Goal: Task Accomplishment & Management: Manage account settings

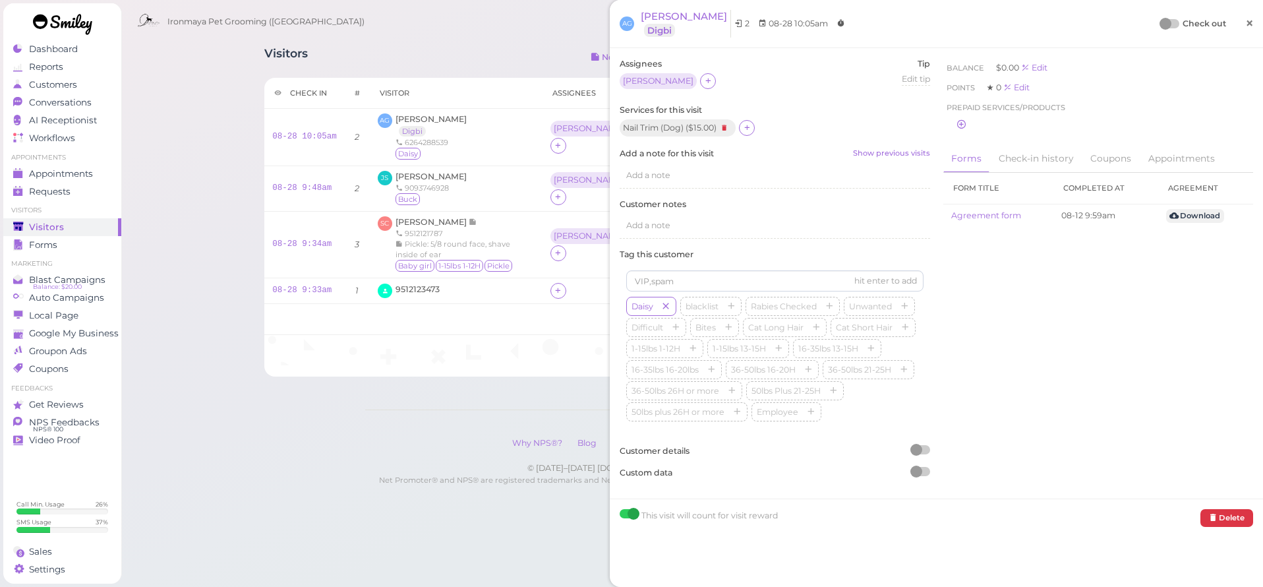
click at [1245, 21] on span "×" at bounding box center [1249, 23] width 9 height 18
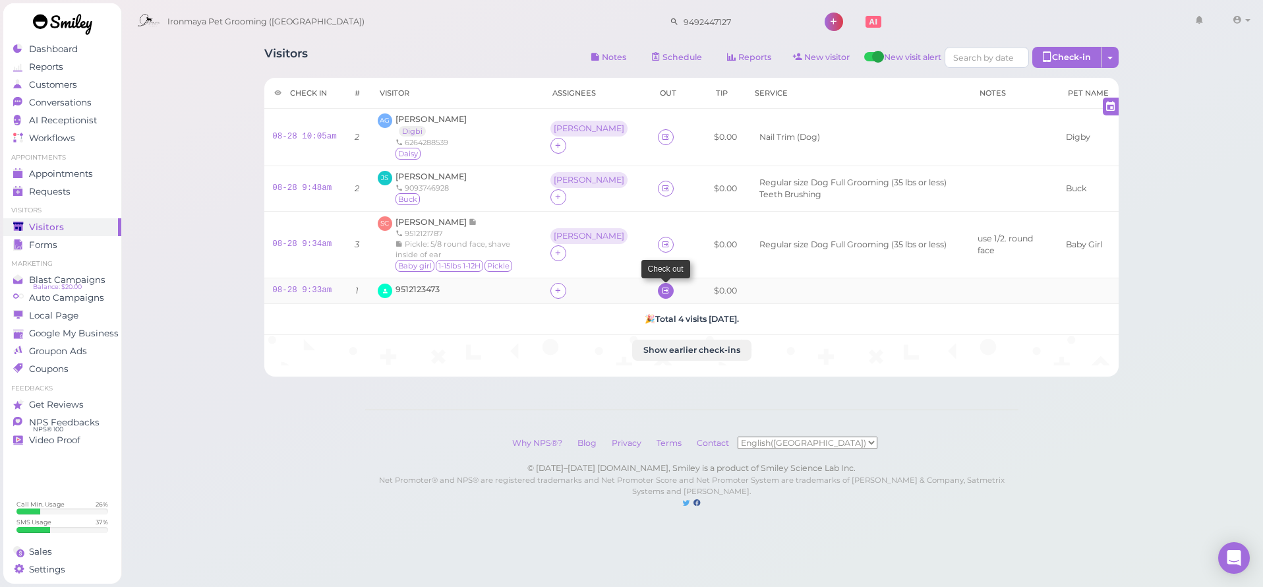
click at [661, 285] on icon at bounding box center [665, 290] width 9 height 10
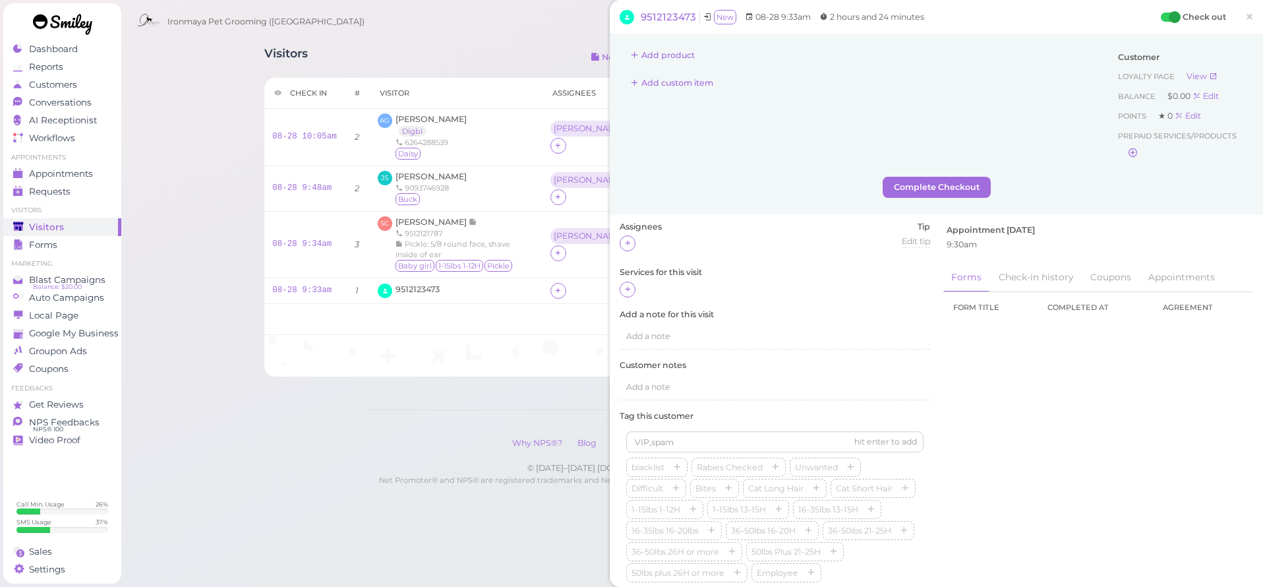
scroll to position [106, 0]
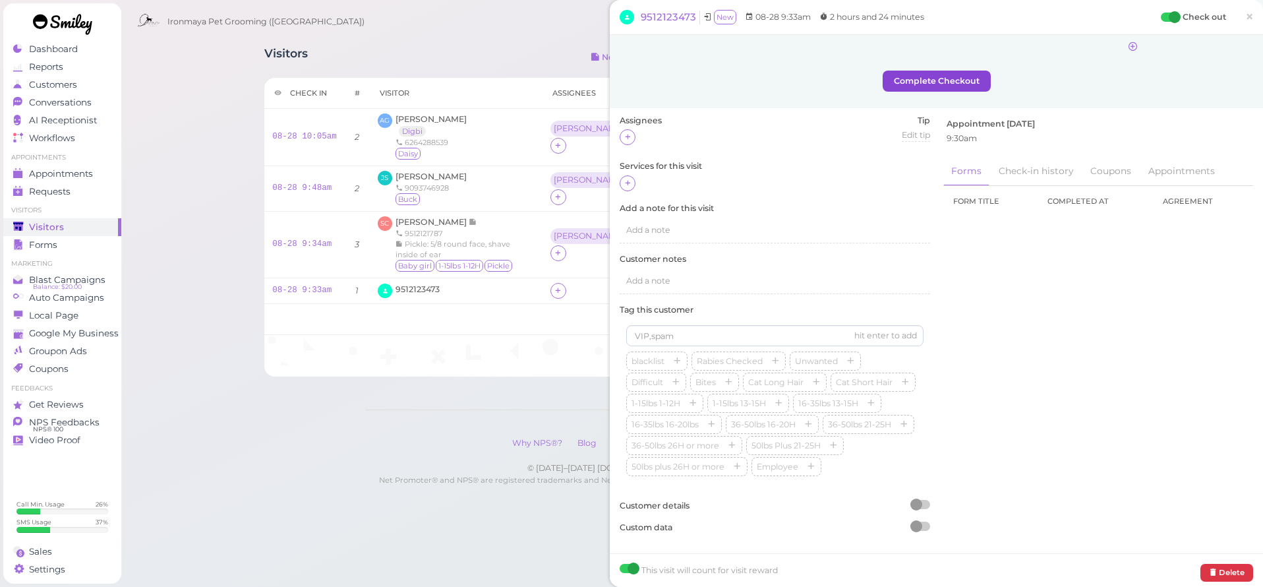
click at [937, 73] on button "Complete Checkout" at bounding box center [937, 81] width 108 height 21
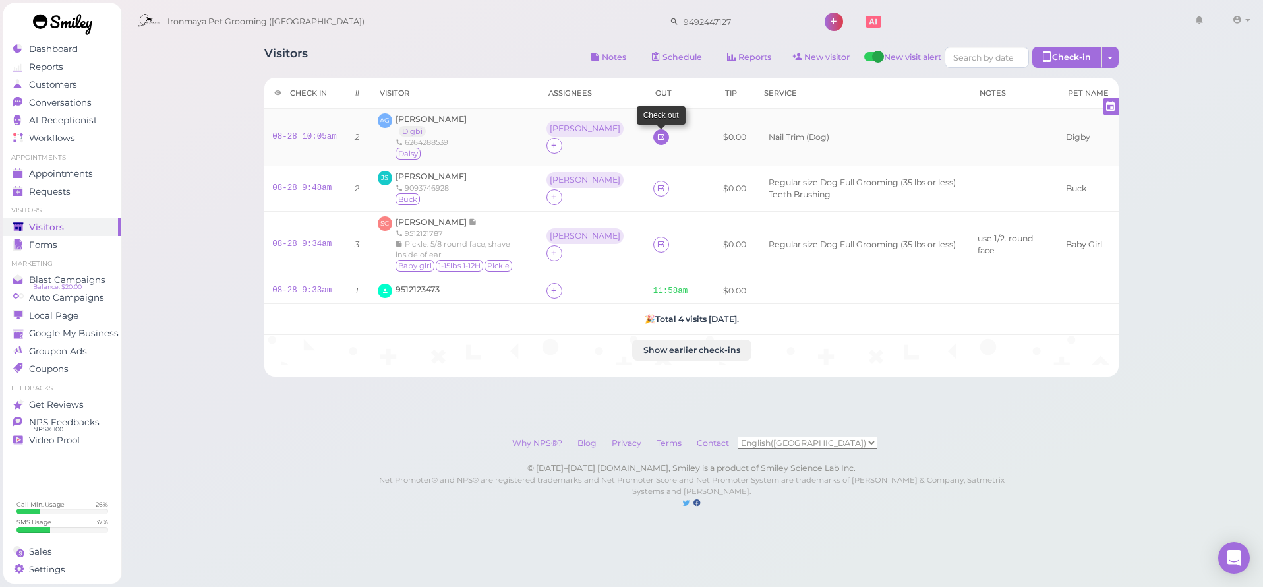
click at [656, 137] on icon at bounding box center [660, 137] width 9 height 10
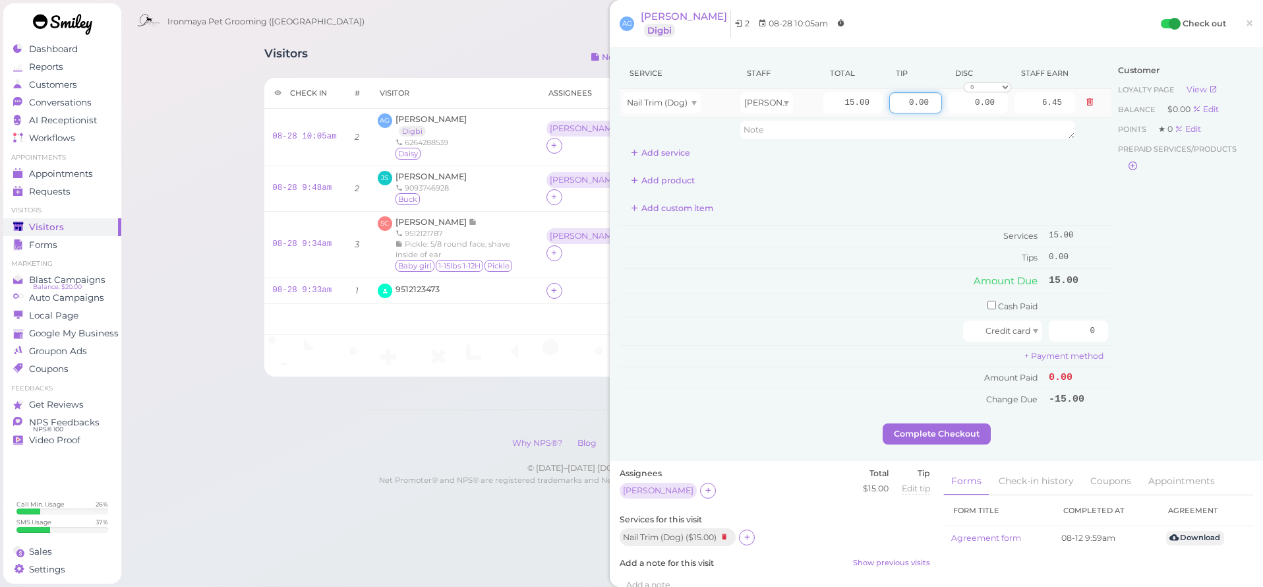
drag, startPoint x: 887, startPoint y: 100, endPoint x: 1021, endPoint y: 120, distance: 135.9
click at [1021, 120] on tbody "Nail Trim (Dog) Ida 15.00 0.00 0.00 0 10% off 15% off 20% off 25% off 30% off 5…" at bounding box center [866, 115] width 492 height 53
type input "10"
click at [987, 303] on input "checkbox" at bounding box center [991, 305] width 9 height 9
checkbox input "true"
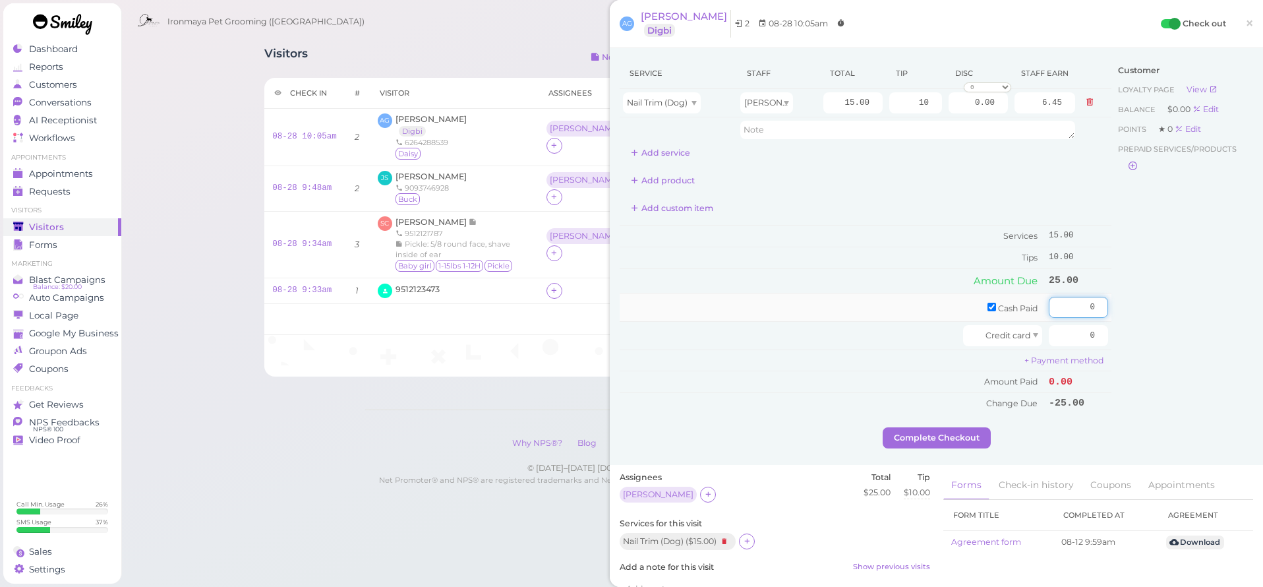
click at [1068, 301] on input "0" at bounding box center [1078, 307] width 59 height 21
type input "10"
click at [1152, 263] on div "Customer Loyalty page View Balance $0.00 Edit Points ★ 0 Edit Prepaid services/…" at bounding box center [1182, 242] width 142 height 369
click at [1059, 332] on input "0" at bounding box center [1078, 335] width 59 height 21
drag, startPoint x: 1059, startPoint y: 334, endPoint x: 1122, endPoint y: 341, distance: 64.4
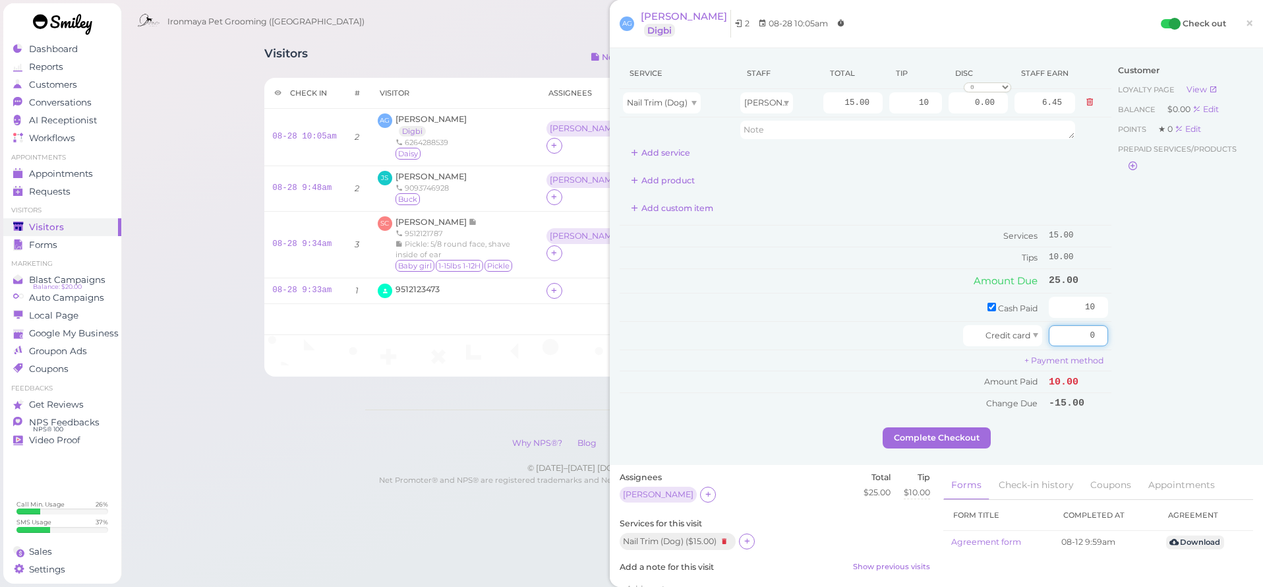
click at [1122, 341] on div "Service Staff Total Tip Disc Staff earn Nail Trim (Dog) Ida 15.00 10 0.00 0 10%…" at bounding box center [936, 242] width 633 height 369
click at [1141, 349] on div "Customer Loyalty page View Balance $0.00 Edit Points ★ 0 Edit Prepaid services/…" at bounding box center [1182, 242] width 142 height 369
drag, startPoint x: 1072, startPoint y: 333, endPoint x: 1137, endPoint y: 342, distance: 65.2
click at [1136, 342] on div "Service Staff Total Tip Disc Staff earn Nail Trim (Dog) Ida 15.00 10 0.00 0 10%…" at bounding box center [936, 242] width 633 height 369
type input "15"
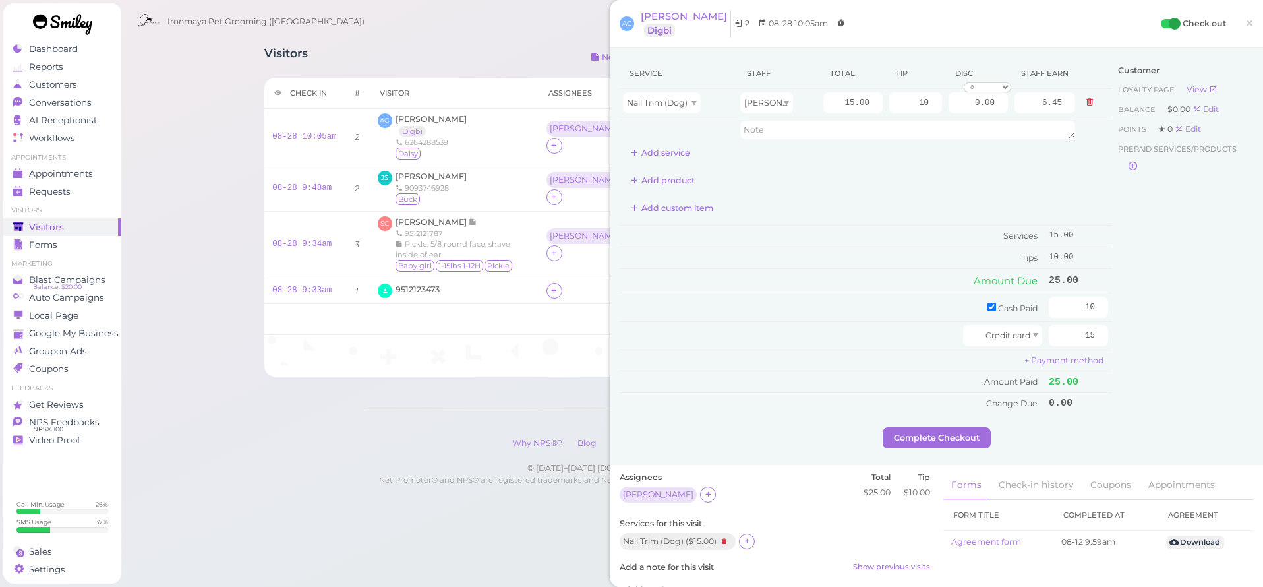
click at [1154, 331] on div "Customer Loyalty page View Balance $0.00 Edit Points ★ 0 Edit Prepaid services/…" at bounding box center [1182, 242] width 142 height 369
click at [933, 435] on button "Complete Checkout" at bounding box center [937, 437] width 108 height 21
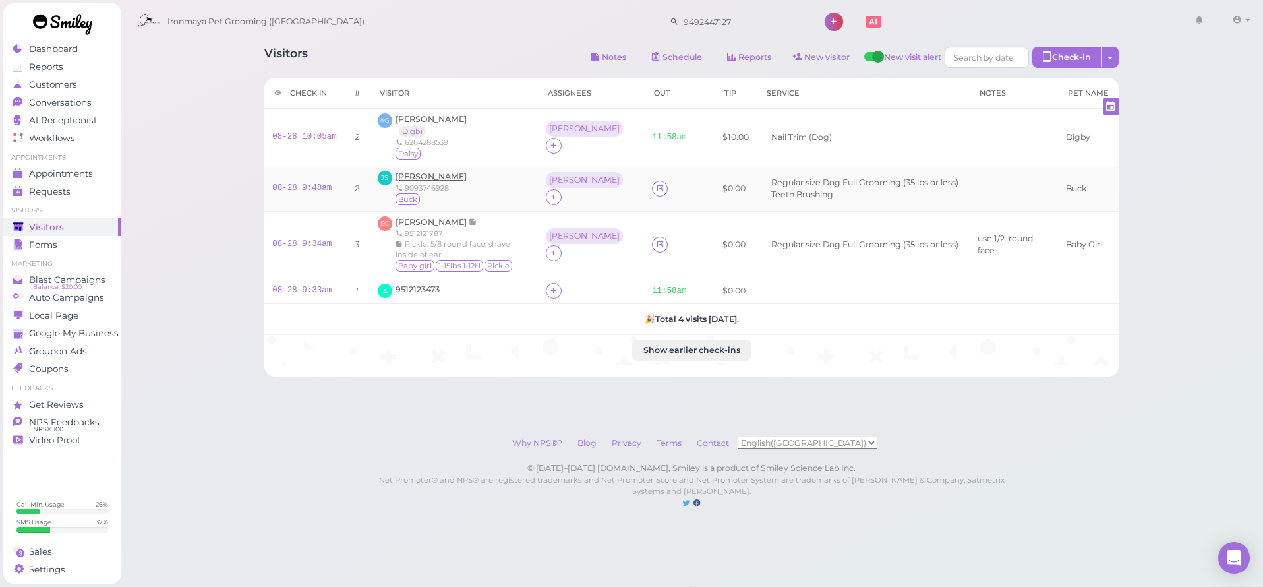
click at [435, 174] on span "[PERSON_NAME]" at bounding box center [430, 176] width 71 height 10
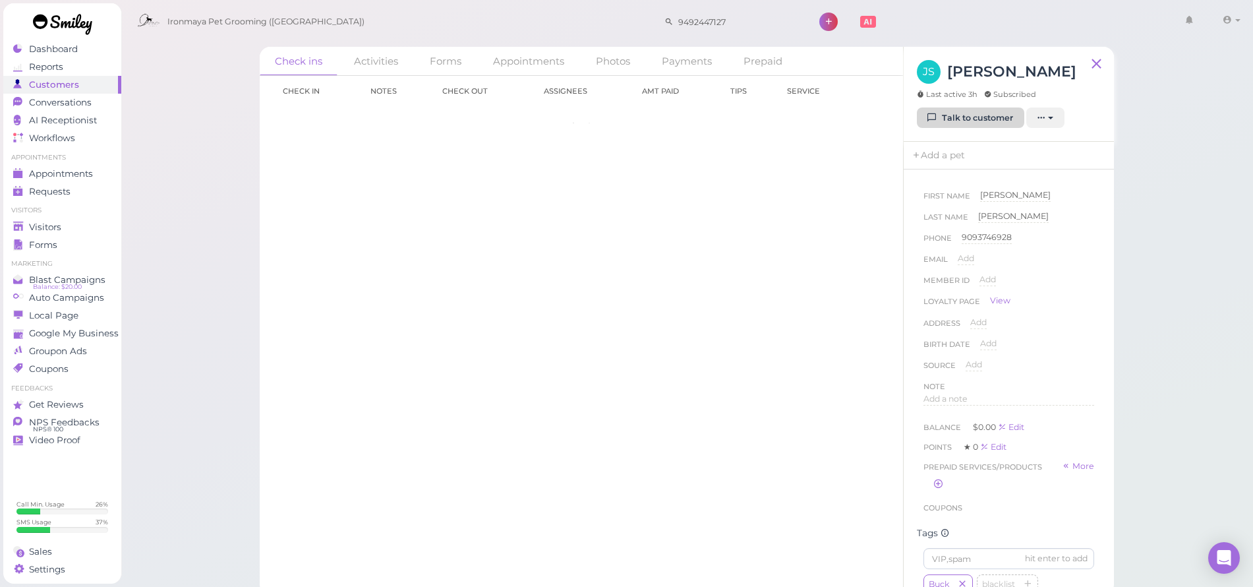
click at [959, 122] on link "Talk to customer" at bounding box center [970, 117] width 107 height 21
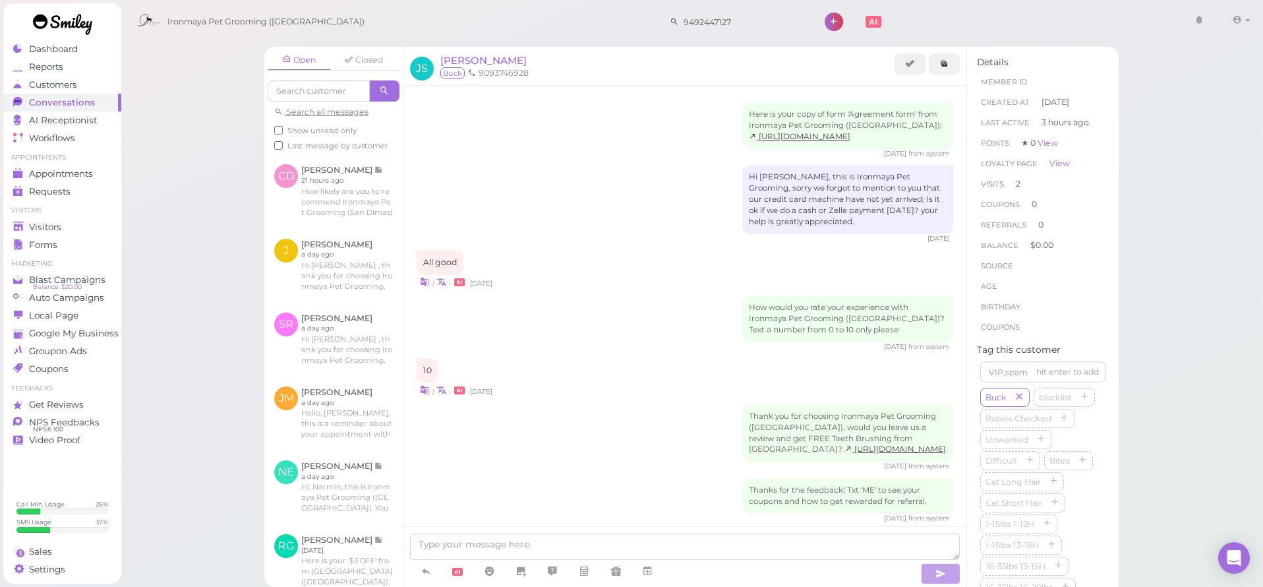
scroll to position [281, 0]
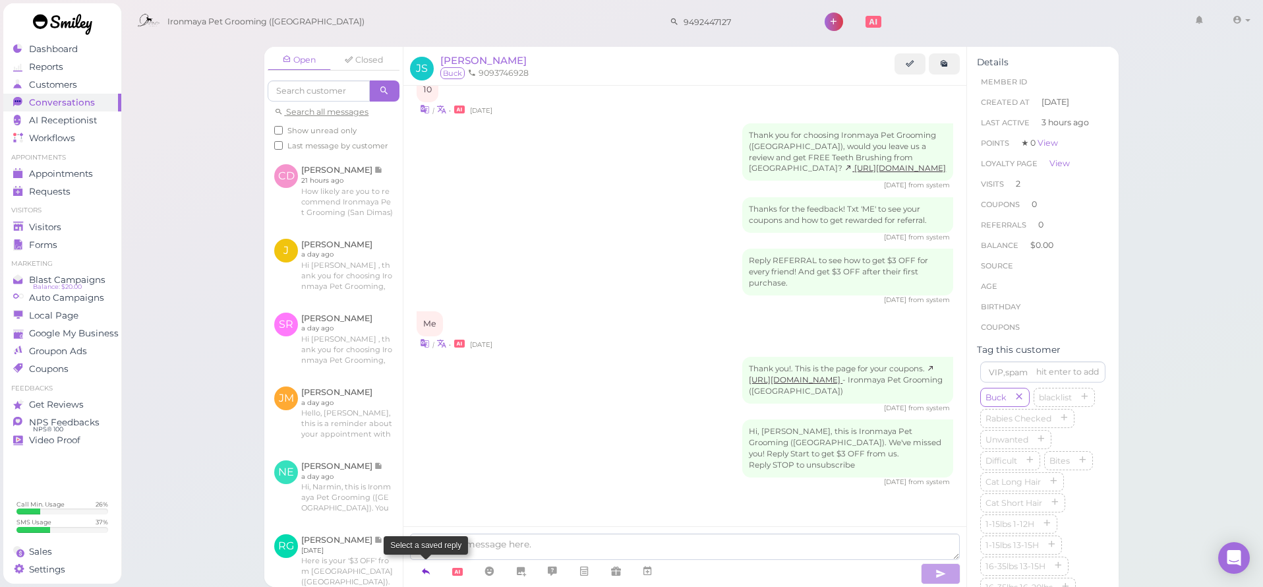
click at [424, 571] on icon at bounding box center [426, 570] width 11 height 13
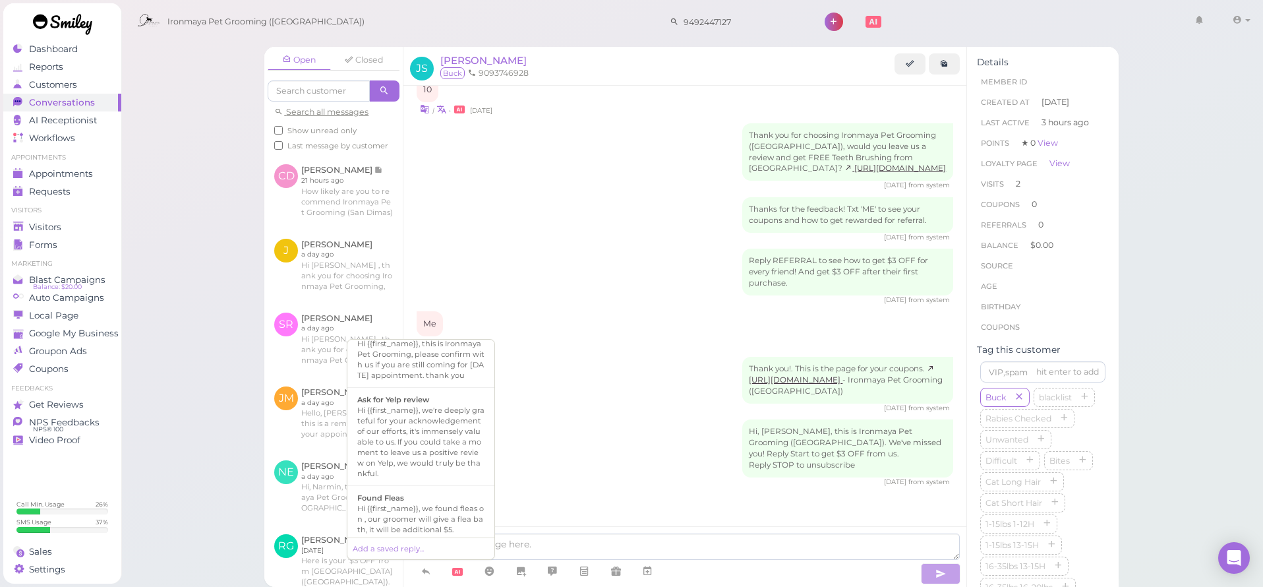
scroll to position [268, 0]
click at [421, 488] on b "Ready for Pick-up" at bounding box center [391, 483] width 69 height 9
type textarea "Hi {{first_name}}, this is Ironmaya Pet Grooming. Your fur baby is/are ready fo…"
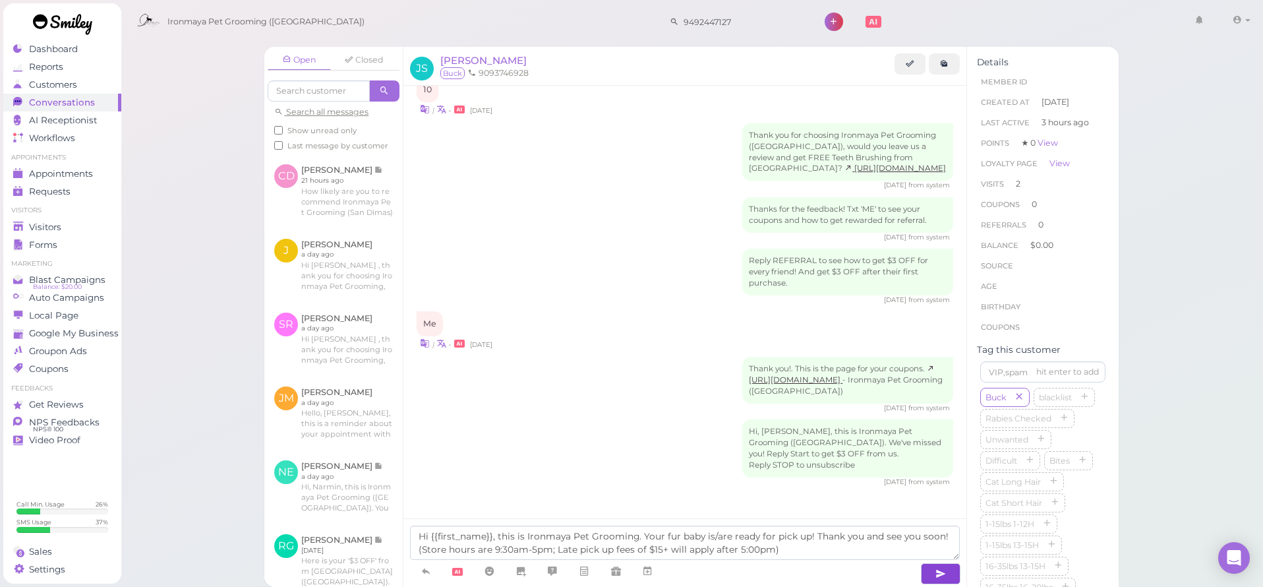
click at [946, 574] on button "button" at bounding box center [941, 573] width 40 height 21
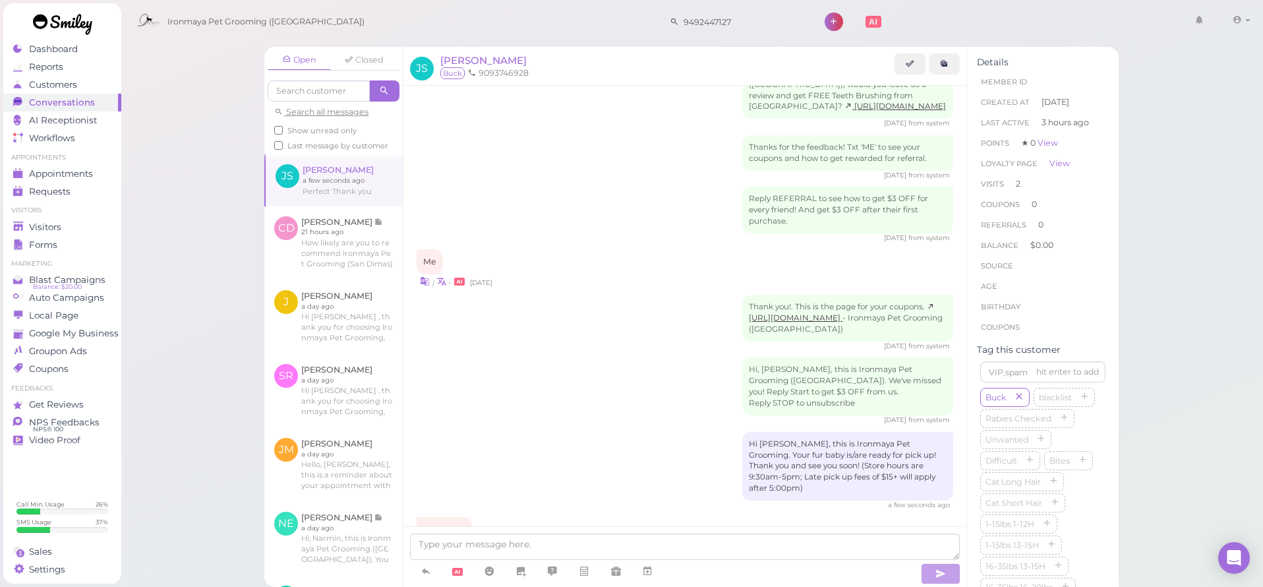
scroll to position [408, 0]
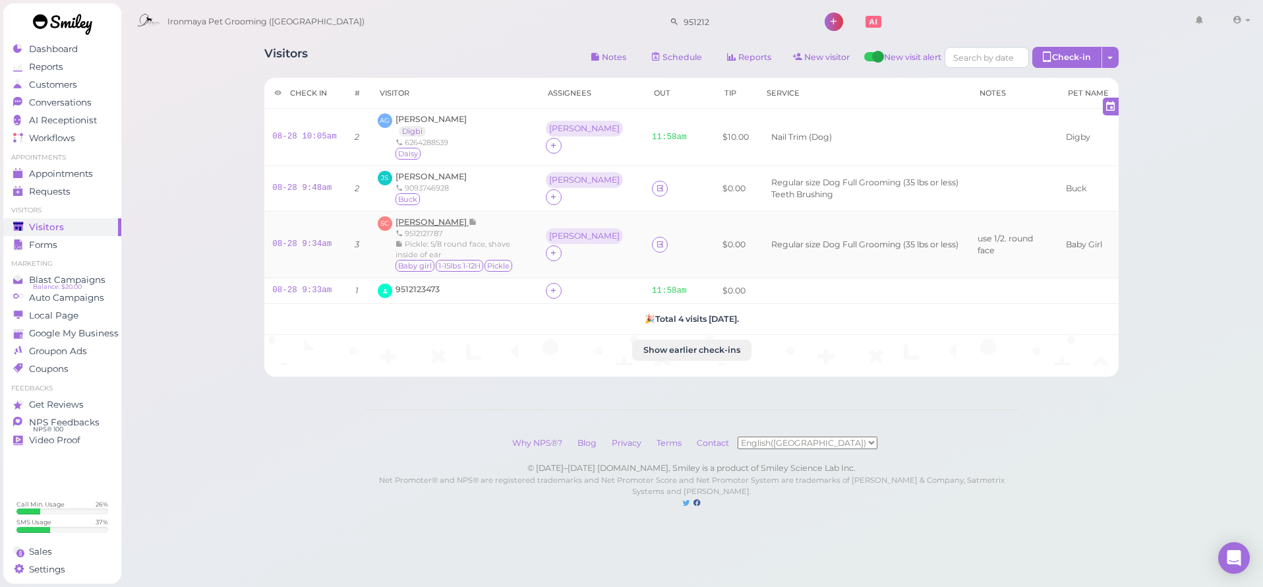
click at [425, 219] on span "[PERSON_NAME]" at bounding box center [431, 222] width 73 height 10
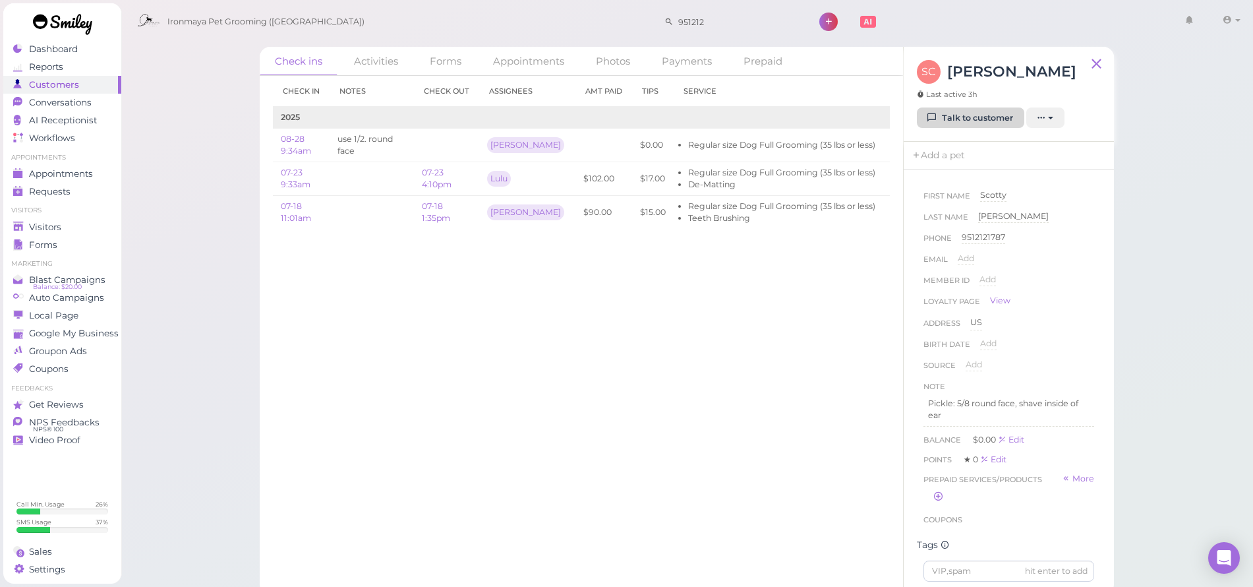
click at [985, 125] on link "Talk to customer" at bounding box center [970, 117] width 107 height 21
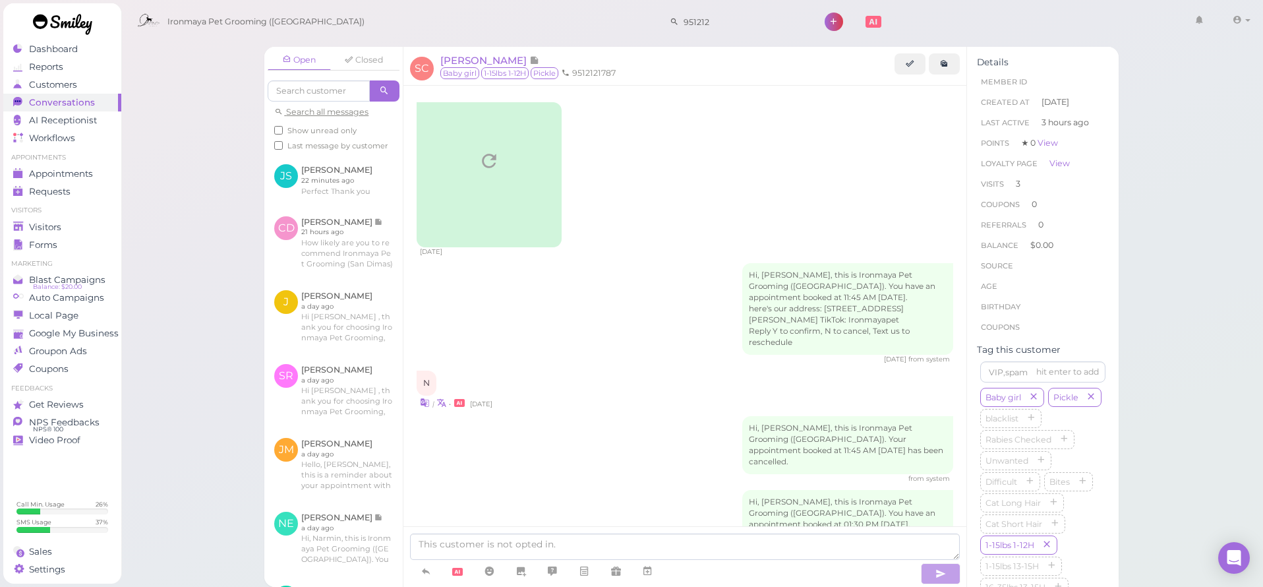
scroll to position [1014, 0]
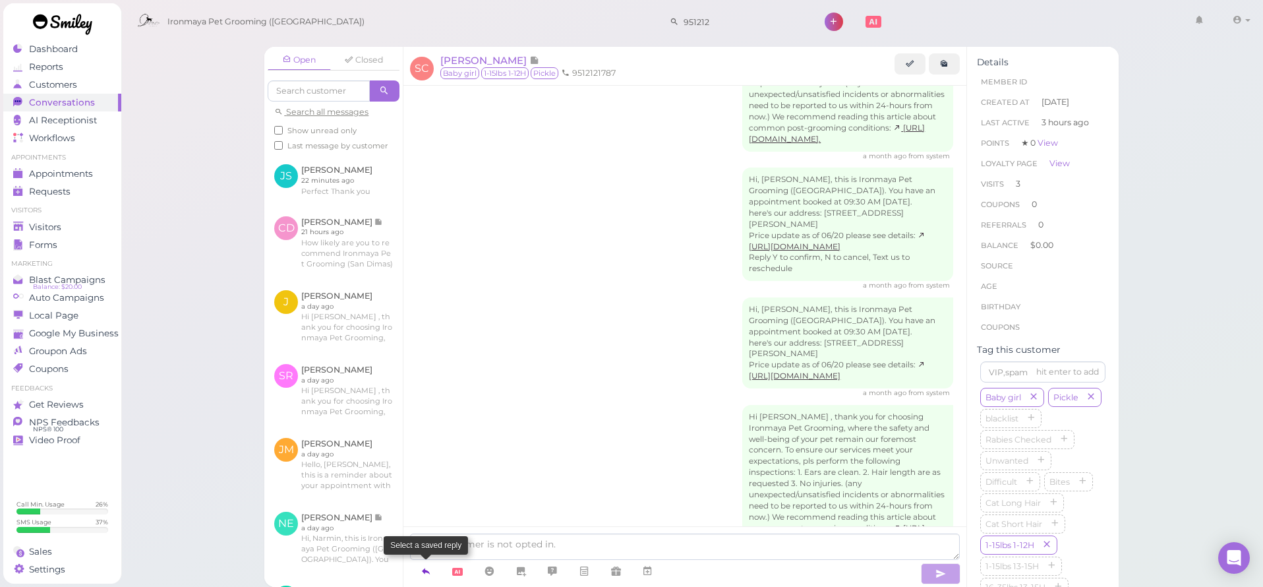
click at [424, 566] on icon at bounding box center [426, 570] width 11 height 13
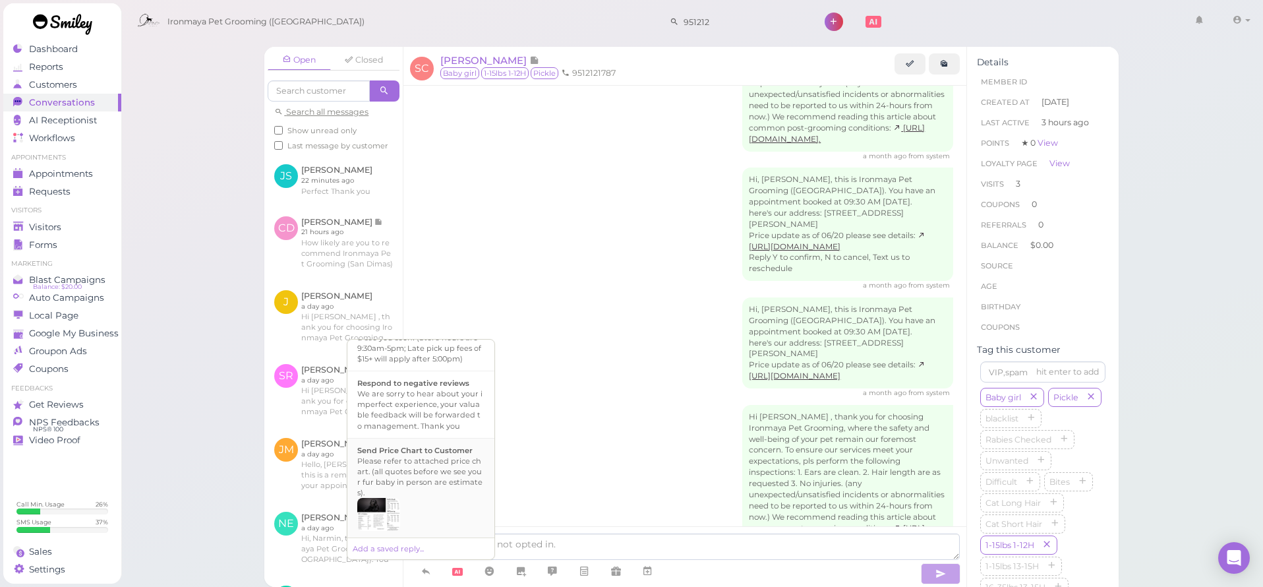
scroll to position [411, 0]
click at [473, 395] on div "Hi {{first_name}}, this is Ironmaya Pet Grooming. Your fur baby is/are ready fo…" at bounding box center [420, 378] width 127 height 63
type textarea "Hi {{first_name}}, this is Ironmaya Pet Grooming. Your fur baby is/are ready fo…"
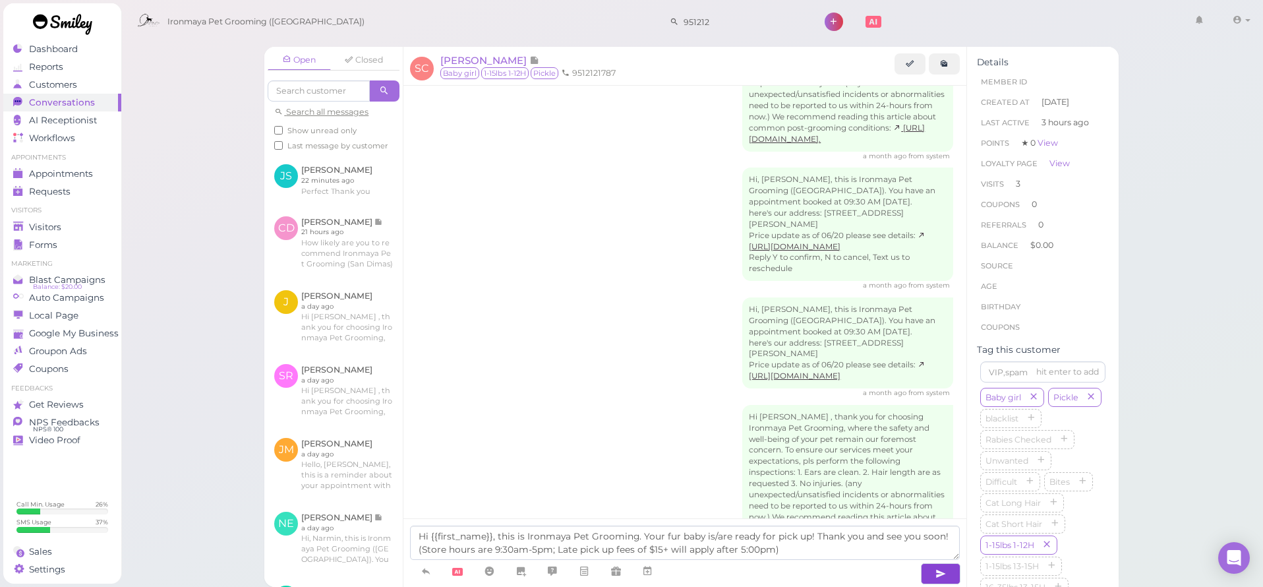
click at [937, 579] on icon "button" at bounding box center [940, 573] width 11 height 13
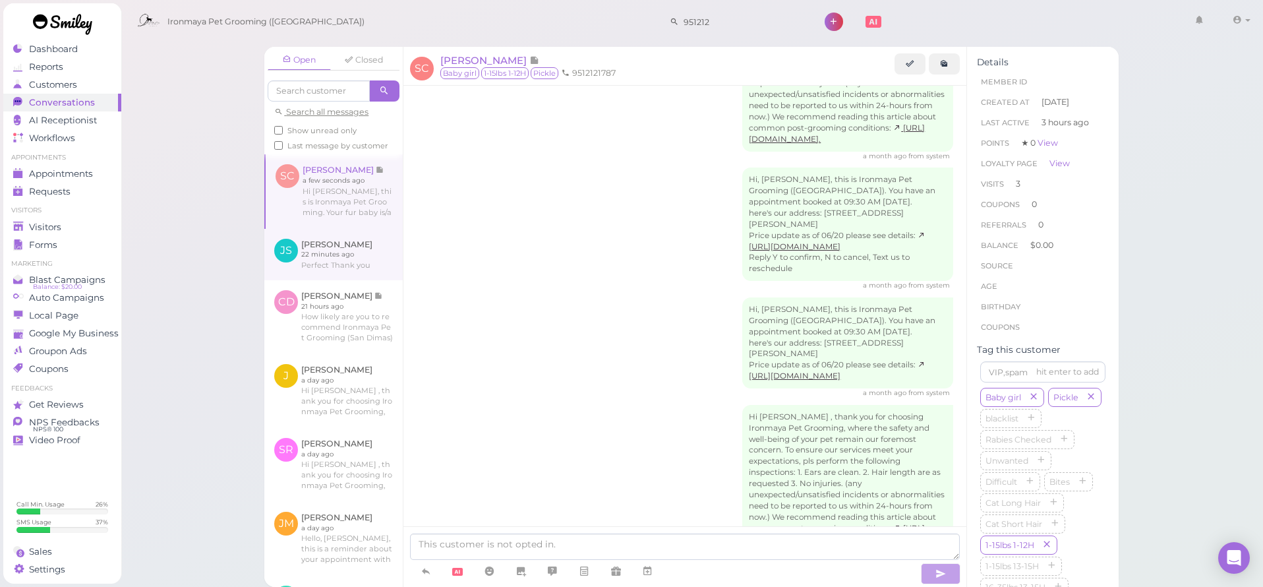
scroll to position [1076, 0]
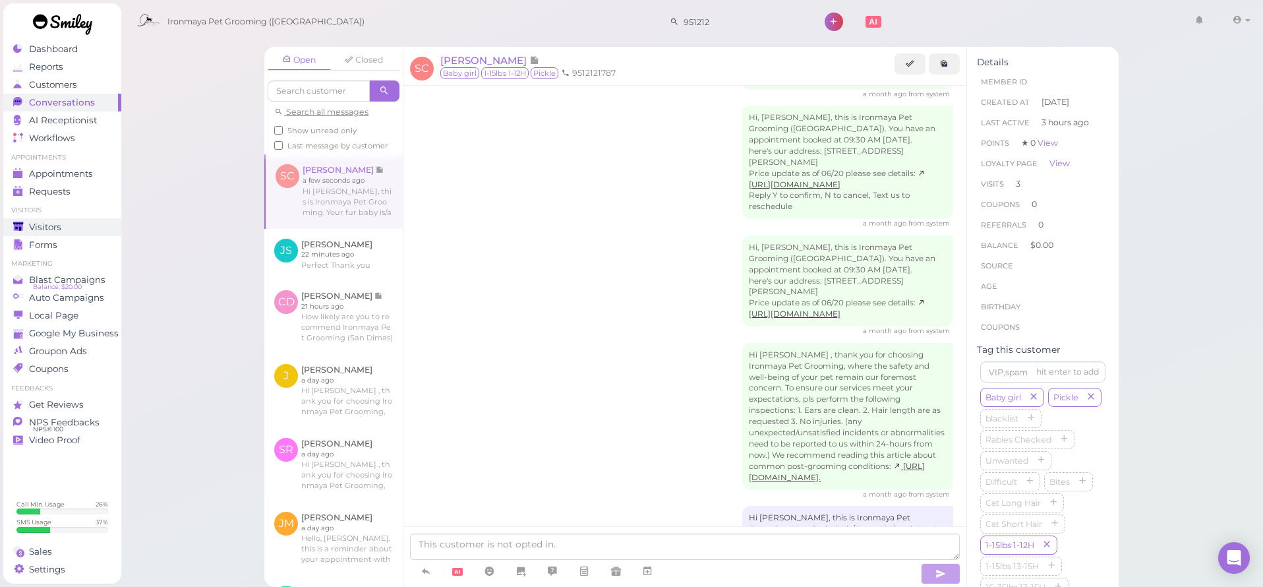
click at [56, 228] on span "Visitors" at bounding box center [45, 226] width 32 height 11
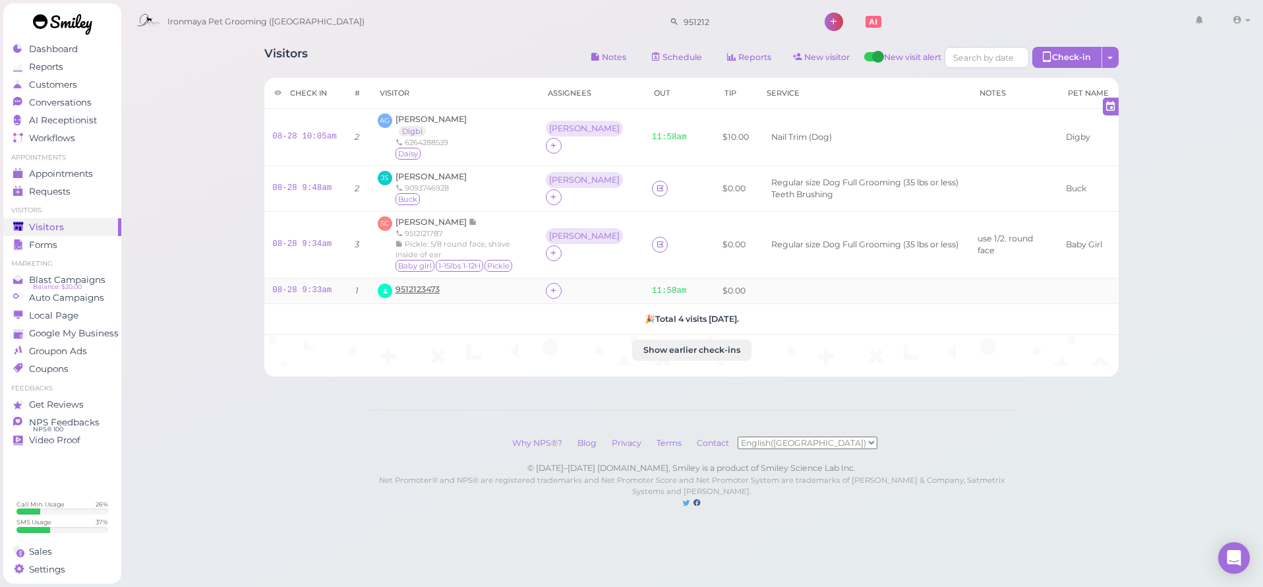
click at [412, 285] on span "9512123473" at bounding box center [417, 289] width 44 height 10
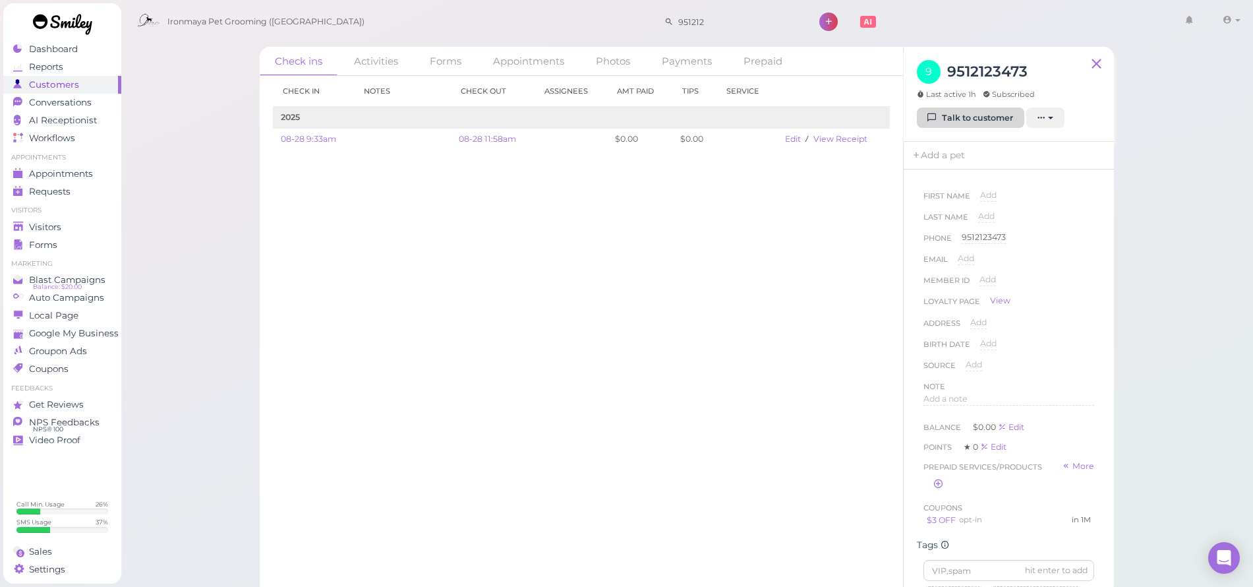
click at [961, 113] on link "Talk to customer" at bounding box center [970, 117] width 107 height 21
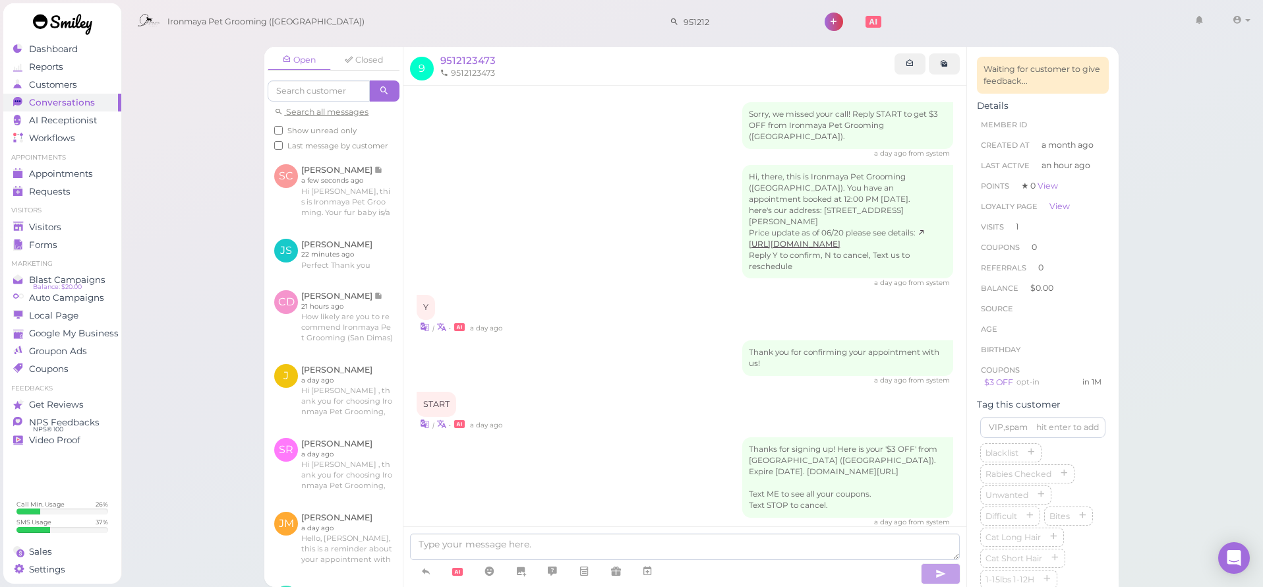
scroll to position [294, 0]
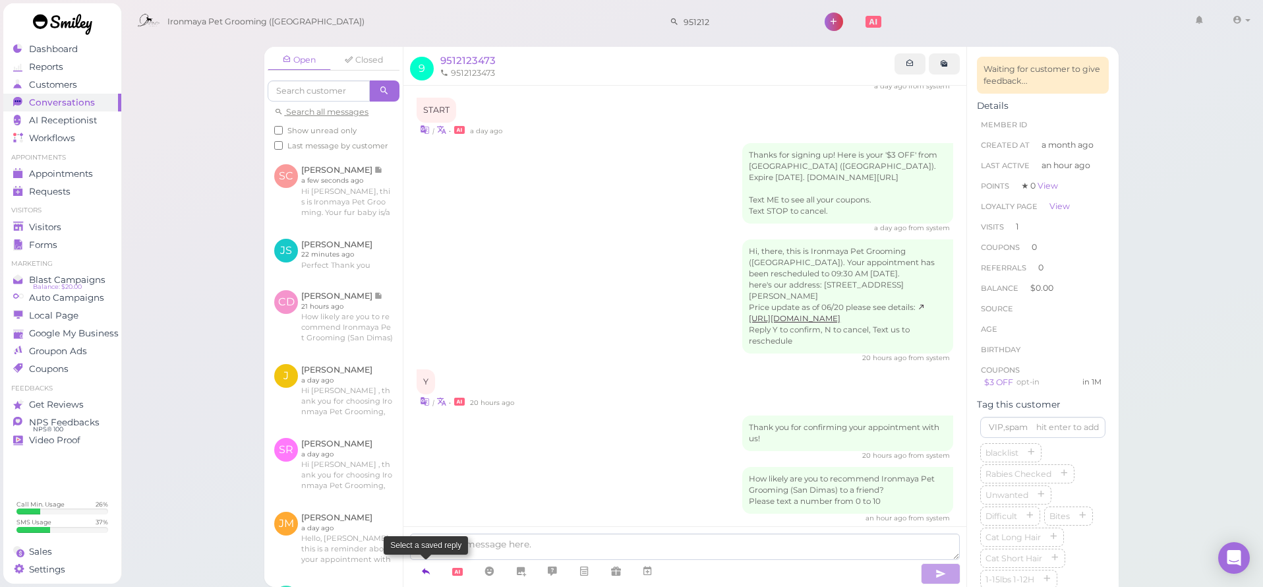
click at [430, 571] on icon at bounding box center [426, 570] width 11 height 13
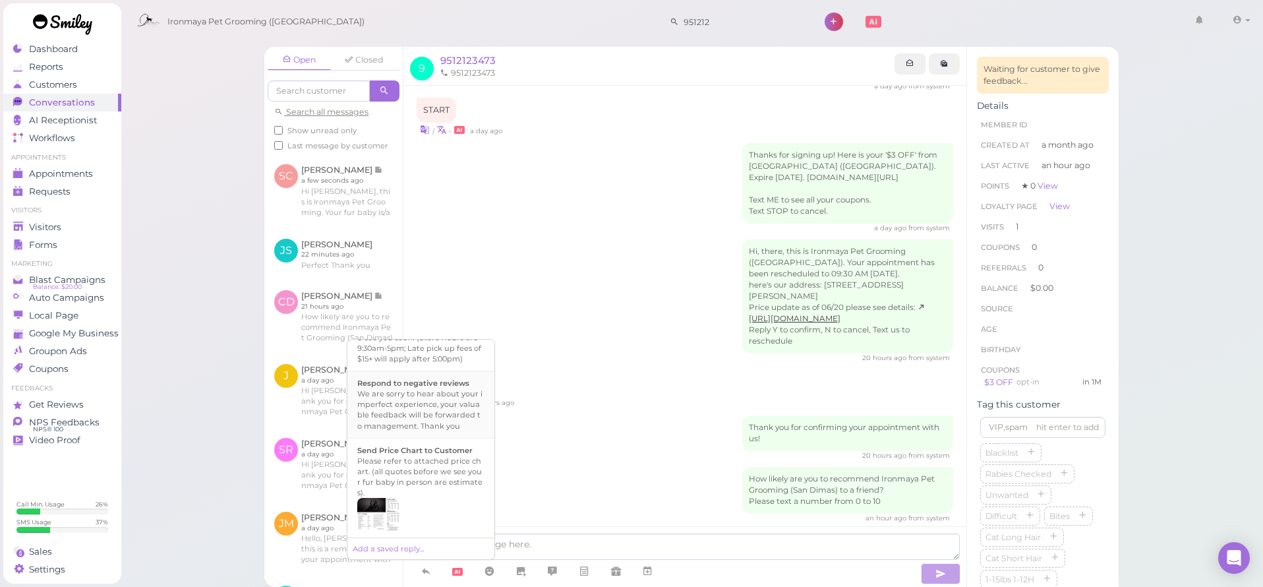
scroll to position [258, 0]
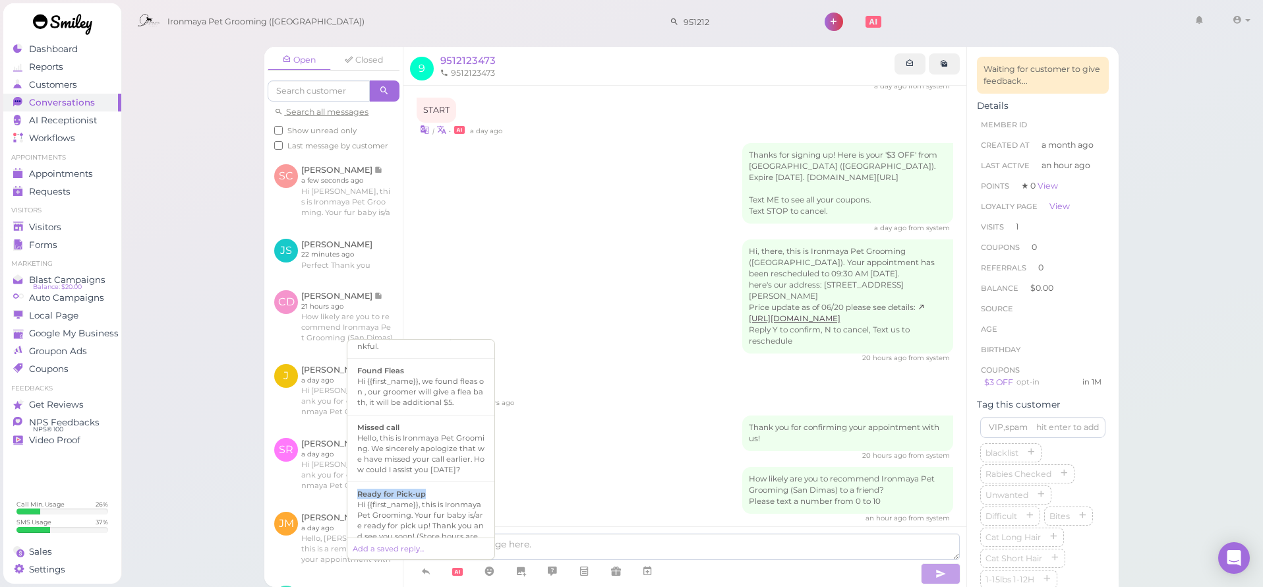
click at [428, 499] on div "Ready for Pick-up" at bounding box center [420, 493] width 127 height 11
type textarea "Hi {{first_name}}, this is Ironmaya Pet Grooming. Your fur baby is/are ready fo…"
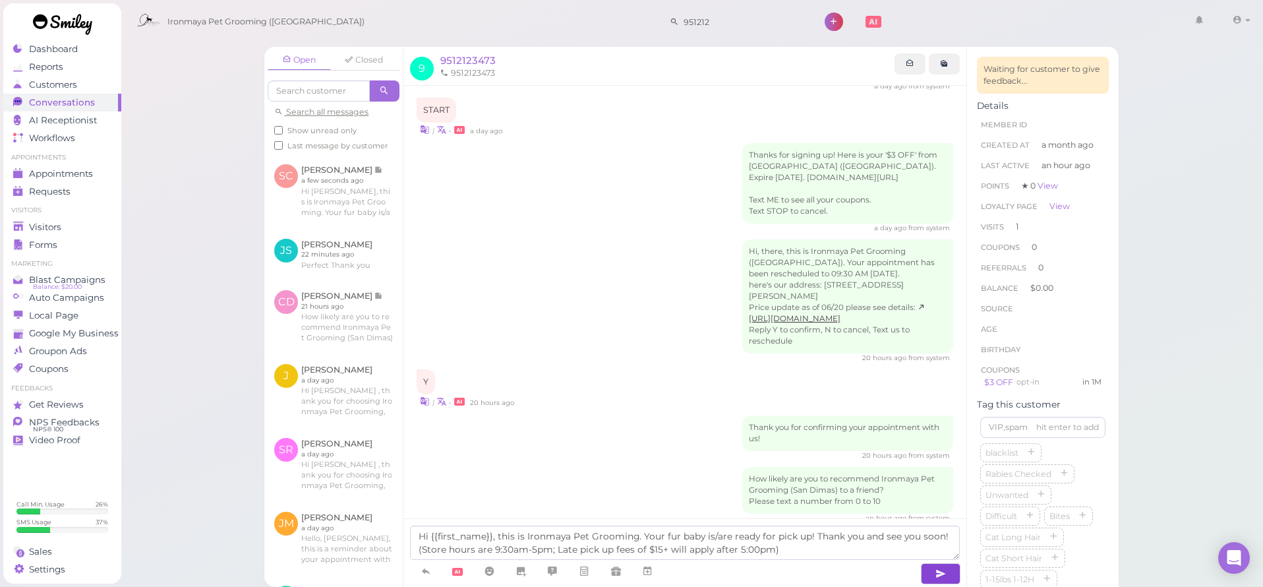
click at [941, 572] on icon "button" at bounding box center [940, 573] width 11 height 13
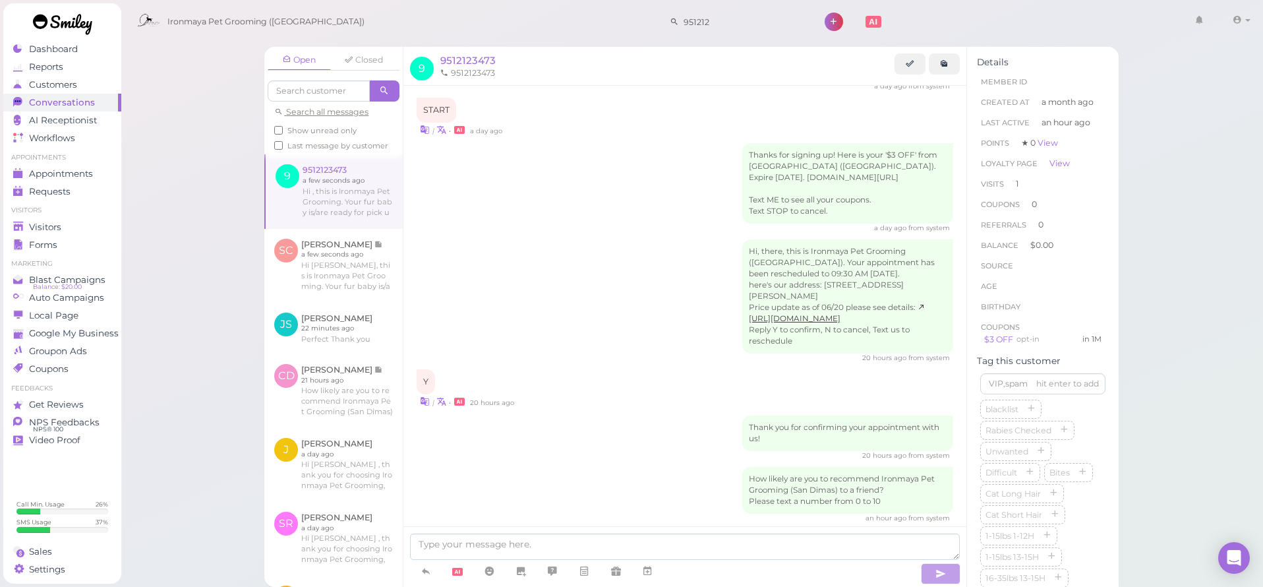
scroll to position [356, 0]
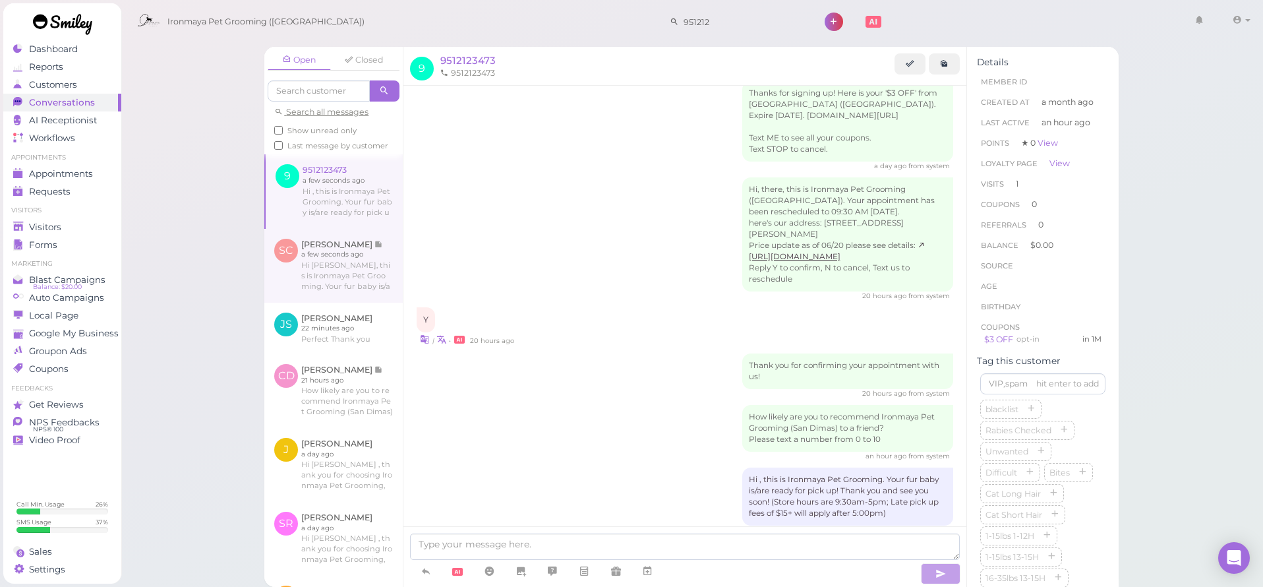
click at [304, 293] on link at bounding box center [333, 266] width 138 height 74
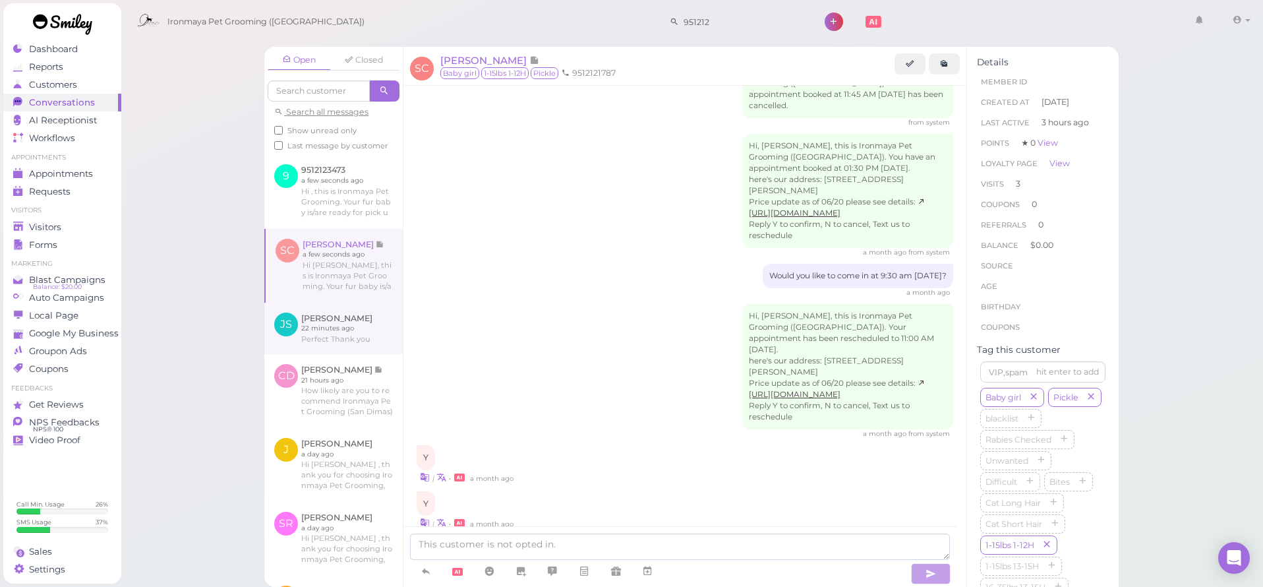
scroll to position [1085, 0]
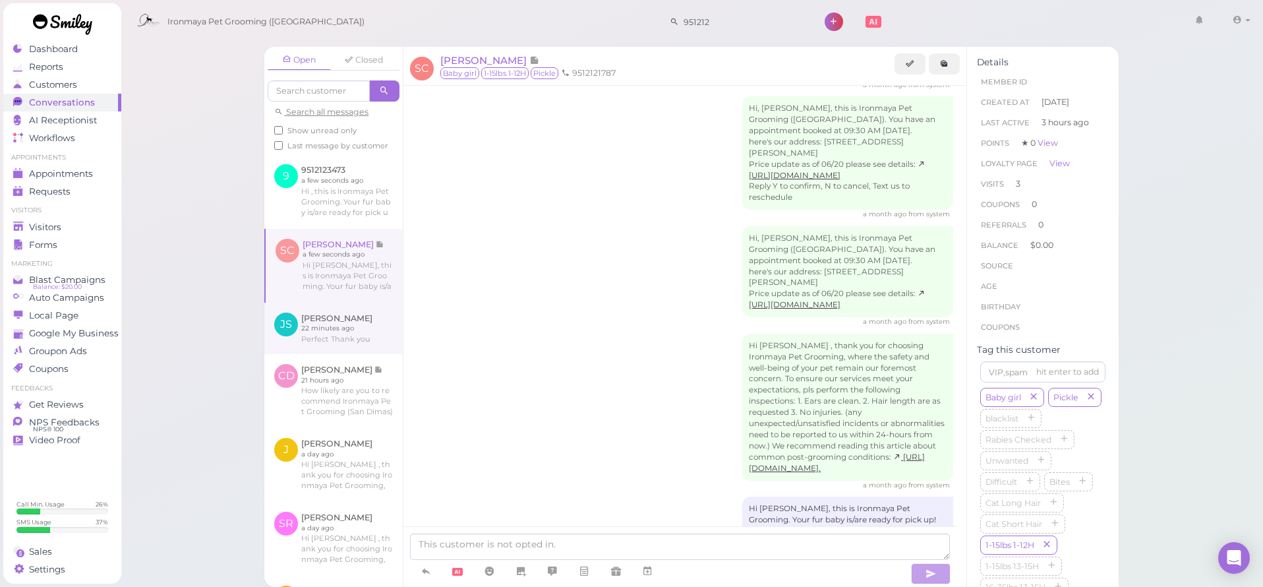
click at [331, 320] on link at bounding box center [333, 328] width 138 height 51
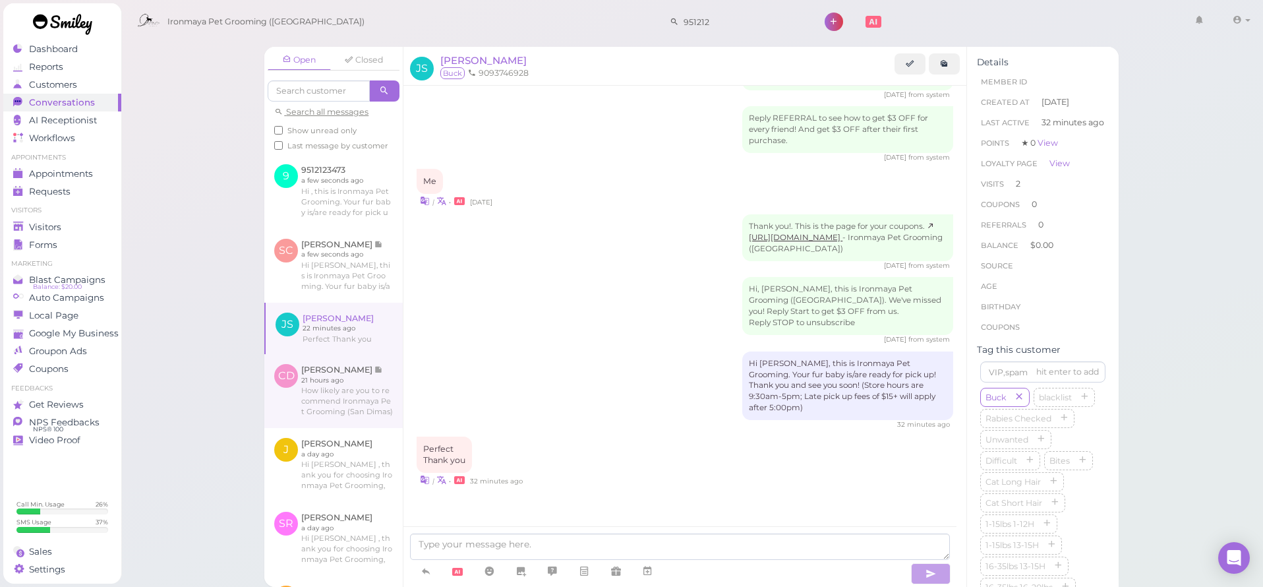
scroll to position [408, 0]
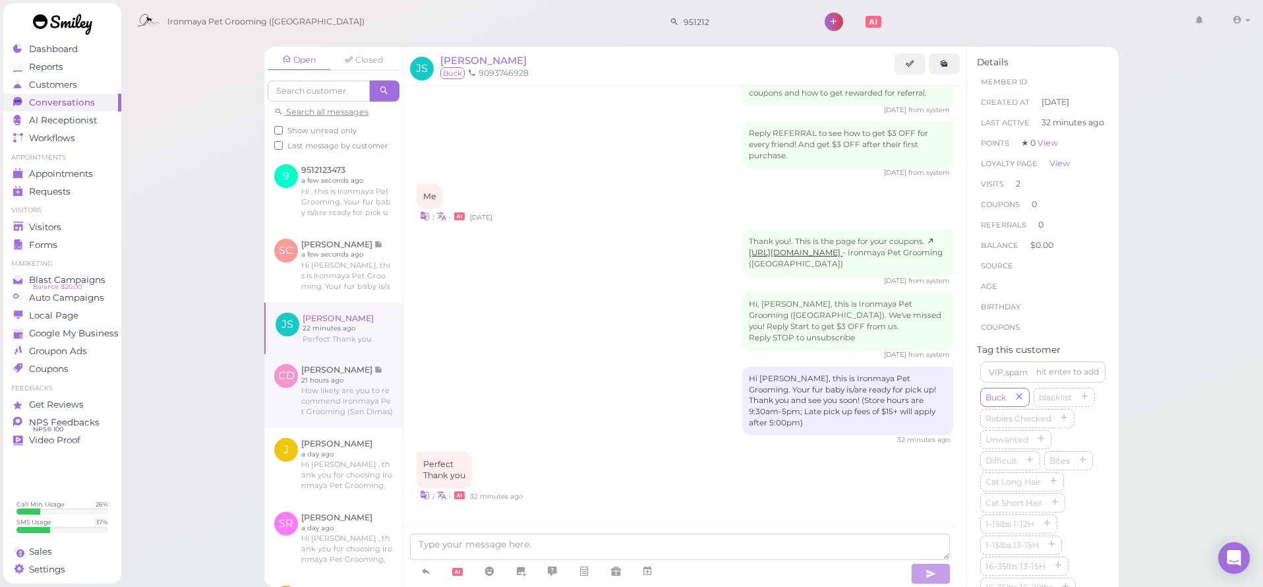
click at [343, 384] on link at bounding box center [333, 391] width 138 height 74
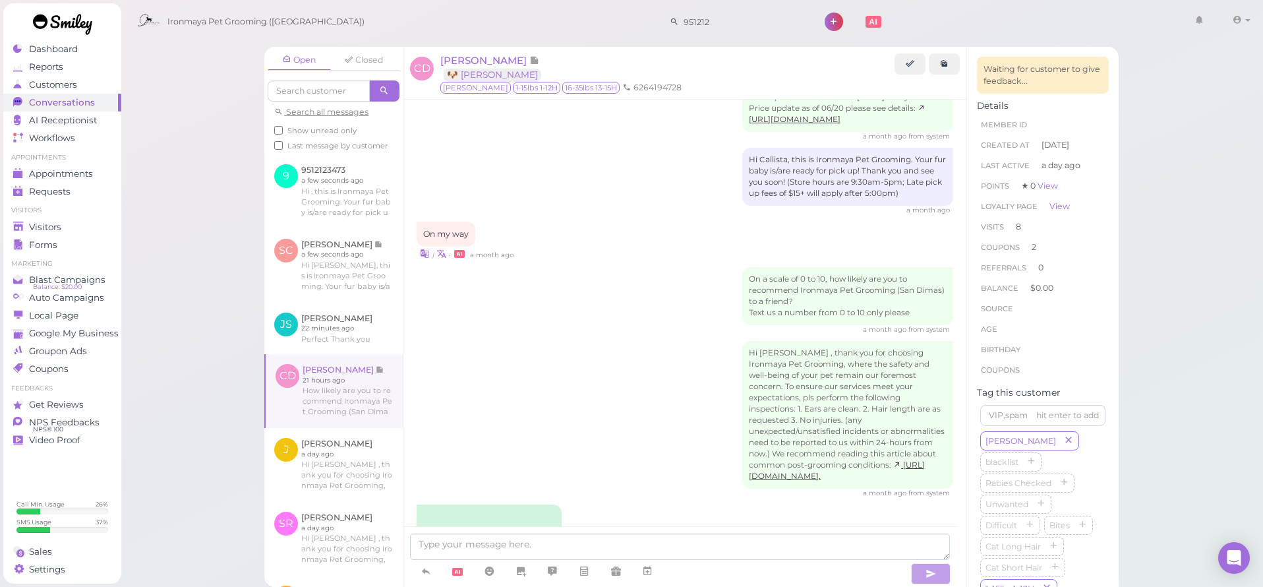
scroll to position [2199, 0]
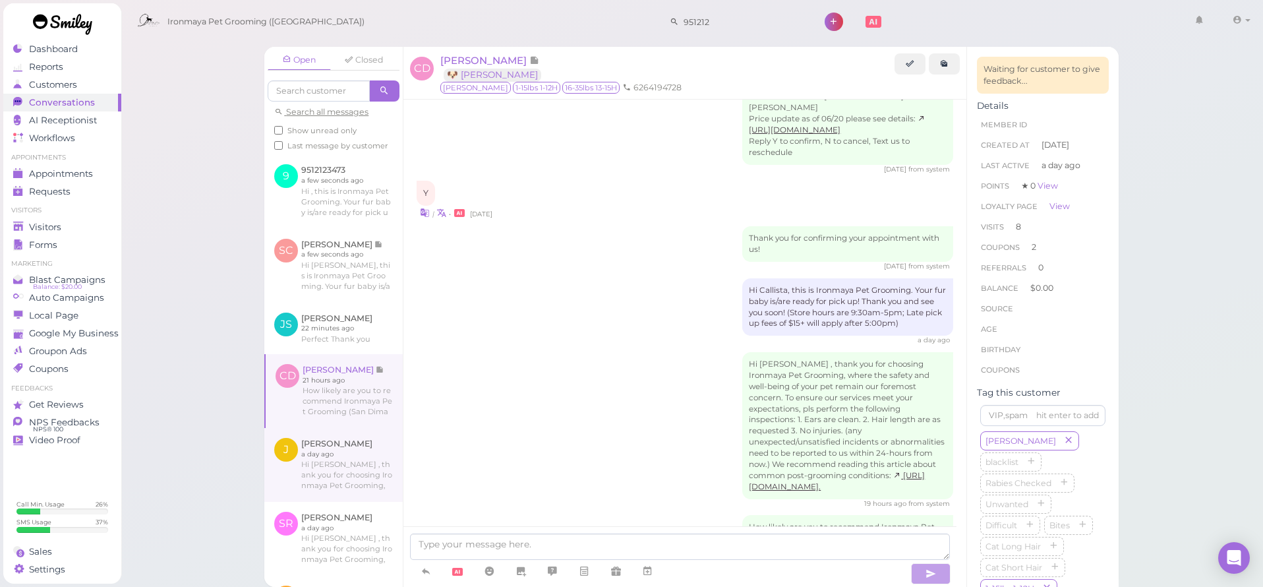
click at [353, 454] on link at bounding box center [333, 465] width 138 height 74
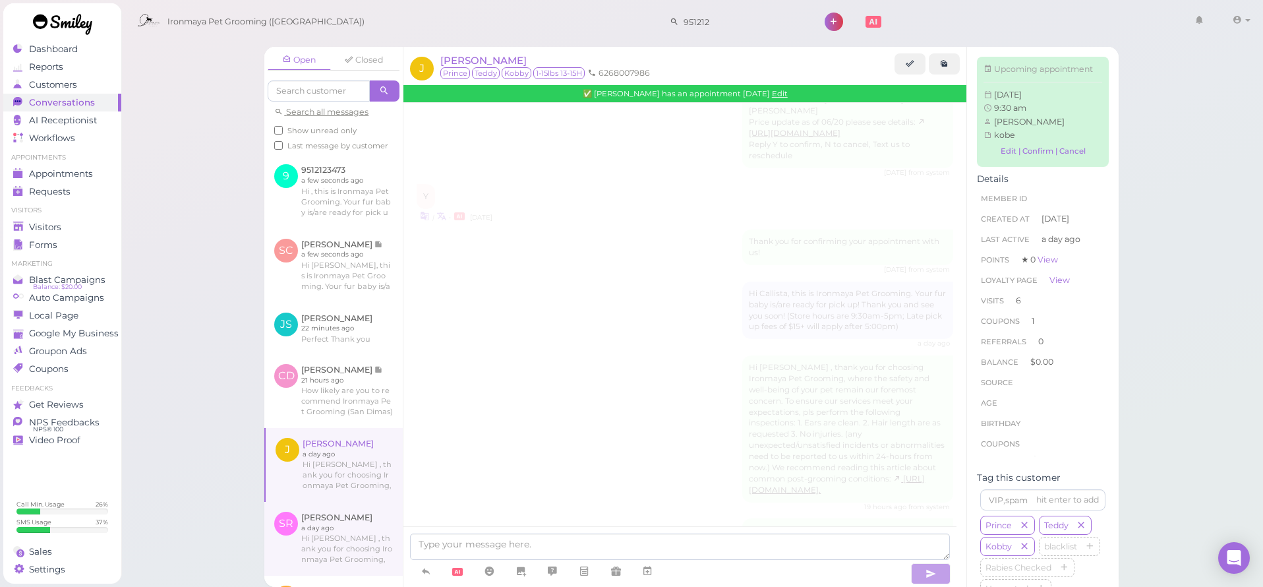
scroll to position [1946, 0]
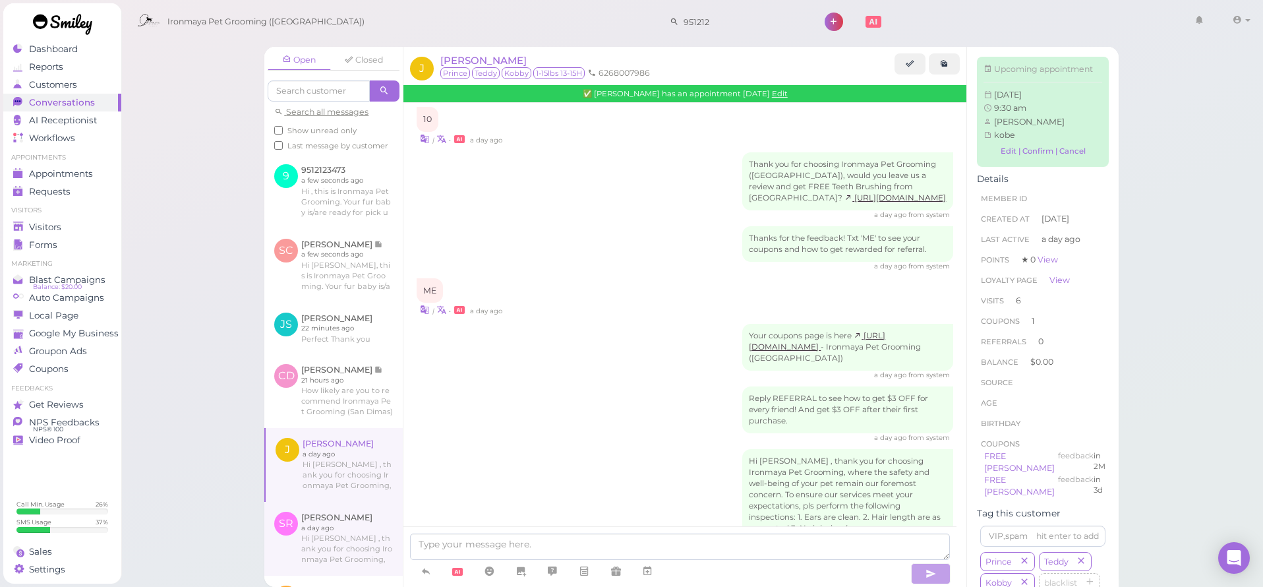
click at [357, 542] on link at bounding box center [333, 539] width 138 height 74
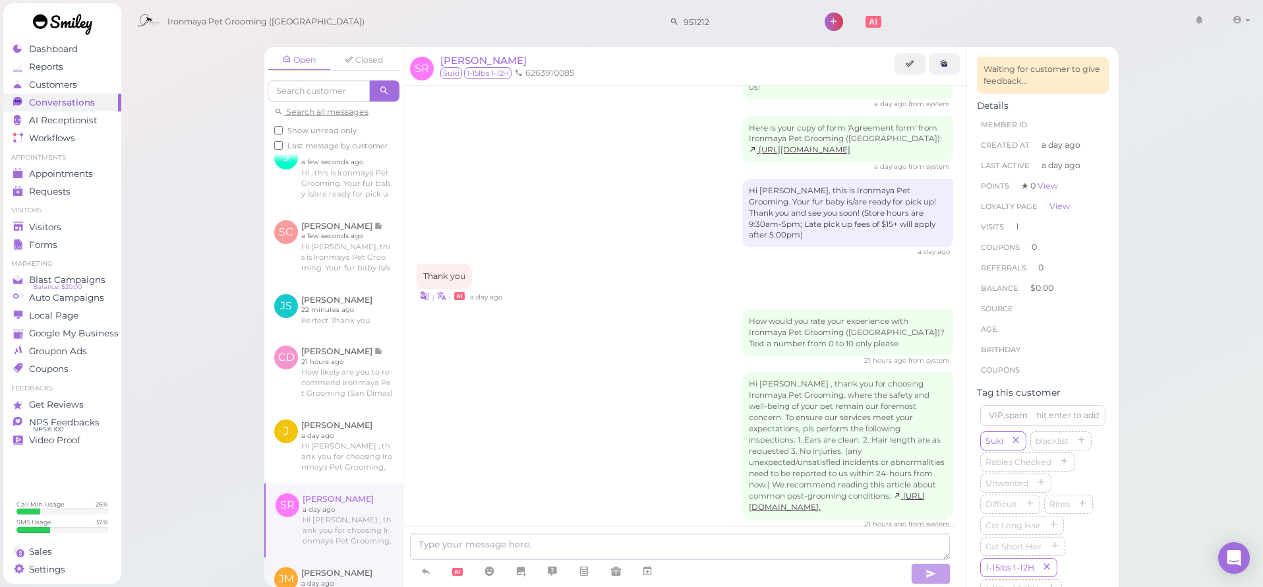
scroll to position [71, 0]
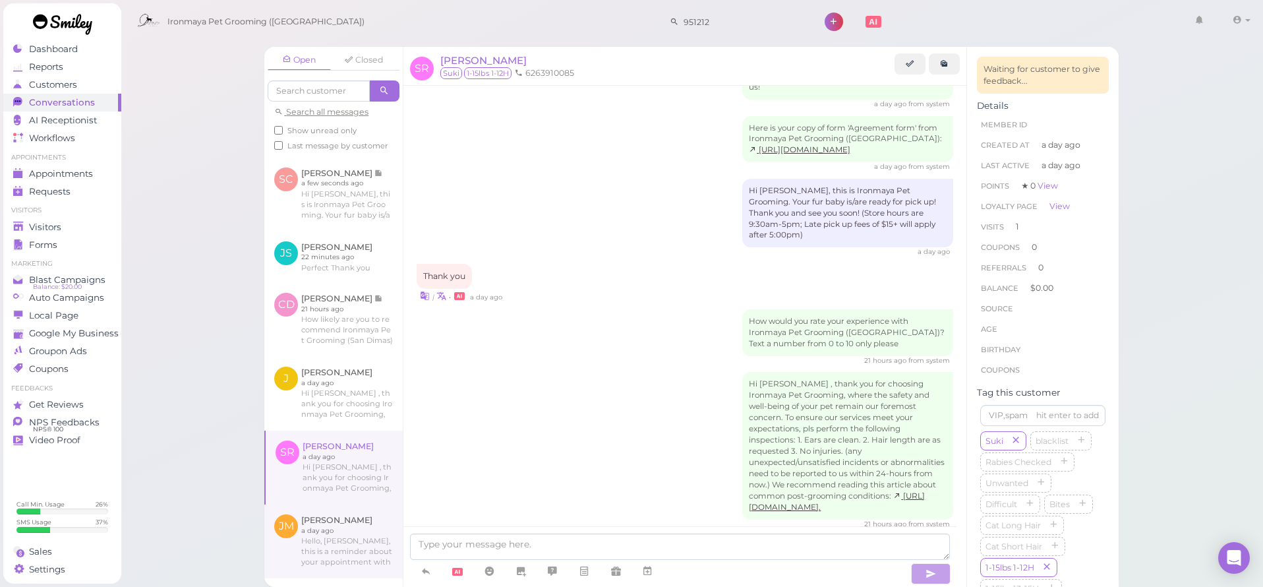
click at [355, 523] on link at bounding box center [333, 541] width 138 height 74
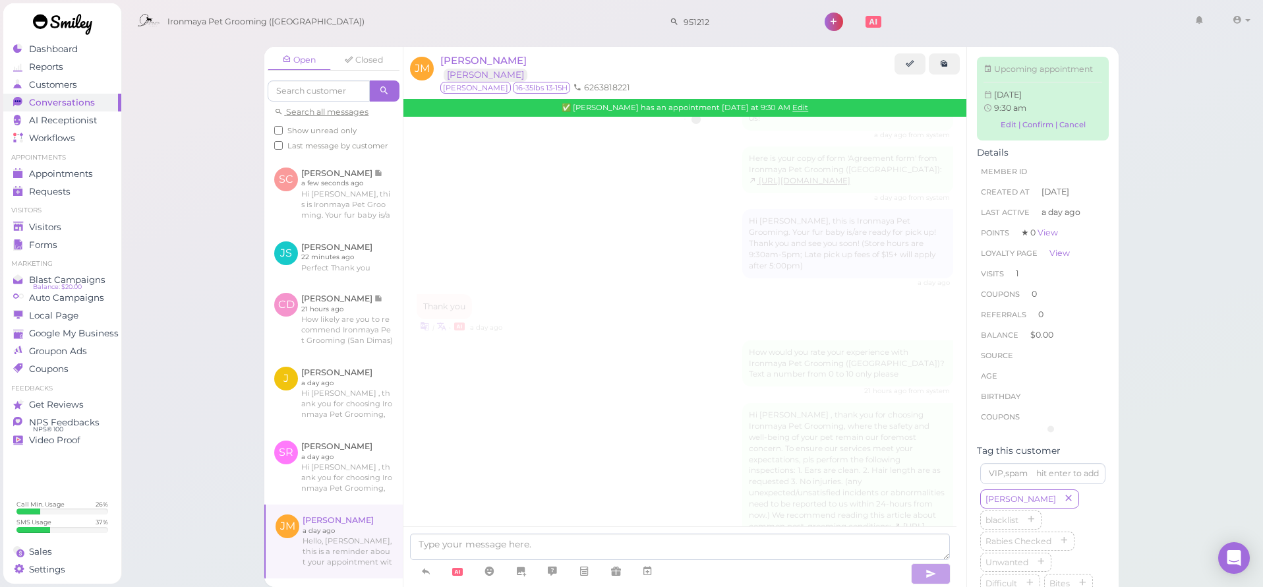
scroll to position [1138, 0]
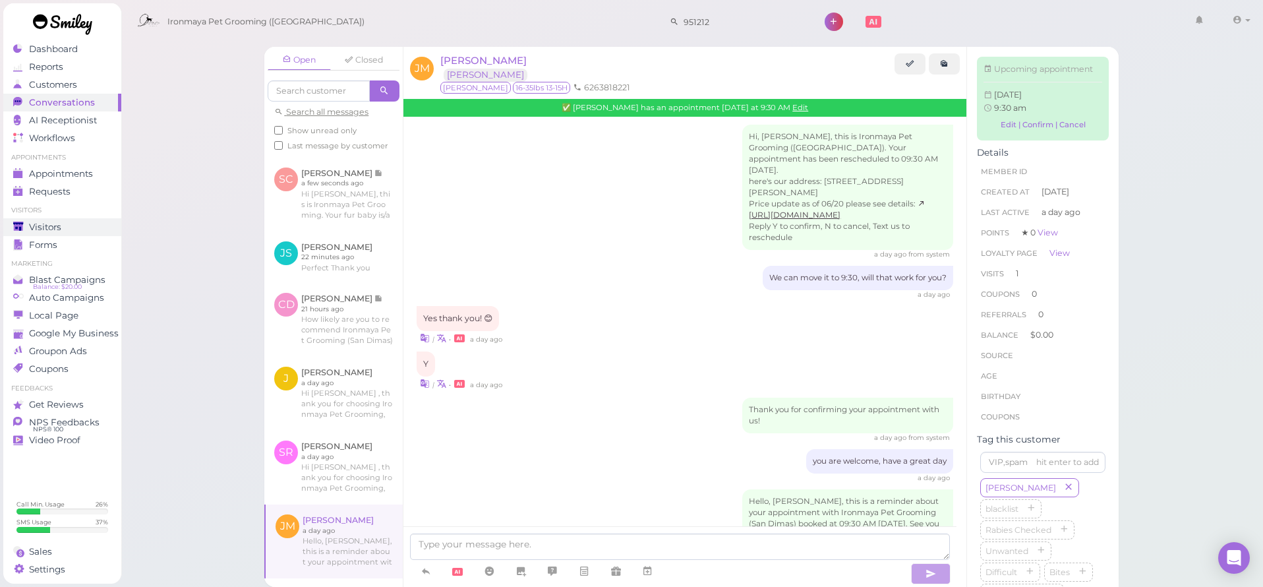
click at [40, 233] on link "Visitors" at bounding box center [62, 227] width 118 height 18
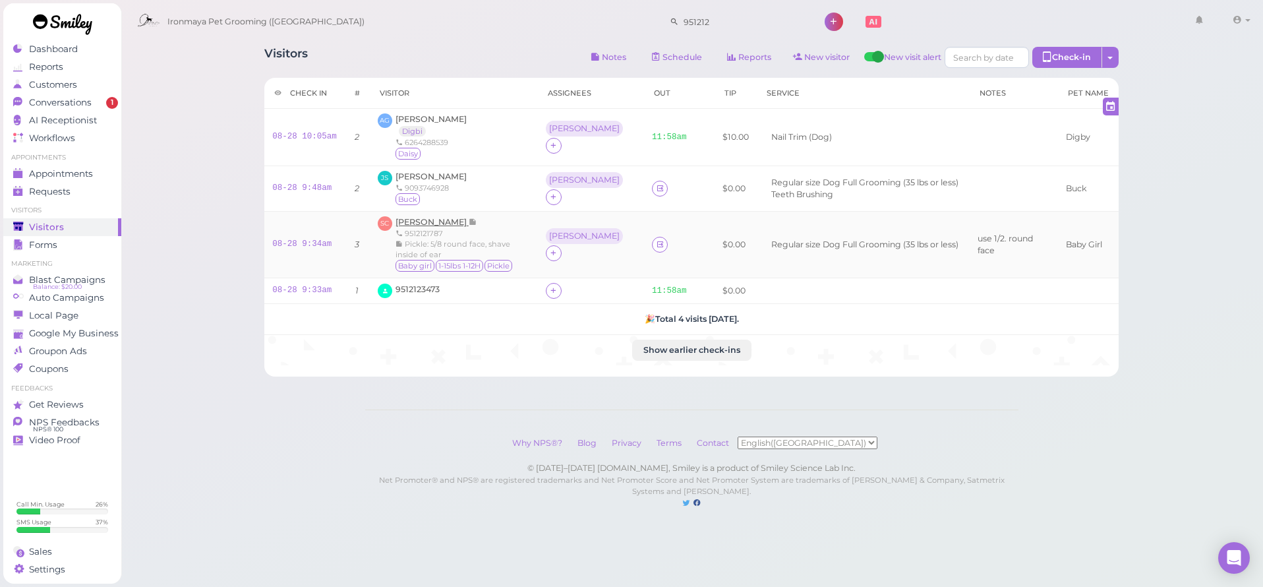
click at [425, 221] on span "[PERSON_NAME]" at bounding box center [431, 222] width 73 height 10
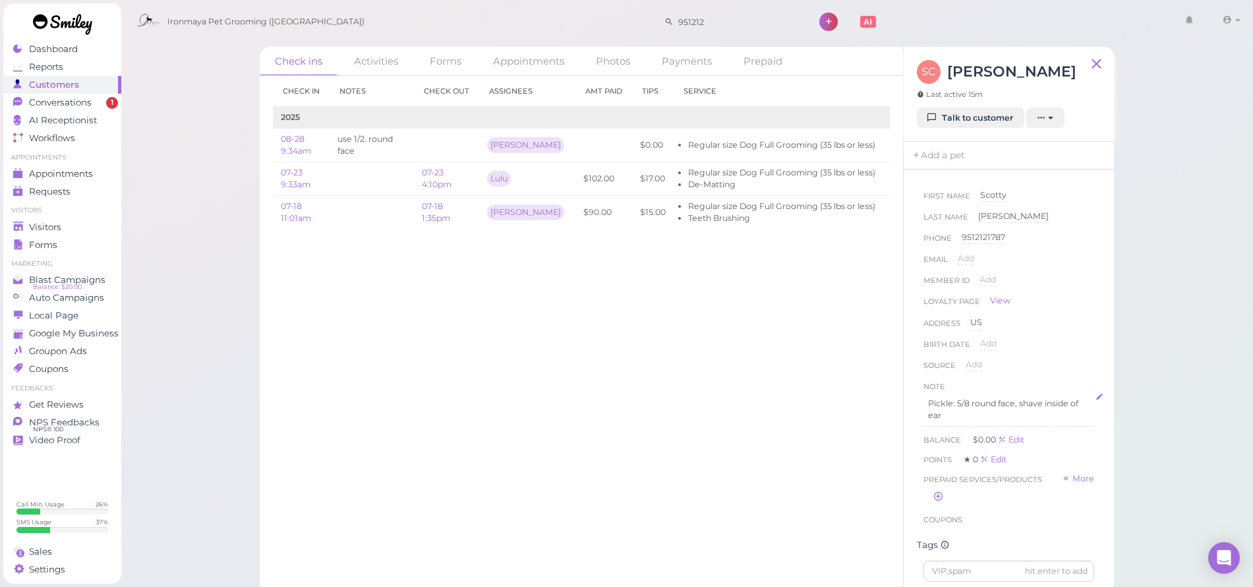
click at [972, 399] on p "Pickle: 5/8 round face, shave inside of ear" at bounding box center [1008, 409] width 161 height 24
click at [970, 399] on p "Pickle: 5/8 round face, shave inside of ear" at bounding box center [1008, 409] width 161 height 24
click at [943, 524] on button "Done" at bounding box center [937, 526] width 29 height 14
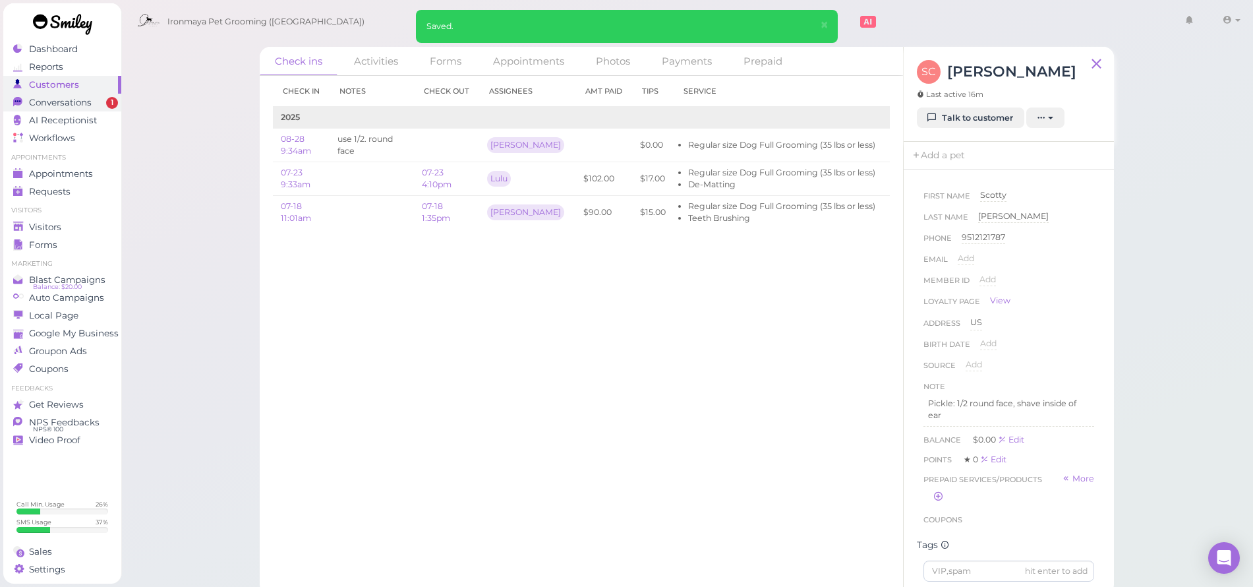
click at [66, 96] on link "Conversations 1" at bounding box center [62, 103] width 118 height 18
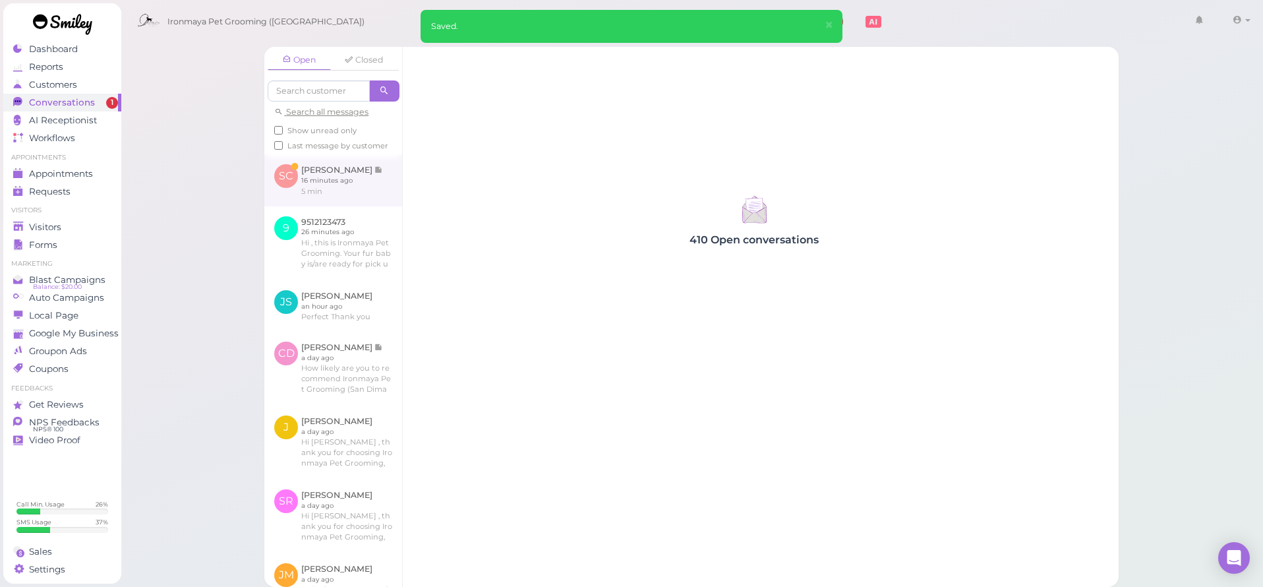
click at [301, 194] on link at bounding box center [333, 179] width 138 height 51
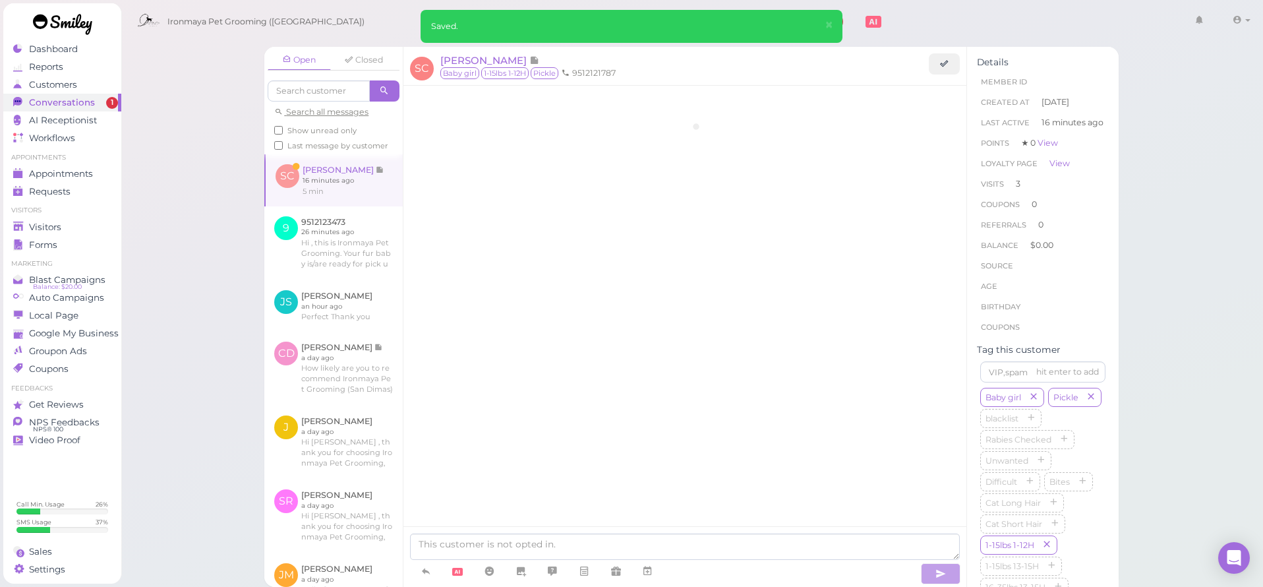
scroll to position [1130, 0]
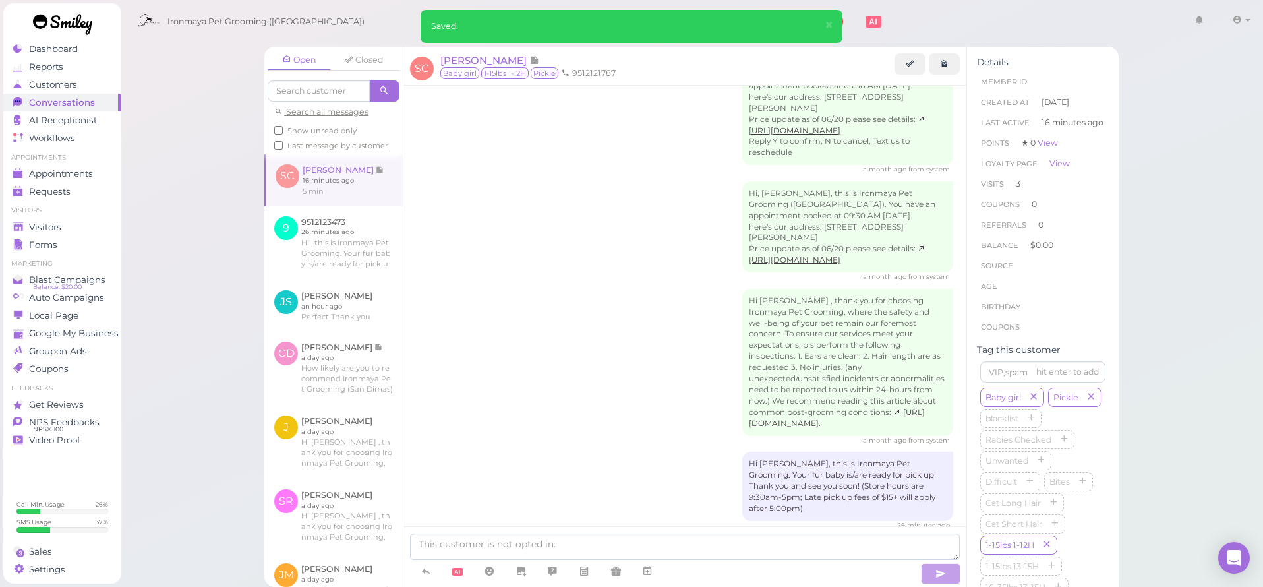
click at [614, 451] on div "Hi [PERSON_NAME], this is Ironmaya Pet Grooming. Your fur baby is/are ready for…" at bounding box center [685, 490] width 537 height 78
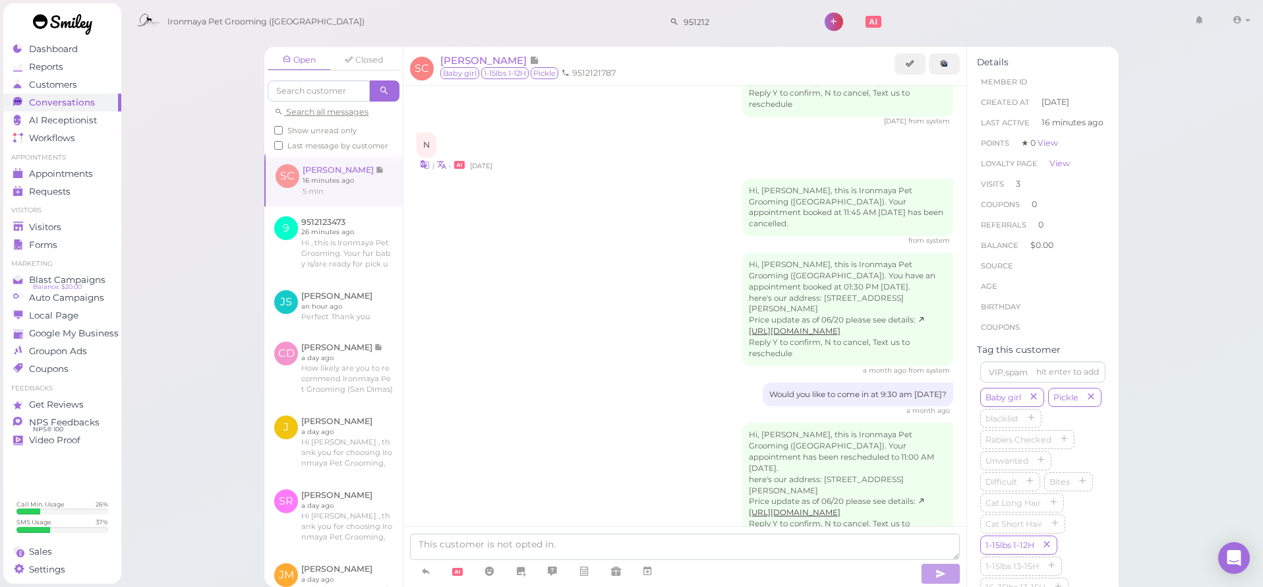
scroll to position [772, 0]
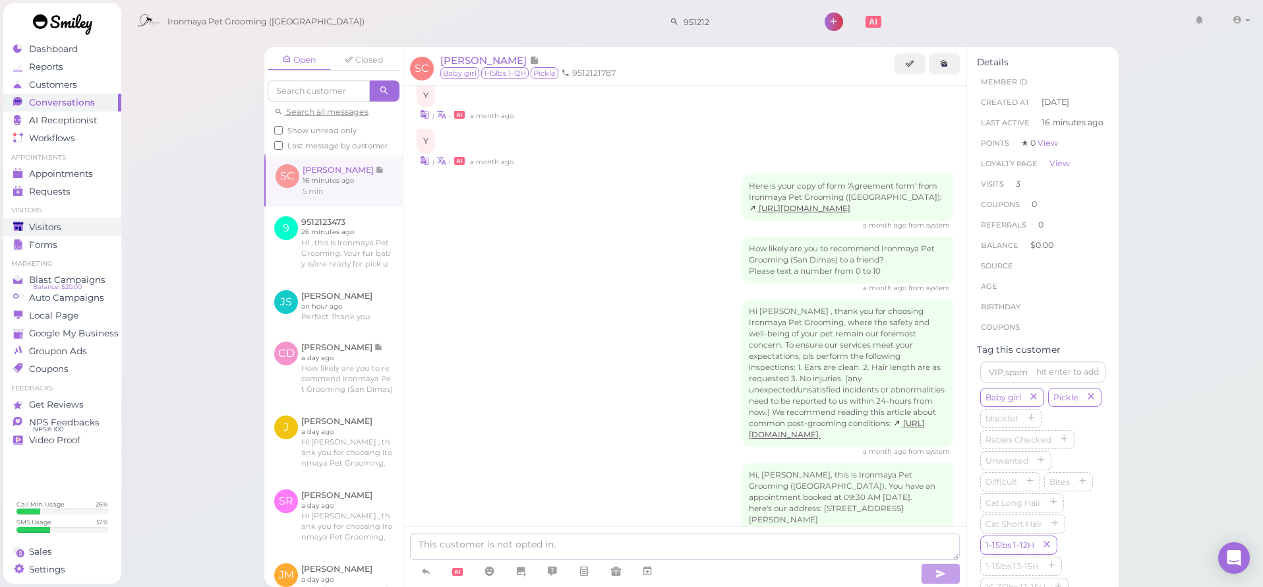
click at [27, 230] on div "Visitors" at bounding box center [60, 226] width 95 height 11
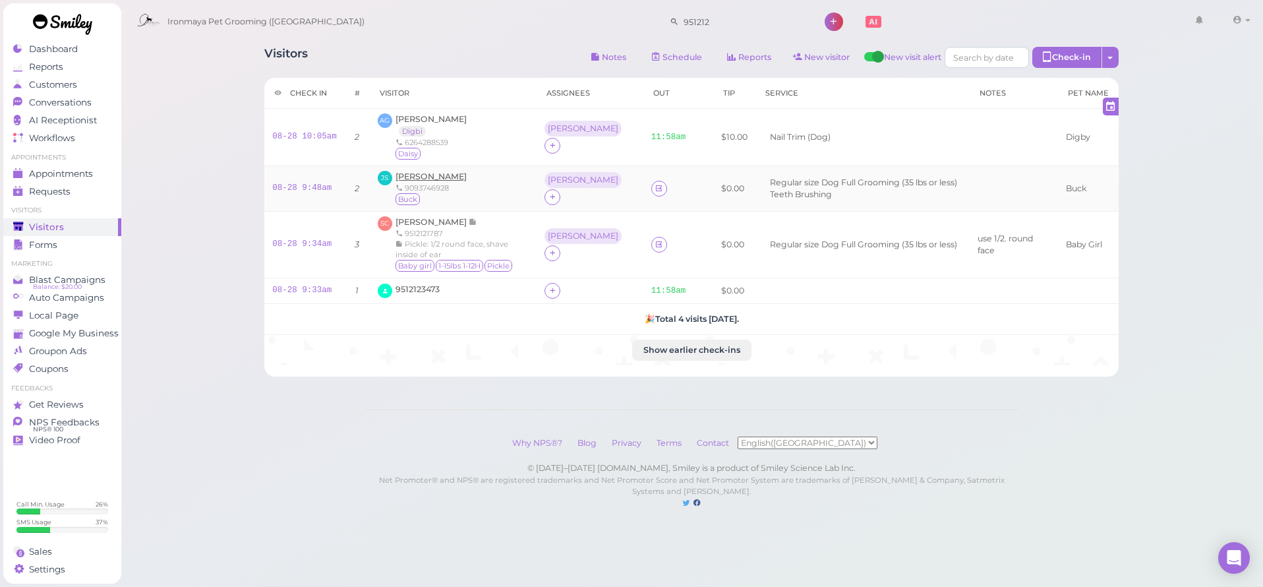
drag, startPoint x: 405, startPoint y: 169, endPoint x: 408, endPoint y: 176, distance: 7.1
click at [405, 171] on div "[PERSON_NAME] 9093746928 Buck" at bounding box center [430, 189] width 71 height 36
click at [409, 177] on span "[PERSON_NAME]" at bounding box center [430, 176] width 71 height 10
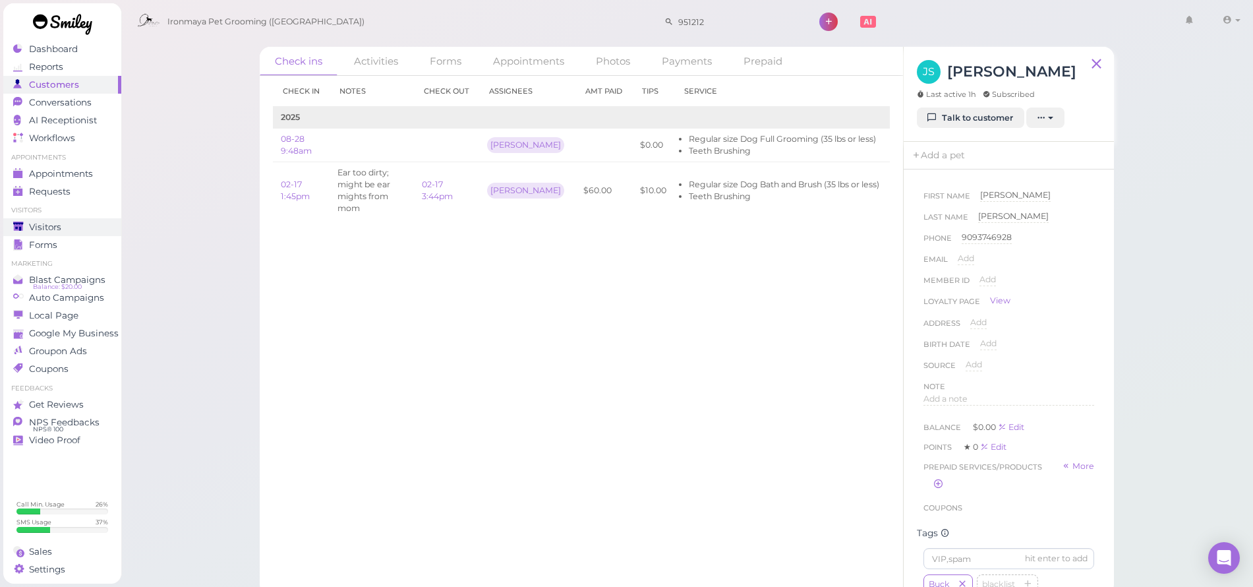
click at [30, 228] on span "Visitors" at bounding box center [45, 226] width 32 height 11
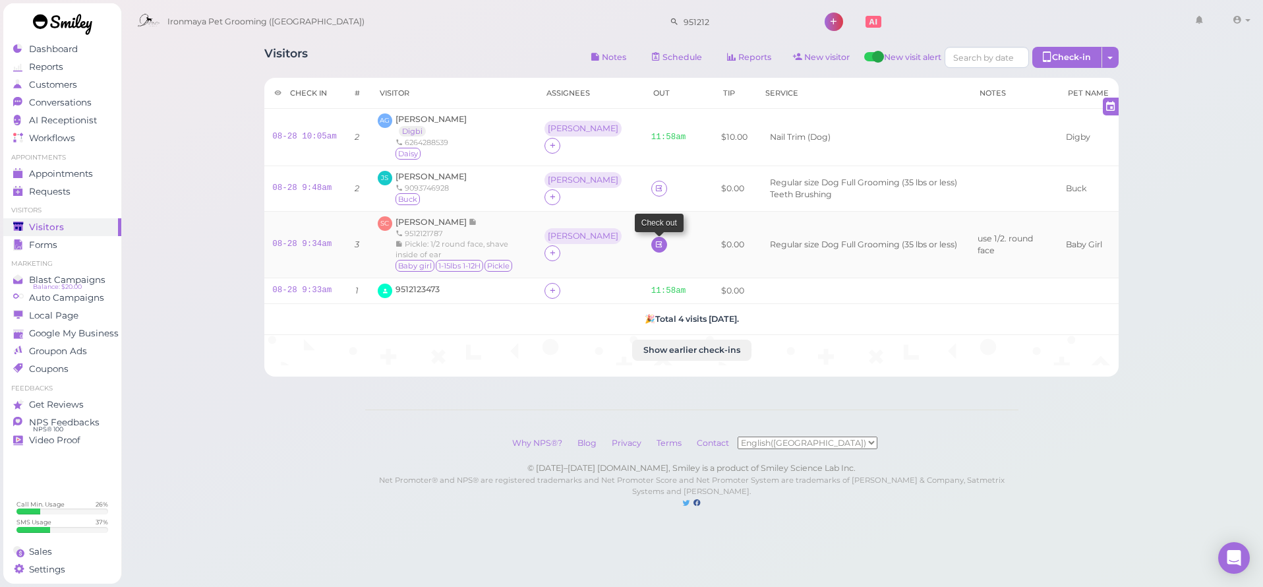
click at [654, 241] on icon at bounding box center [658, 244] width 9 height 10
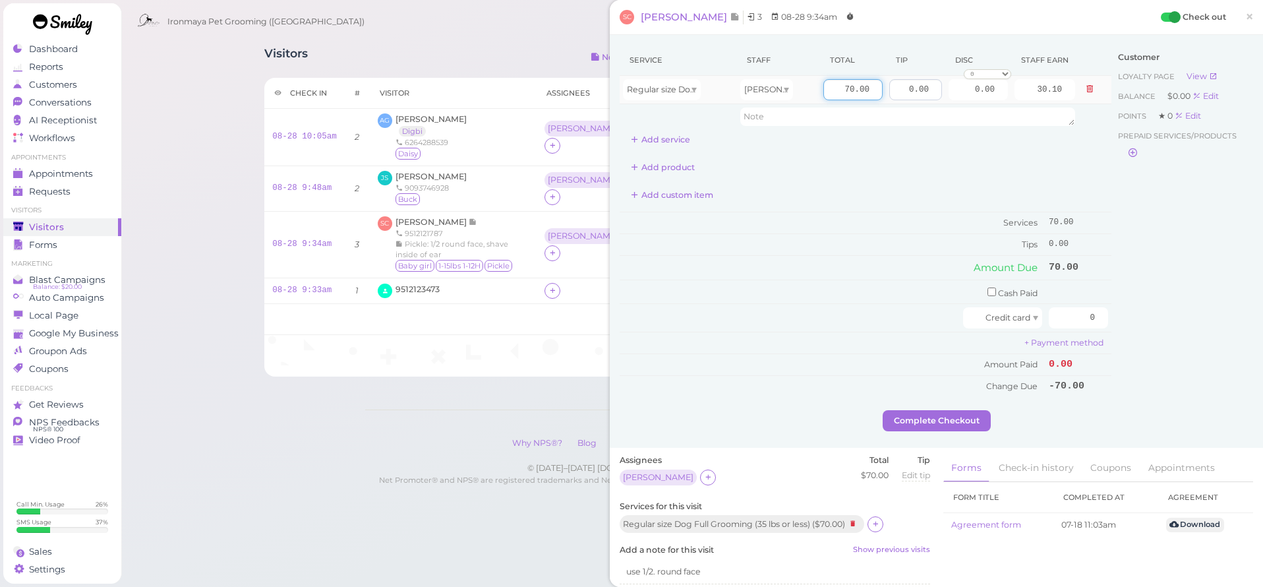
drag, startPoint x: 828, startPoint y: 88, endPoint x: 896, endPoint y: 97, distance: 69.1
click at [896, 97] on tr "Regular size Dog Full Grooming (35 lbs or less) [PERSON_NAME] 70.00 0.00 0.00 0…" at bounding box center [866, 90] width 492 height 28
type input "75"
type input "32.25"
drag, startPoint x: 897, startPoint y: 83, endPoint x: 939, endPoint y: 99, distance: 44.4
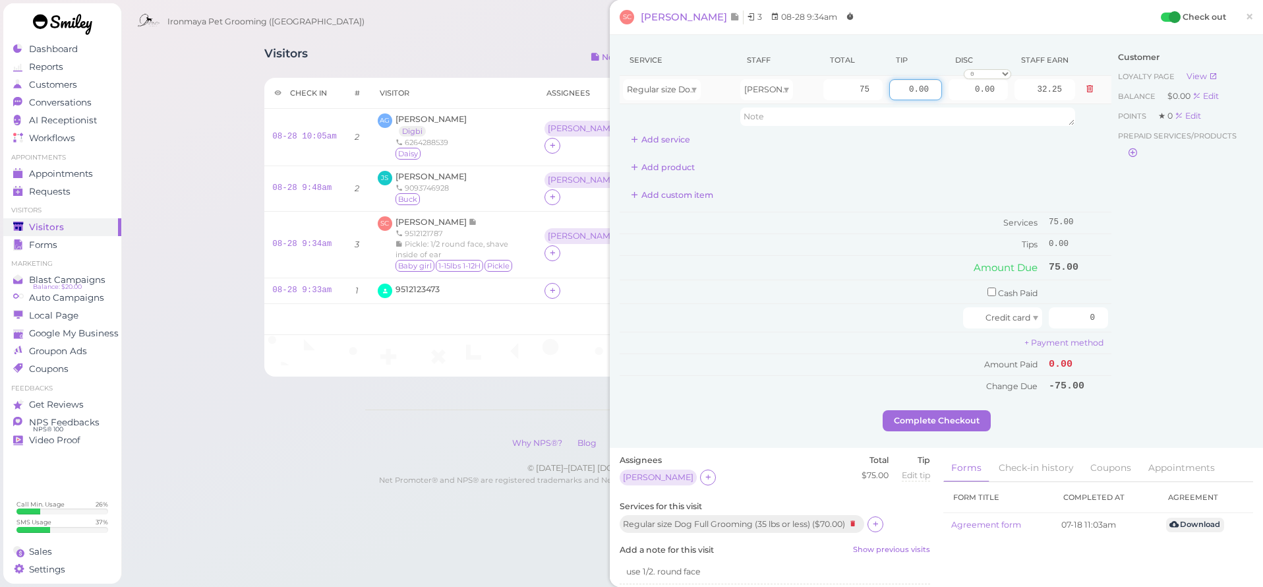
click at [939, 99] on tr "Regular size Dog Full Grooming (35 lbs or less) [PERSON_NAME] 75 0.00 0.00 0 10…" at bounding box center [866, 90] width 492 height 28
type input "15"
click at [1026, 179] on div "Service Staff Total Tip Disc Staff earn Regular size Dog Full Grooming (35 lbs …" at bounding box center [866, 221] width 492 height 352
drag, startPoint x: 1062, startPoint y: 305, endPoint x: 1091, endPoint y: 310, distance: 29.4
click at [1091, 310] on input "0" at bounding box center [1078, 317] width 59 height 21
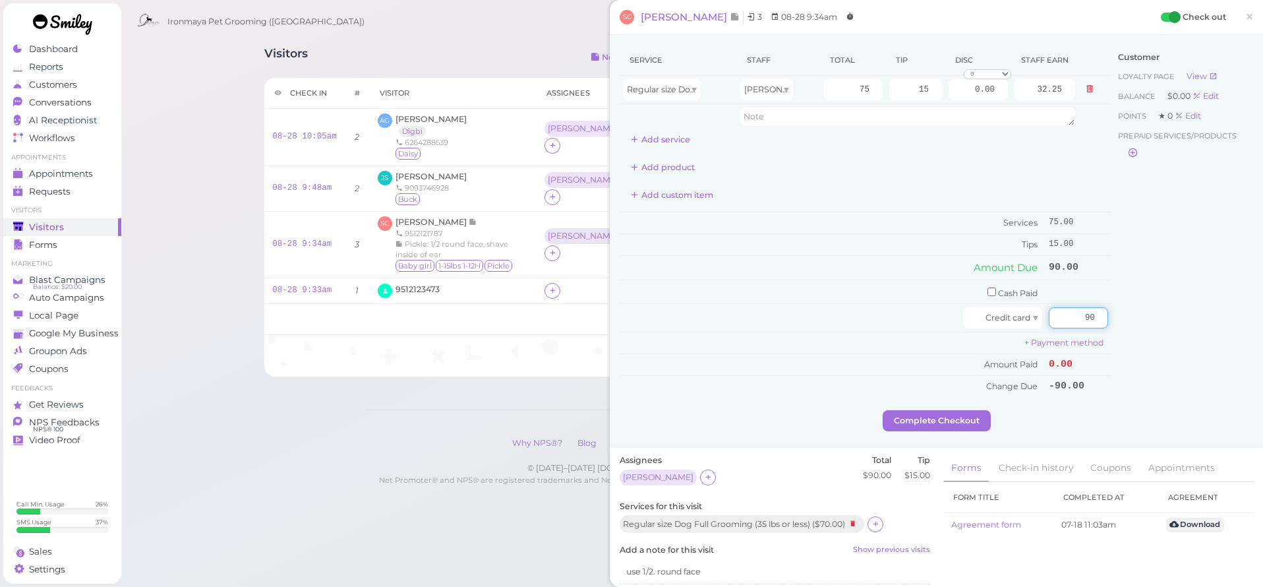
type input "90"
click at [1158, 268] on div "Customer Loyalty page View Balance $0.00 Edit Points ★ 0 Edit Prepaid services/…" at bounding box center [1182, 227] width 142 height 365
click at [906, 417] on button "Complete Checkout" at bounding box center [937, 420] width 108 height 21
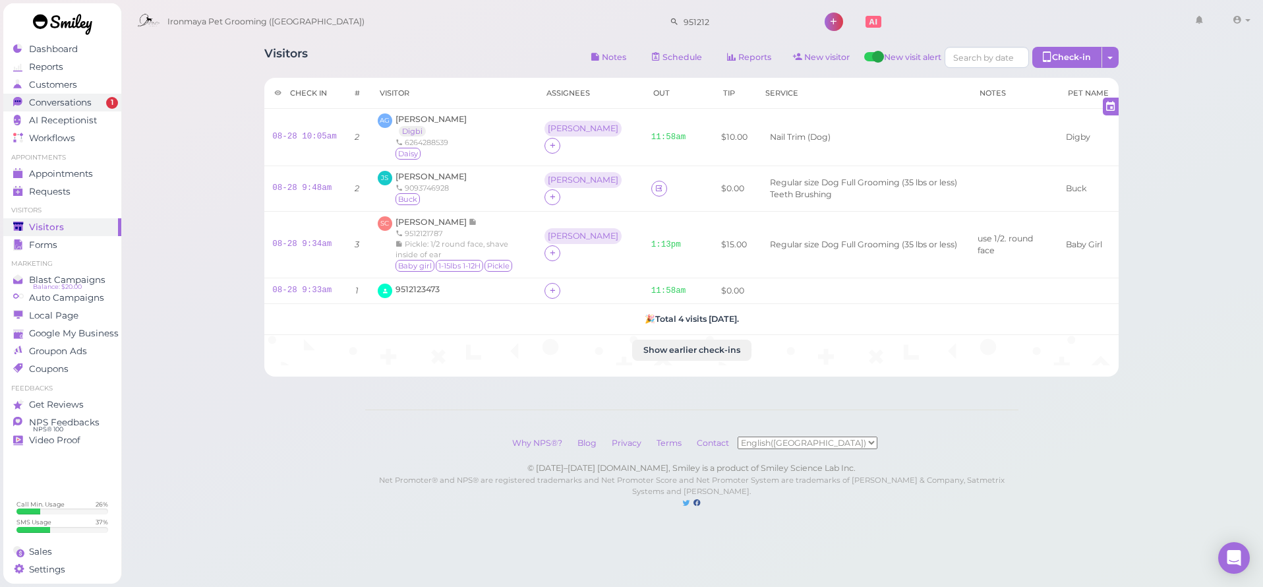
click at [63, 102] on span "Conversations" at bounding box center [60, 102] width 63 height 11
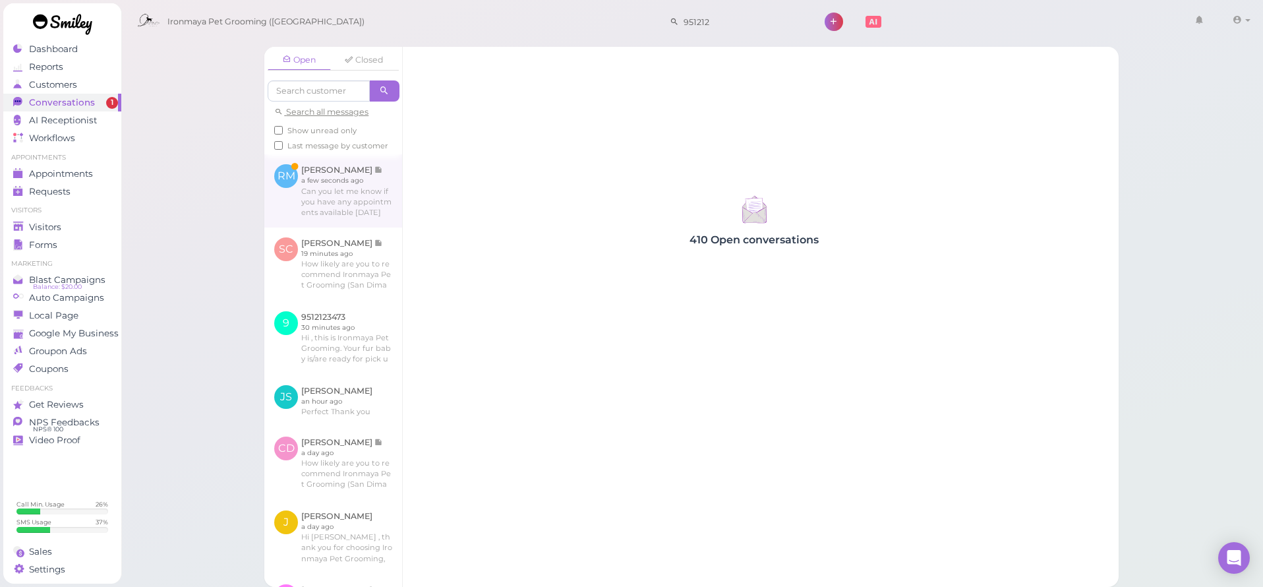
click at [305, 221] on link at bounding box center [333, 190] width 138 height 73
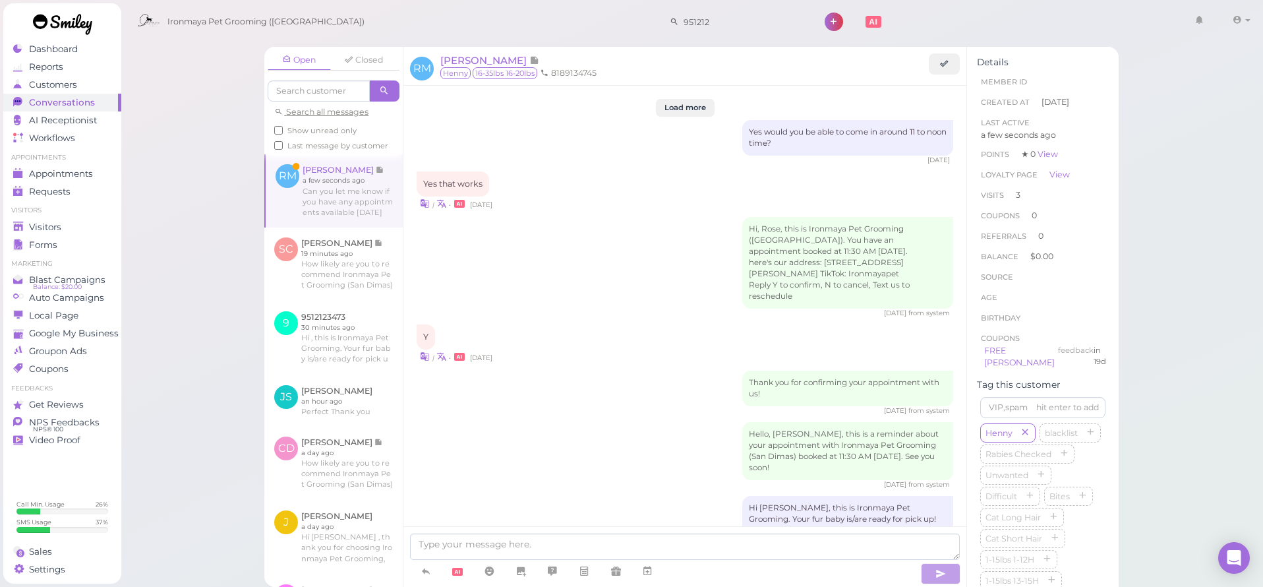
scroll to position [1670, 0]
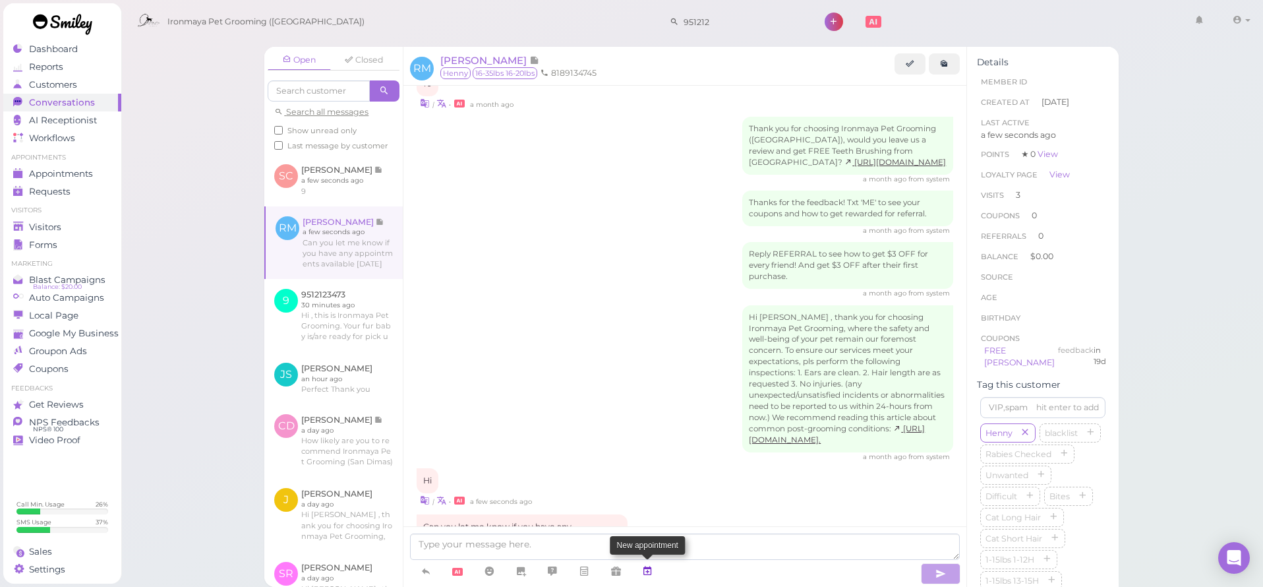
click at [646, 569] on icon at bounding box center [647, 570] width 11 height 13
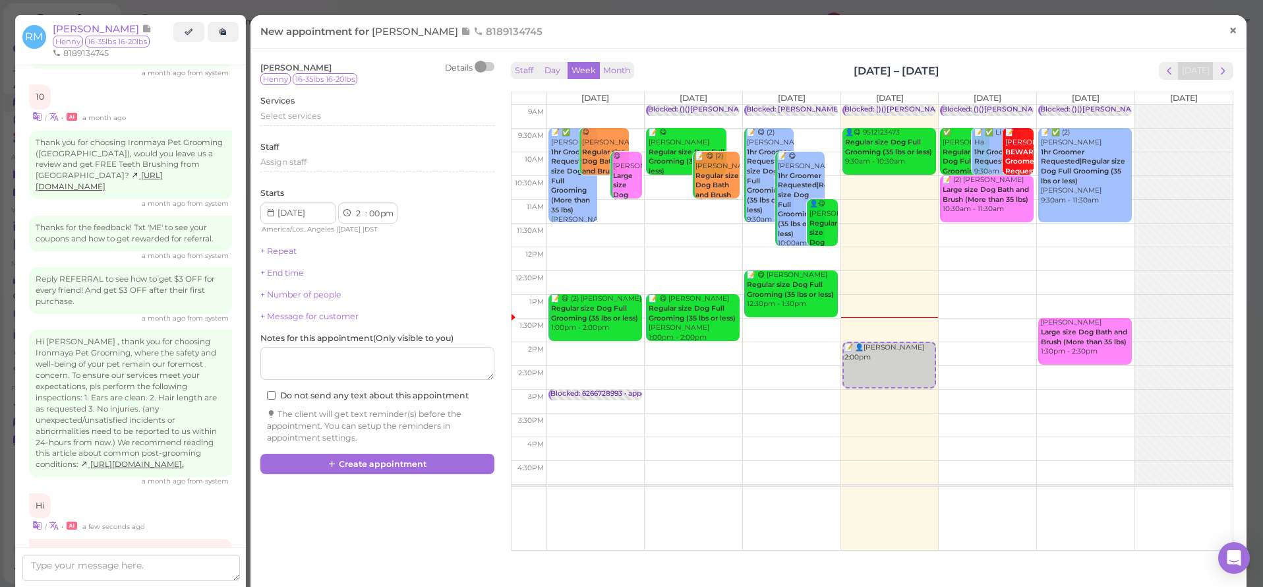
click at [1230, 27] on link "×" at bounding box center [1233, 31] width 24 height 31
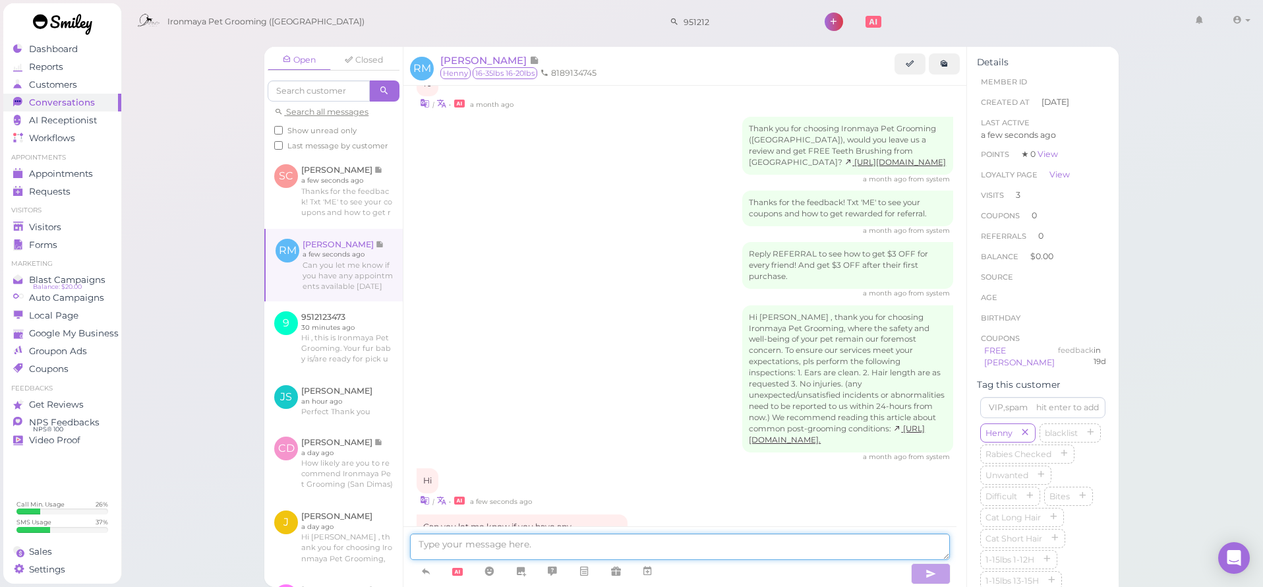
click at [510, 541] on textarea at bounding box center [680, 546] width 540 height 26
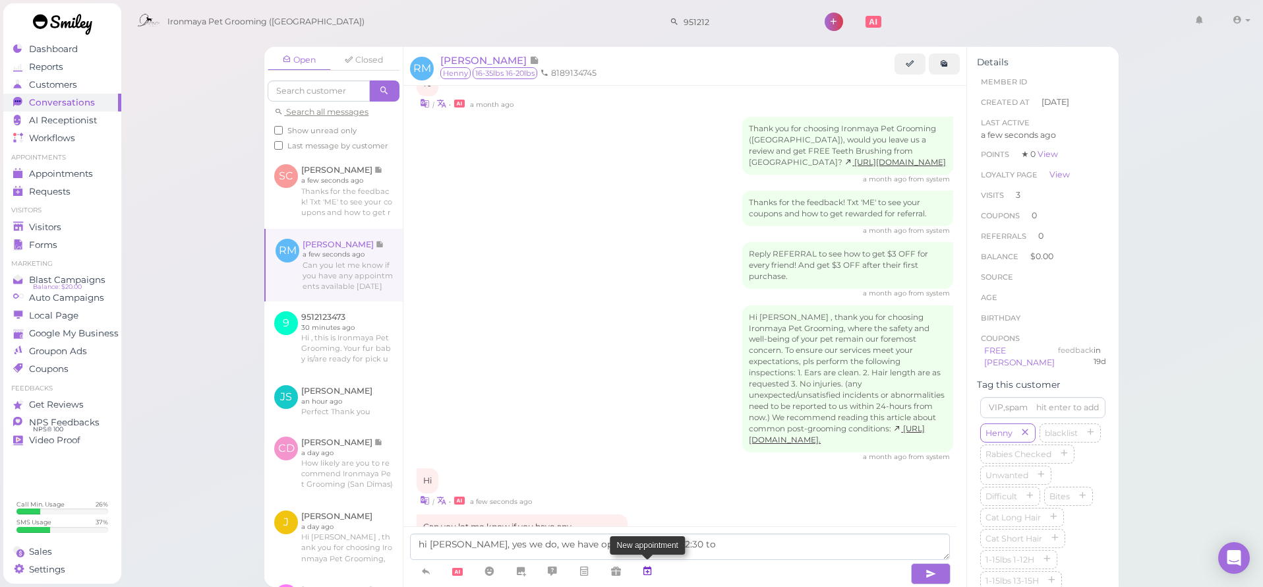
click at [651, 575] on icon at bounding box center [647, 570] width 11 height 13
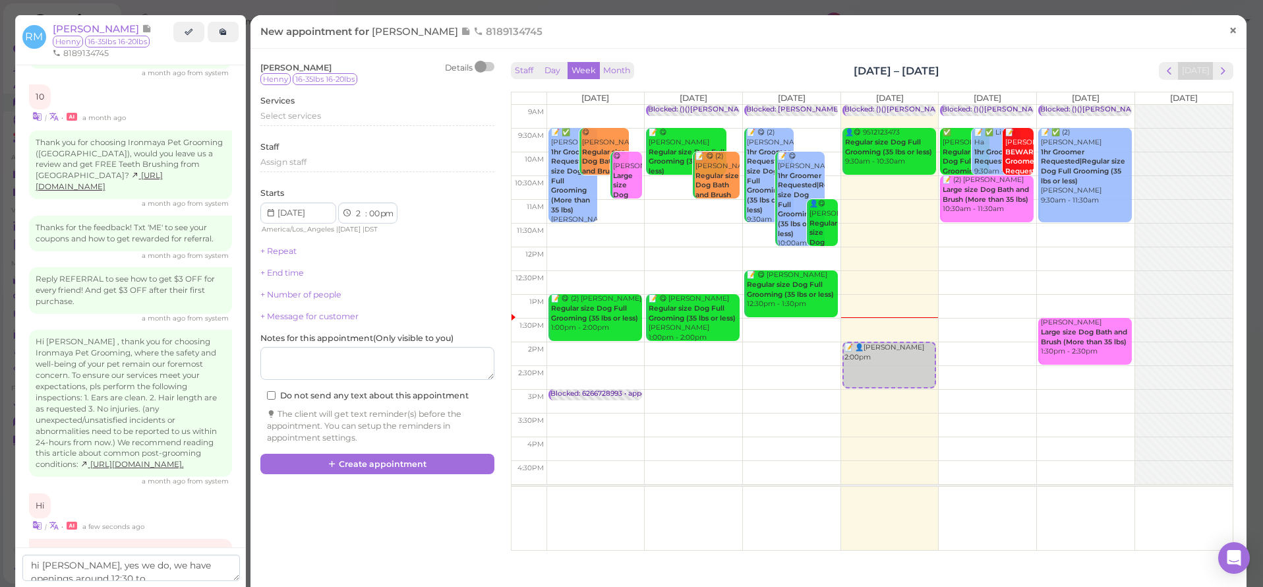
click at [1229, 30] on span "×" at bounding box center [1233, 30] width 9 height 18
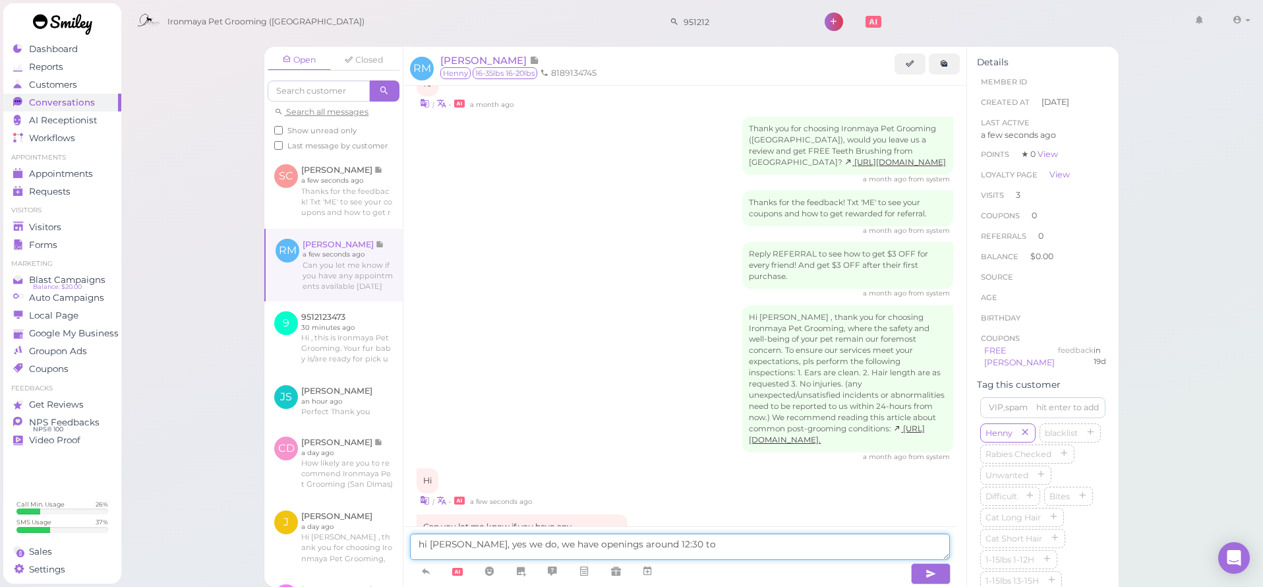
click at [690, 543] on textarea "hi [PERSON_NAME], yes we do, we have openings around 12:30 to" at bounding box center [680, 546] width 540 height 26
type textarea "hi [PERSON_NAME], yes we do, we have openings around 12:30 [DATE]."
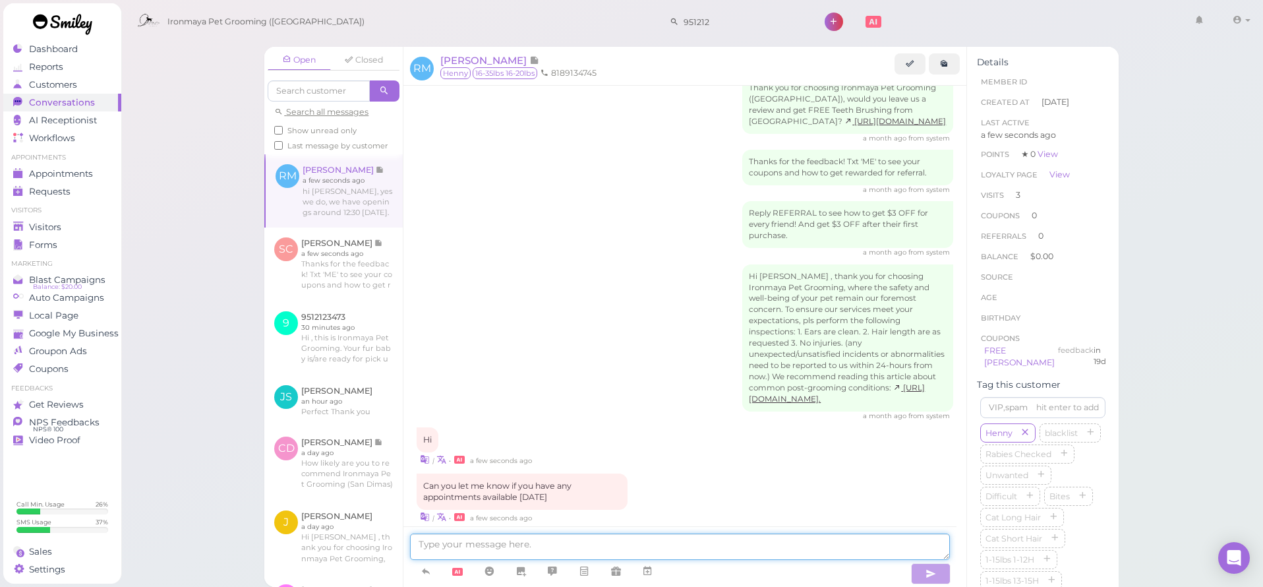
scroll to position [1756, 0]
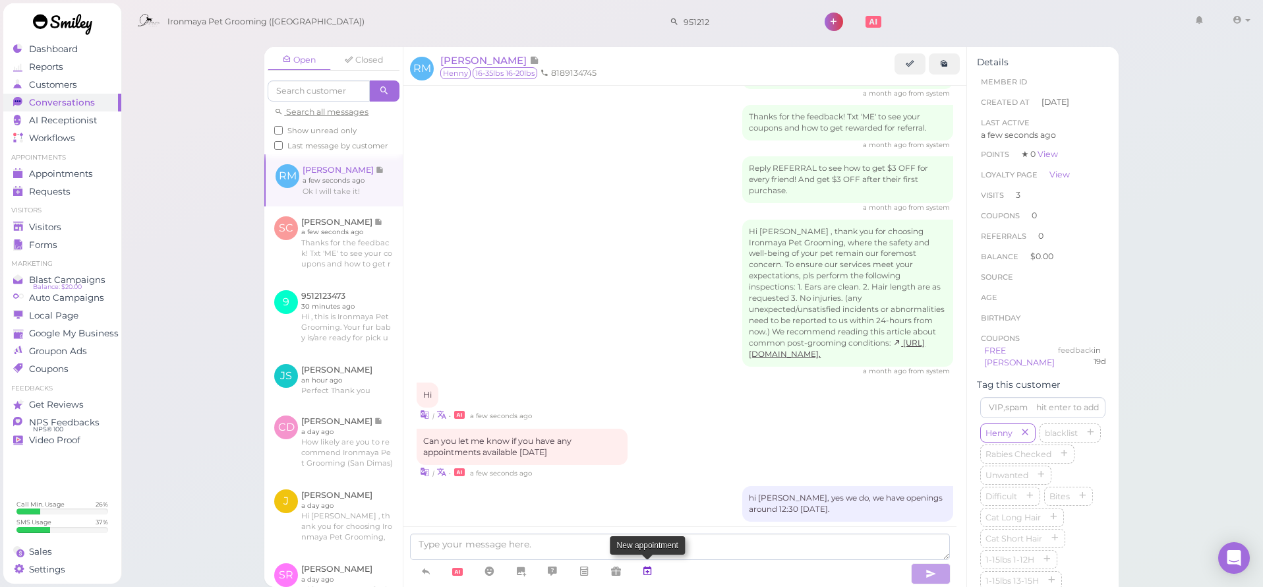
click at [652, 571] on icon at bounding box center [647, 570] width 11 height 13
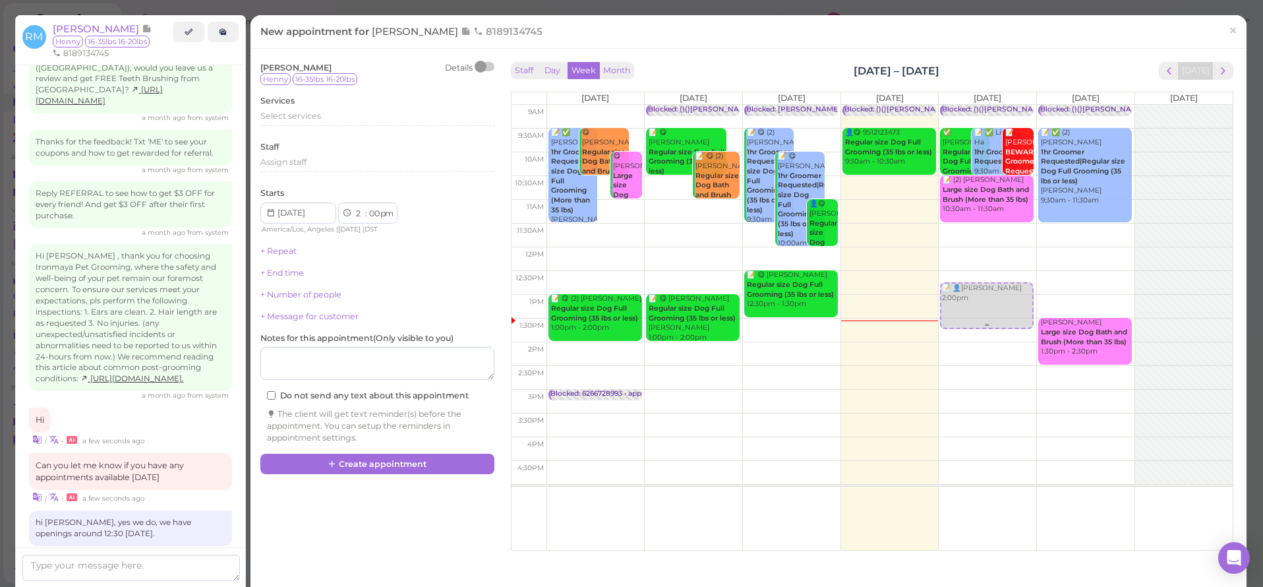
drag, startPoint x: 869, startPoint y: 365, endPoint x: 958, endPoint y: 295, distance: 113.0
click at [958, 105] on tr "📝 ✅ [PERSON_NAME] 1hr Groomer Requested|Large size Dog Full Grooming (More than…" at bounding box center [871, 105] width 721 height 0
type input "[DATE]"
select select "12"
drag, startPoint x: 960, startPoint y: 301, endPoint x: 968, endPoint y: 283, distance: 19.5
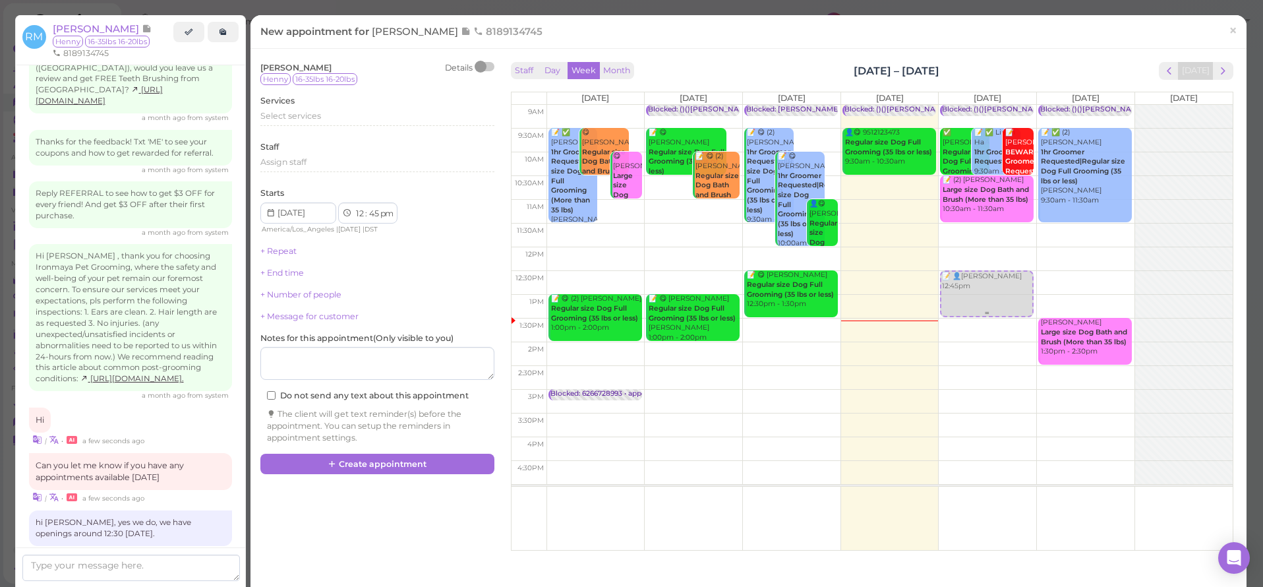
click at [968, 105] on div "📝 👤[PERSON_NAME] 12:45pm Blocked: ()()[PERSON_NAME] • appointment ✅ [PERSON_NAM…" at bounding box center [988, 105] width 98 height 0
select select "30"
click at [312, 119] on span "Select services" at bounding box center [290, 116] width 61 height 10
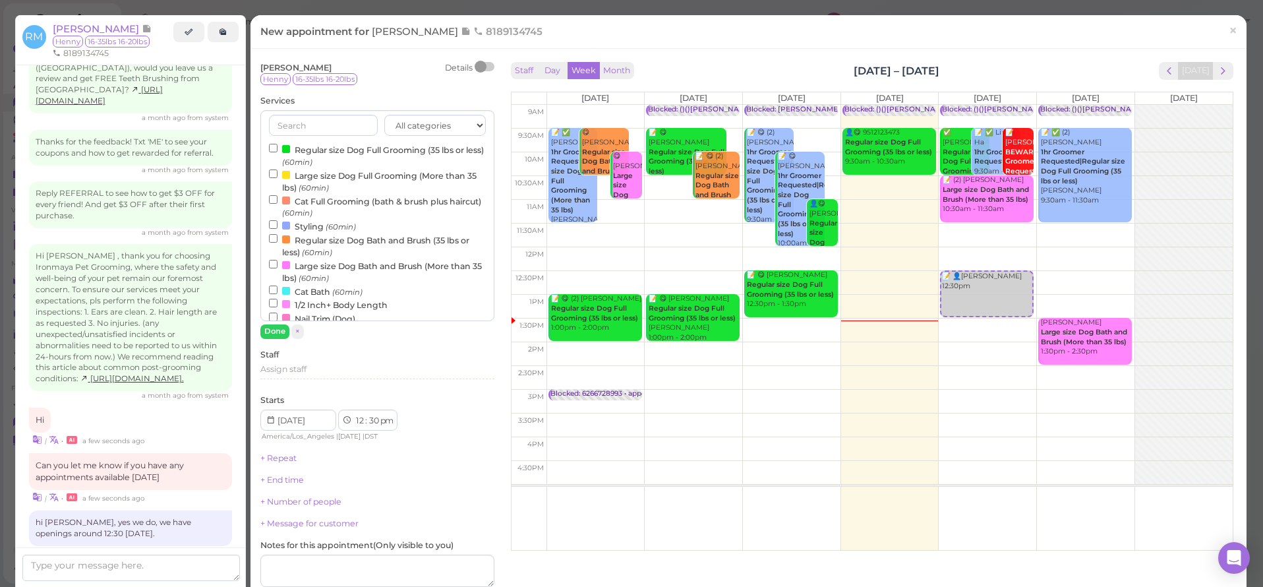
click at [305, 148] on label "Regular size Dog Full Grooming (35 lbs or less) (60min)" at bounding box center [377, 155] width 217 height 26
click at [277, 148] on input "Regular size Dog Full Grooming (35 lbs or less) (60min)" at bounding box center [273, 148] width 9 height 9
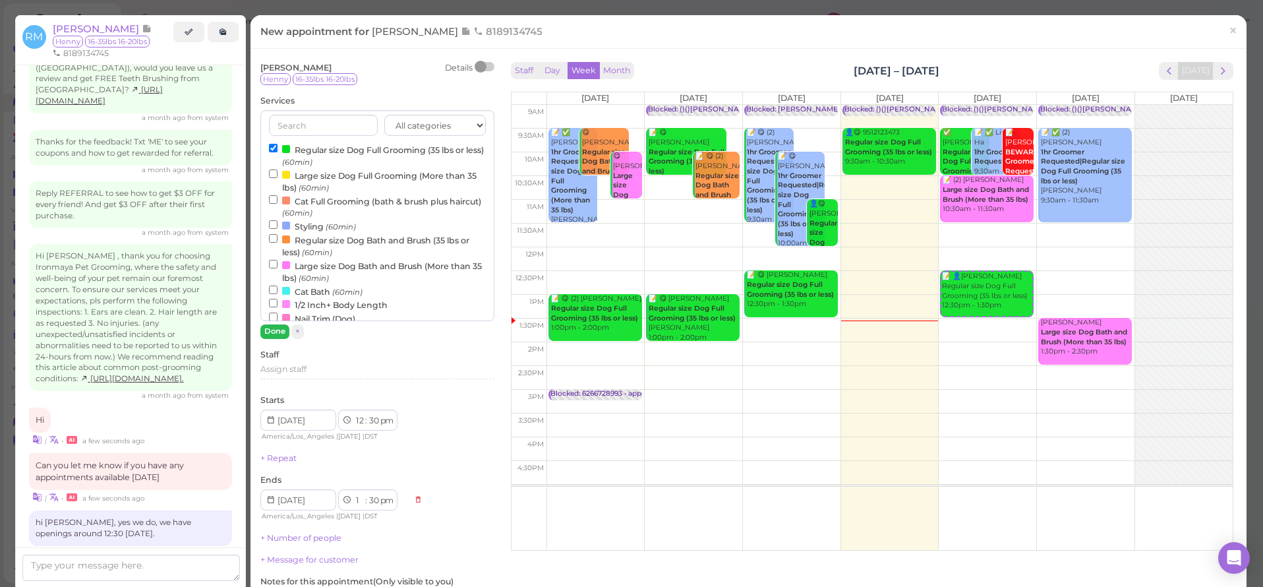
click at [279, 329] on button "Done" at bounding box center [274, 331] width 29 height 14
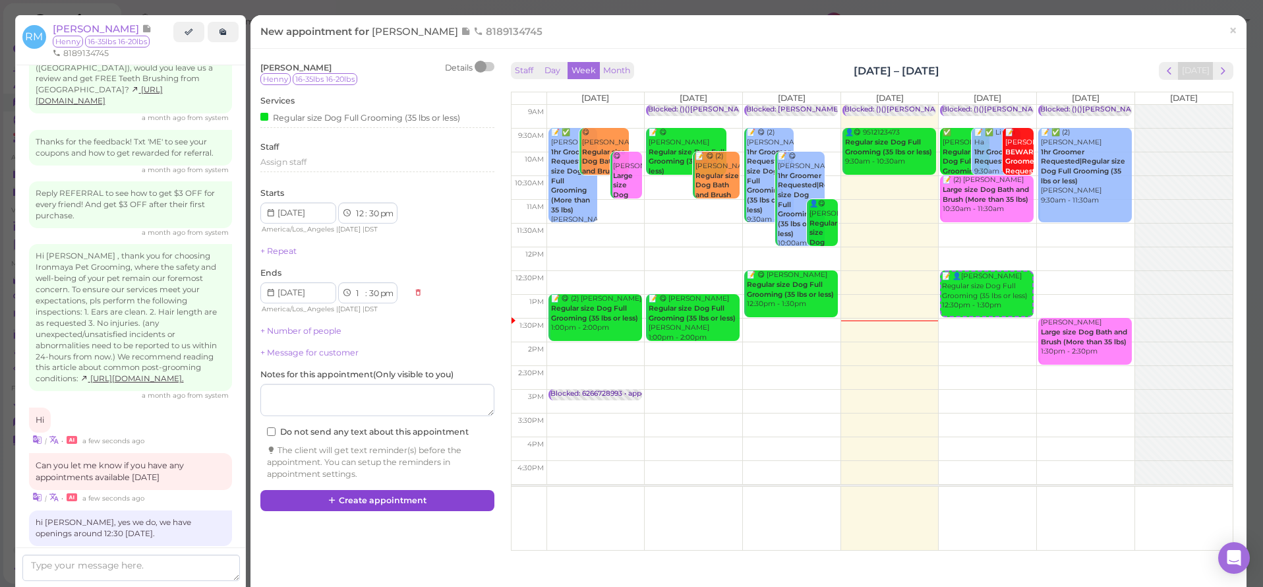
click at [329, 490] on button "Create appointment" at bounding box center [377, 500] width 234 height 21
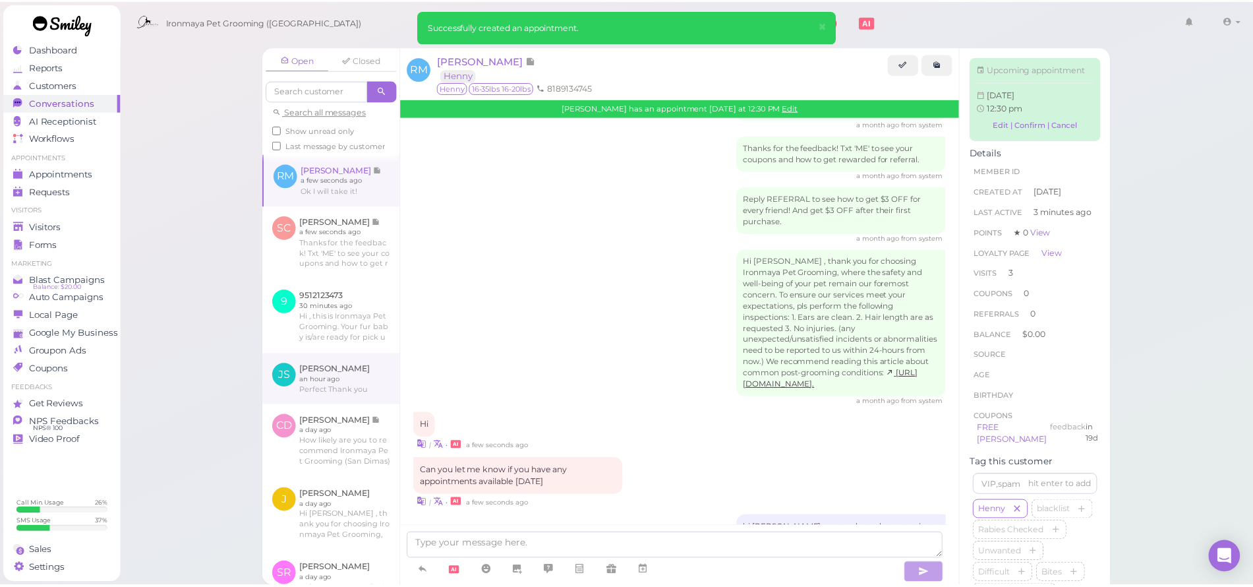
scroll to position [1886, 0]
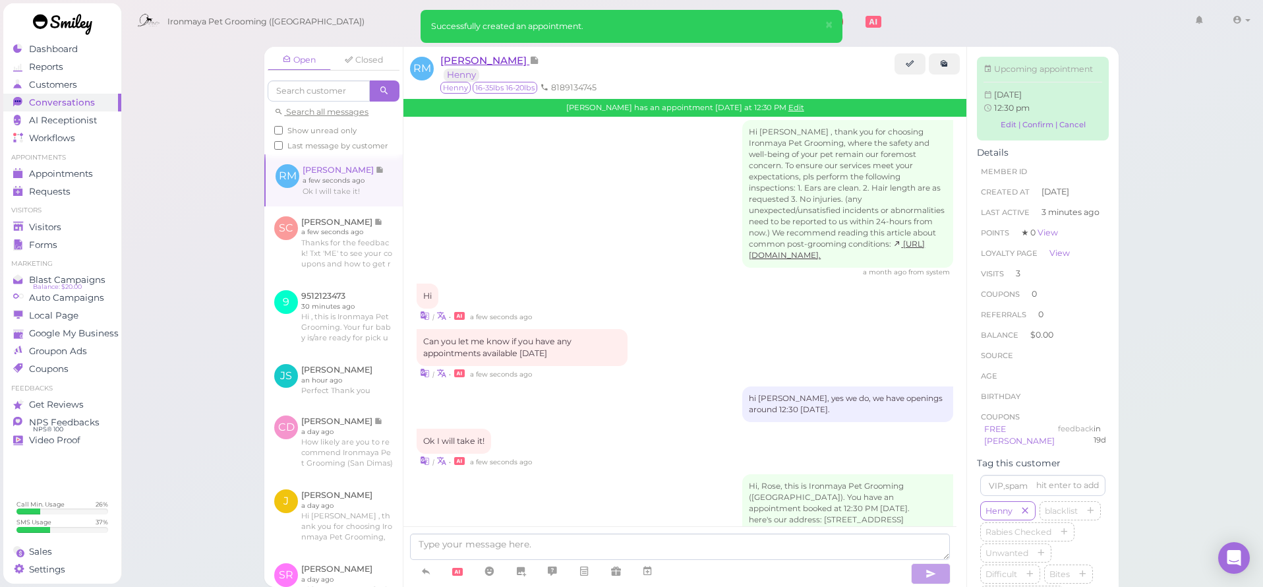
click at [498, 57] on span "[PERSON_NAME]" at bounding box center [484, 60] width 89 height 13
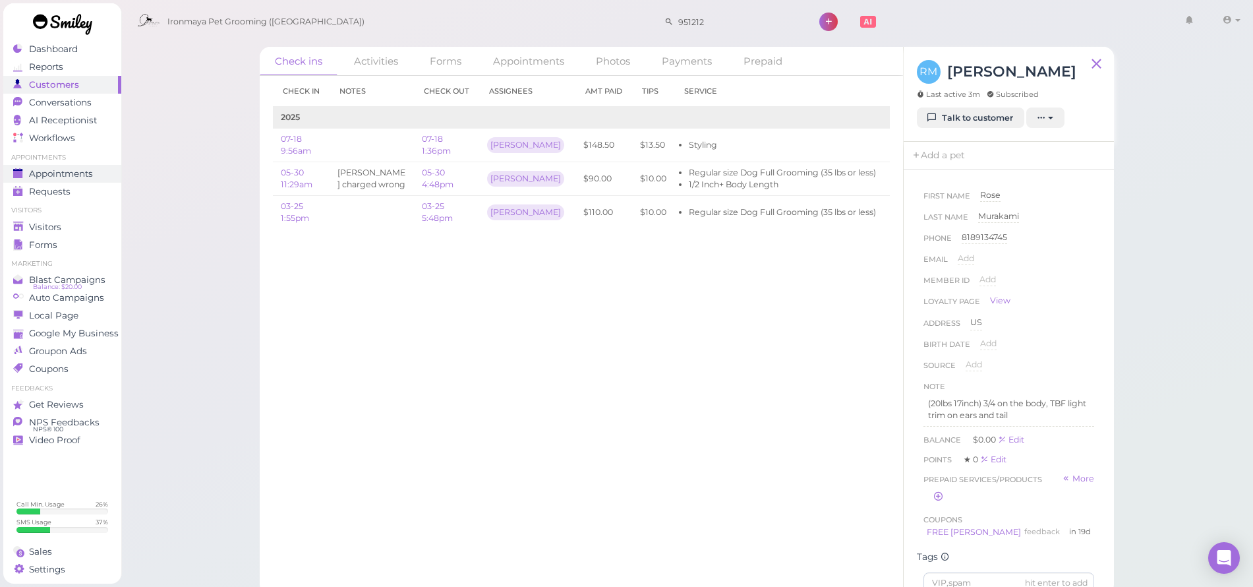
click at [78, 175] on span "Appointments" at bounding box center [61, 173] width 64 height 11
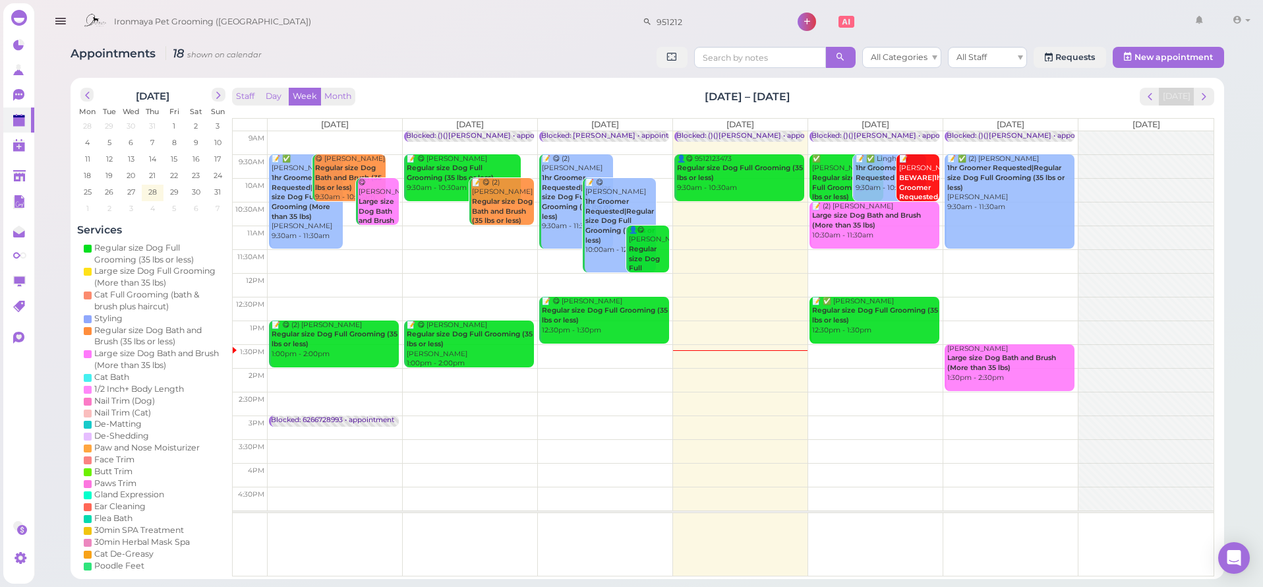
click at [1181, 107] on div "Staff Day Week Month [DATE] – [DATE] [DATE] [DATE] [DATE] [DATE] [DATE] [DATE] …" at bounding box center [723, 332] width 982 height 489
click at [1204, 94] on span "next" at bounding box center [1204, 96] width 13 height 13
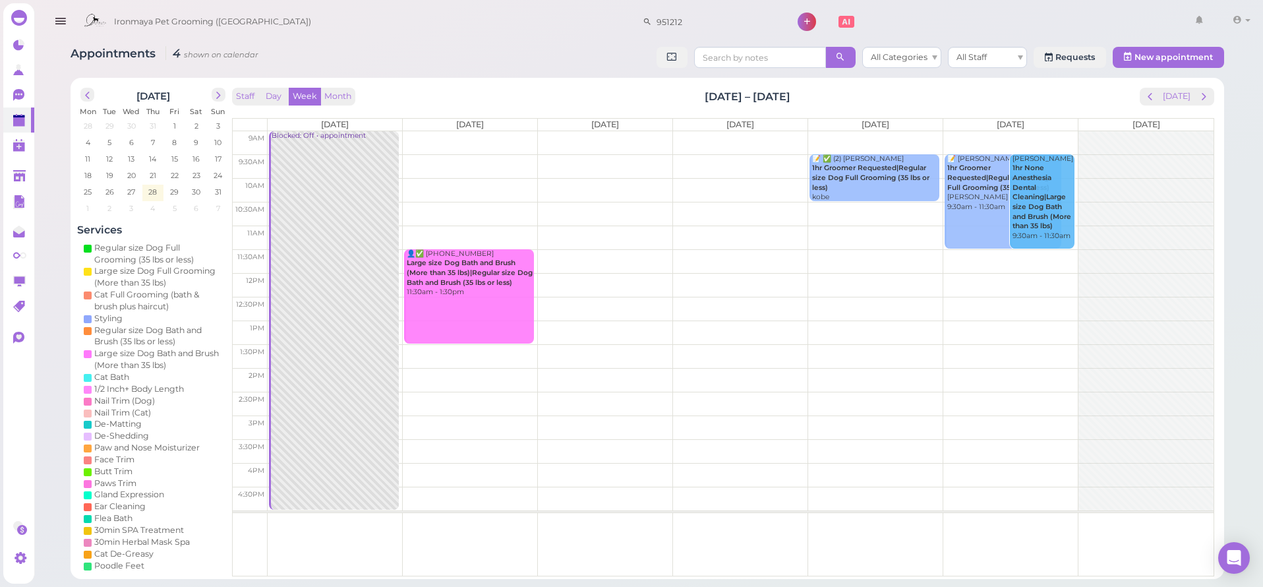
click at [775, 155] on td at bounding box center [741, 166] width 946 height 24
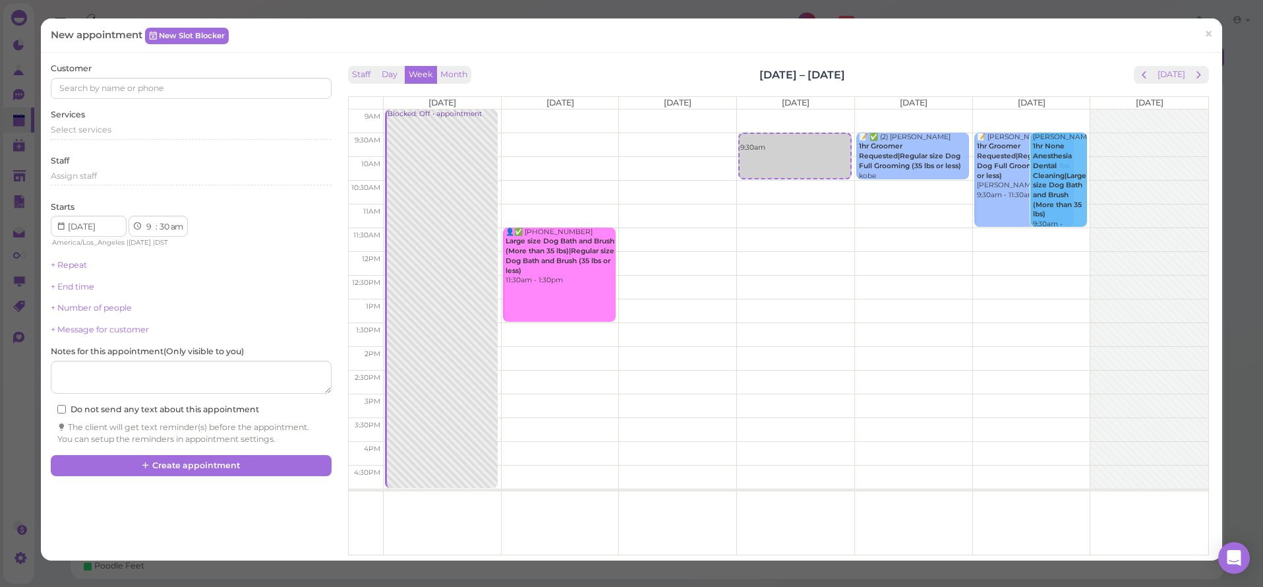
click at [93, 75] on div "Customer" at bounding box center [191, 81] width 280 height 36
click at [95, 85] on input at bounding box center [191, 88] width 280 height 21
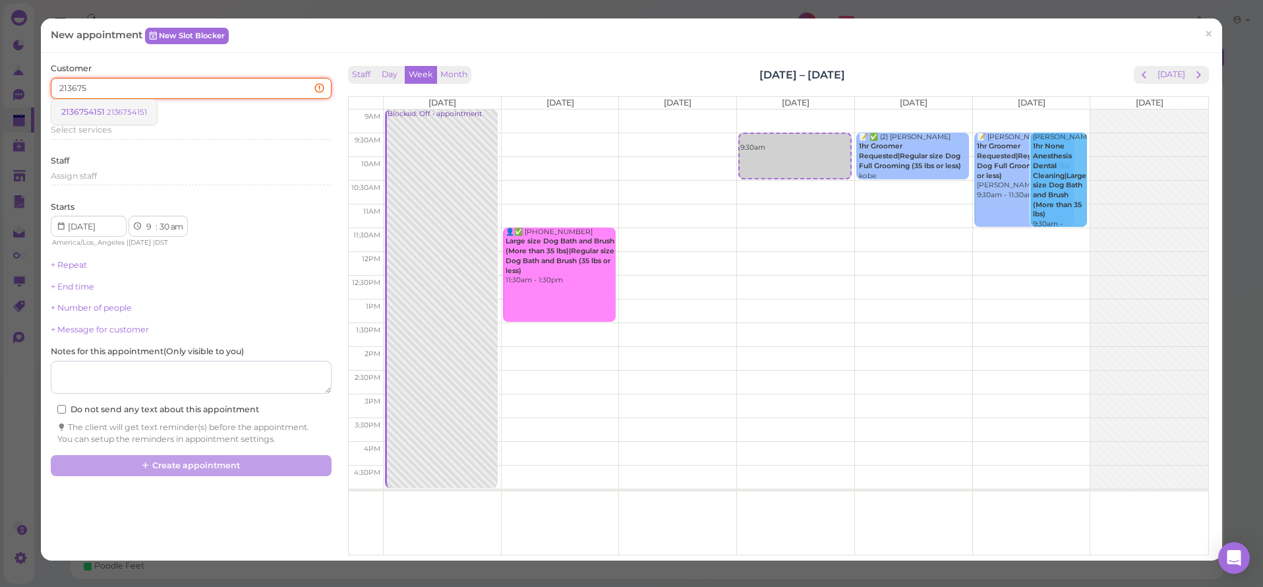
type input "213675"
click at [95, 111] on span "2136754151" at bounding box center [83, 112] width 45 height 10
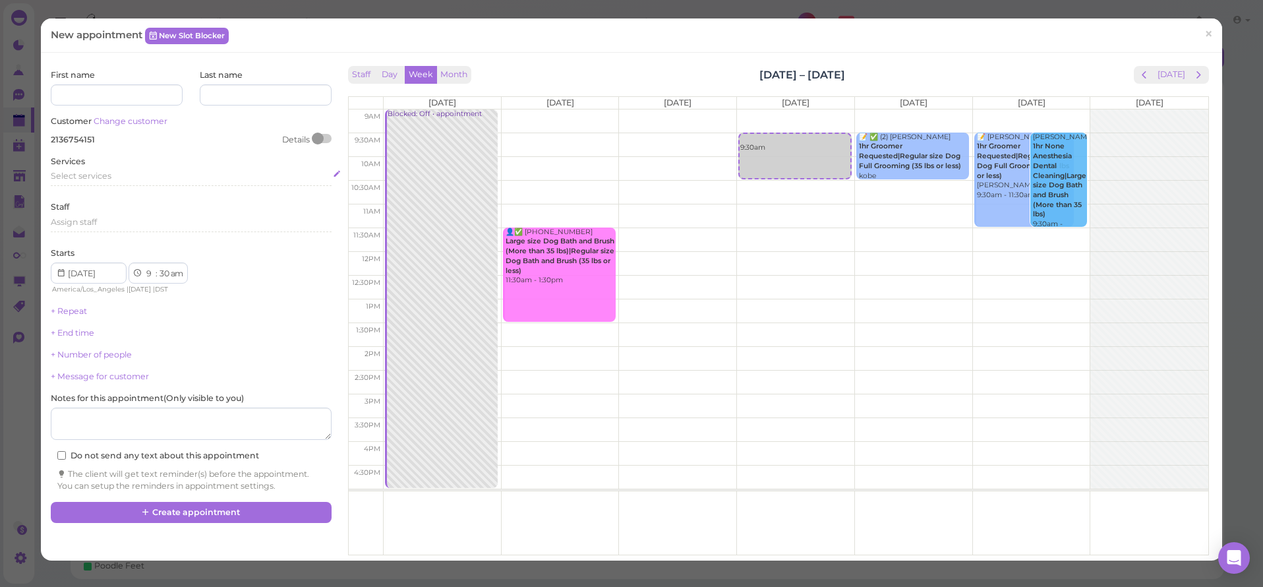
drag, startPoint x: 100, startPoint y: 183, endPoint x: 92, endPoint y: 174, distance: 12.2
click at [100, 183] on div "Select services" at bounding box center [191, 180] width 280 height 21
click at [92, 173] on span "Select services" at bounding box center [81, 176] width 61 height 10
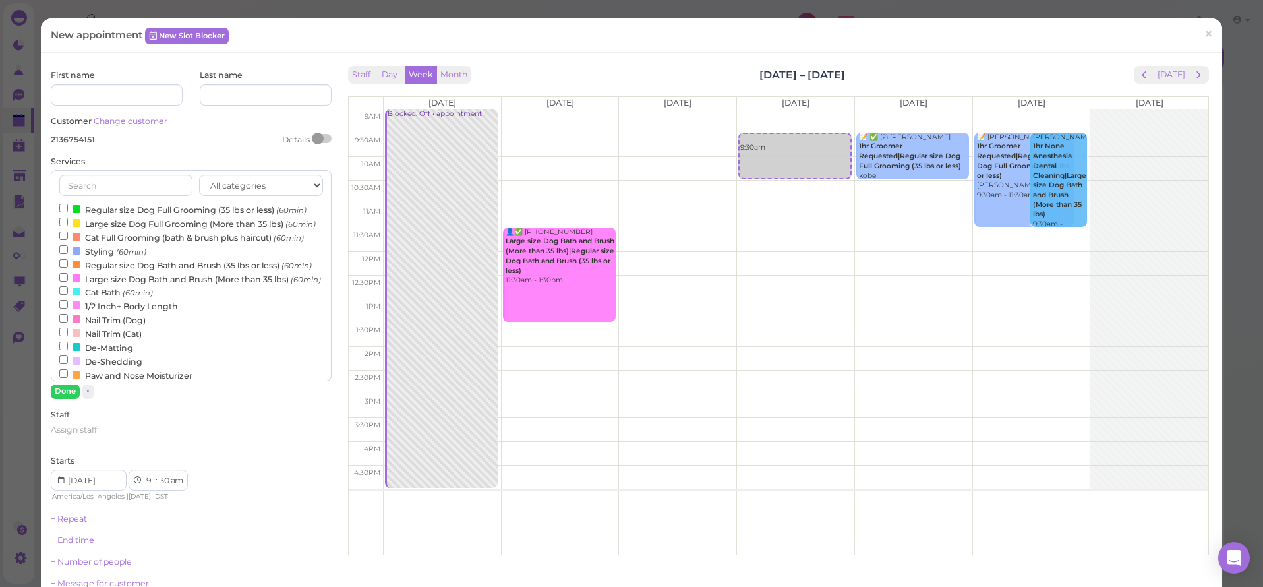
click at [84, 202] on label "Regular size Dog Full Grooming (35 lbs or less) (60min)" at bounding box center [182, 209] width 247 height 14
click at [68, 204] on input "Regular size Dog Full Grooming (35 lbs or less) (60min)" at bounding box center [63, 208] width 9 height 9
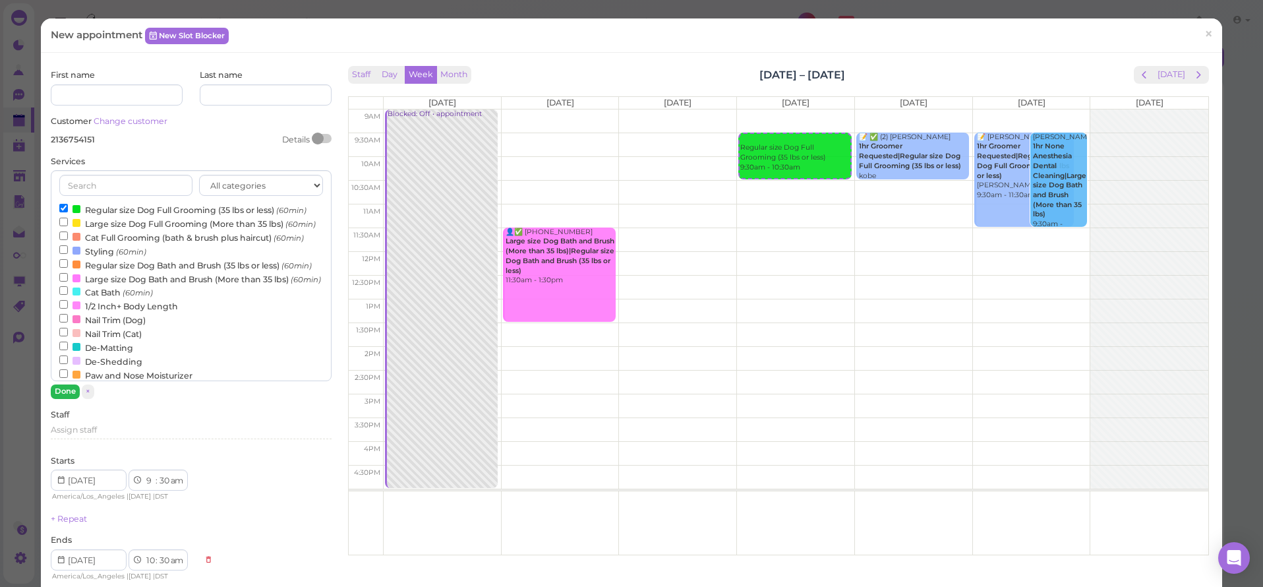
click at [65, 391] on button "Done" at bounding box center [65, 391] width 29 height 14
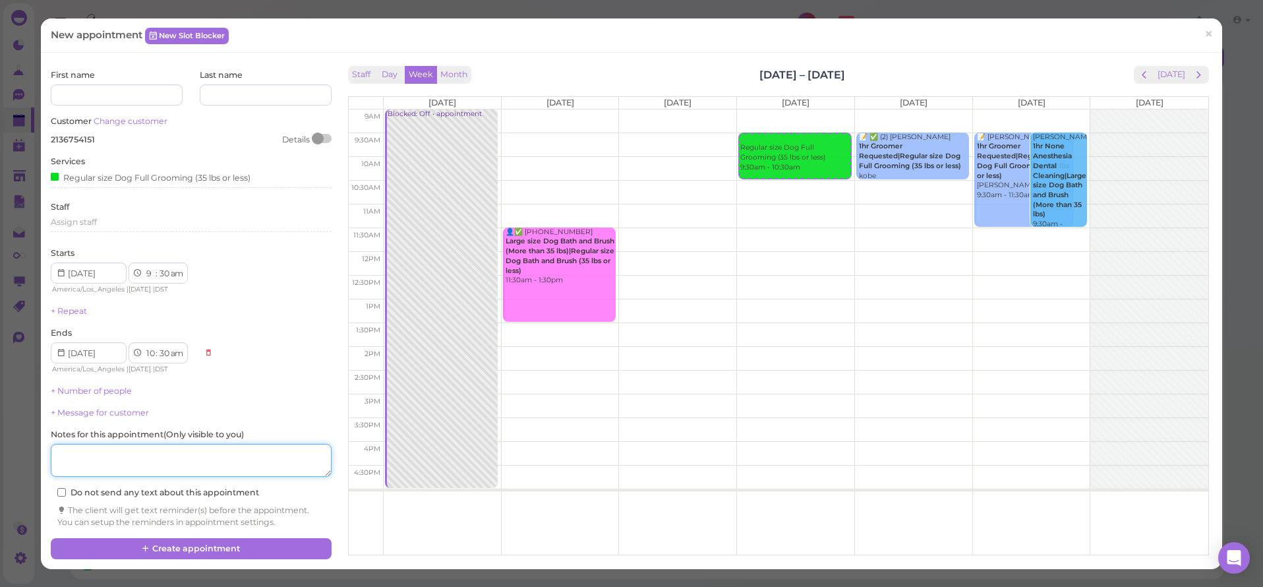
click at [92, 444] on textarea at bounding box center [191, 460] width 280 height 33
drag, startPoint x: 81, startPoint y: 448, endPoint x: 134, endPoint y: 440, distance: 54.0
click at [134, 444] on textarea at bounding box center [191, 460] width 280 height 33
click at [122, 452] on textarea at bounding box center [191, 460] width 280 height 33
type textarea "meltpoo"
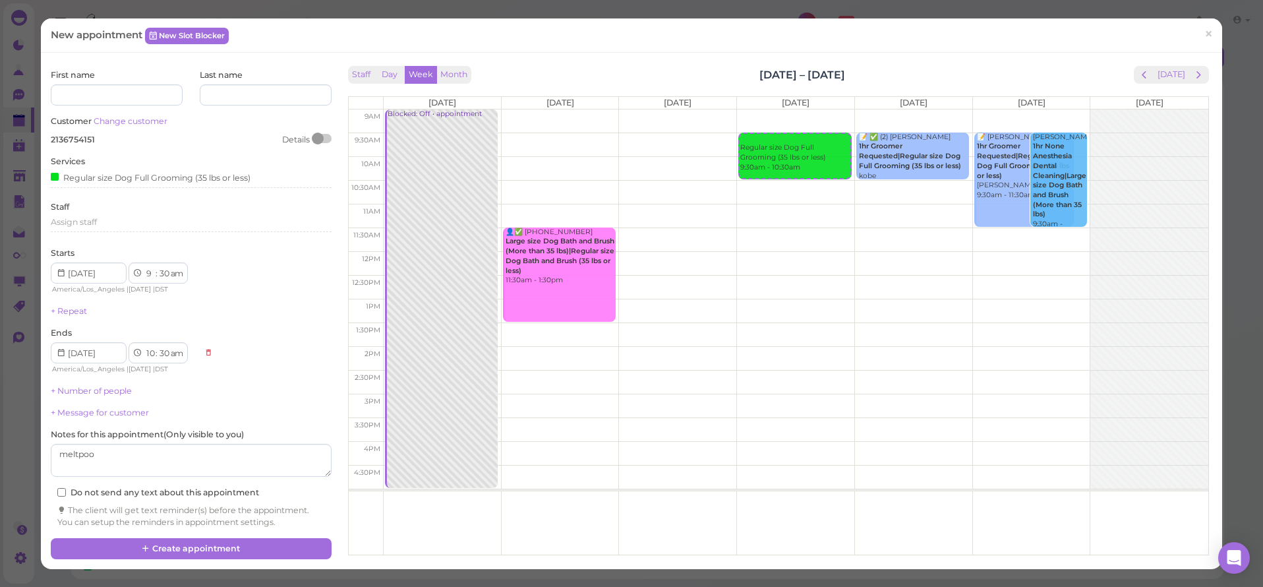
click at [261, 407] on div "+ Message for customer" at bounding box center [191, 413] width 280 height 12
click at [221, 486] on label "Do not send any text about this appointment" at bounding box center [158, 492] width 202 height 12
click at [66, 488] on input "Do not send any text about this appointment" at bounding box center [61, 492] width 9 height 9
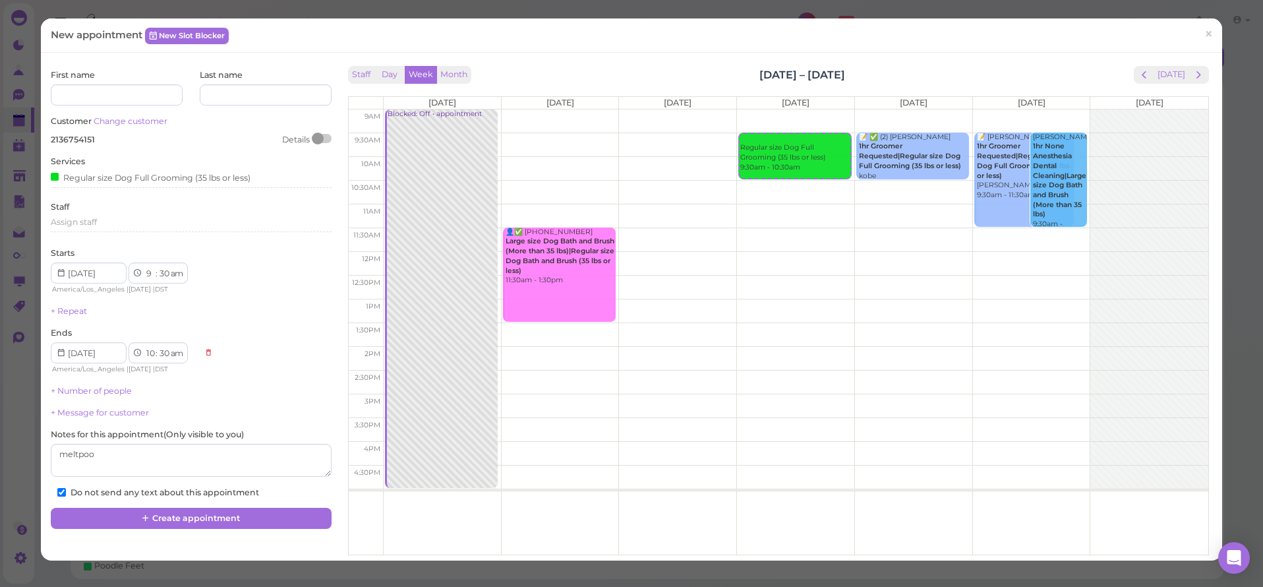
click at [218, 488] on label "Do not send any text about this appointment" at bounding box center [158, 492] width 202 height 12
click at [66, 488] on input "Do not send any text about this appointment" at bounding box center [61, 492] width 9 height 9
checkbox input "false"
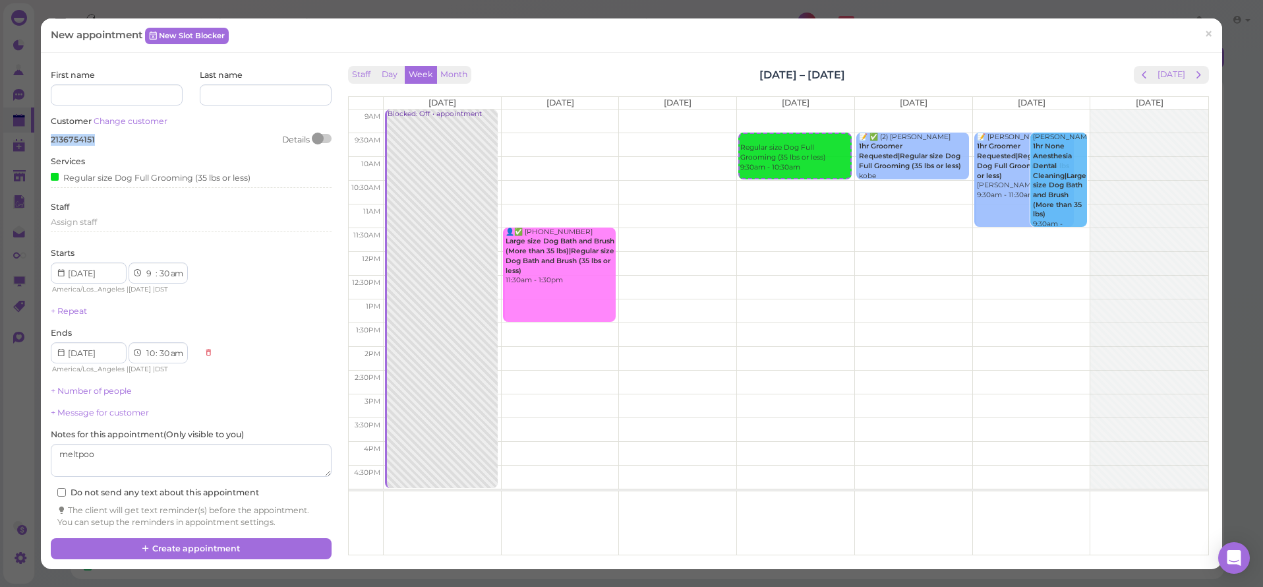
drag, startPoint x: 94, startPoint y: 138, endPoint x: 80, endPoint y: 145, distance: 15.6
click at [47, 139] on div "First name Last name Customer Change customer 2136754151 Details Services Regul…" at bounding box center [190, 300] width 293 height 475
copy span "2136754151"
click at [79, 190] on div "First name Last name Customer Change customer 2136754151 Details Services Regul…" at bounding box center [191, 298] width 280 height 459
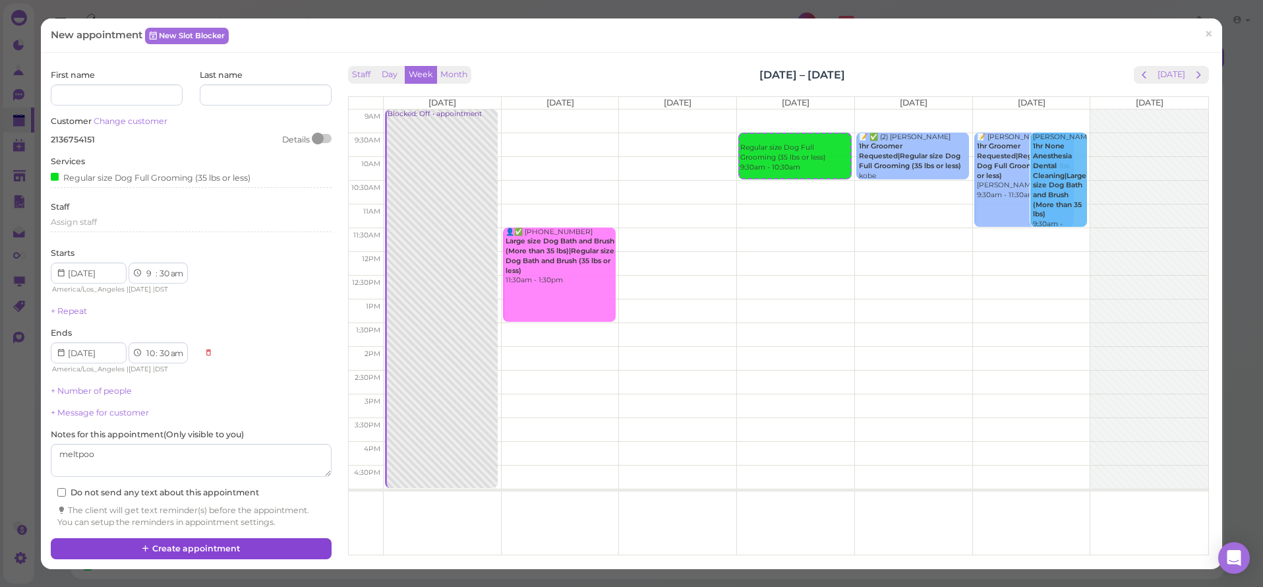
click at [202, 538] on button "Create appointment" at bounding box center [191, 548] width 280 height 21
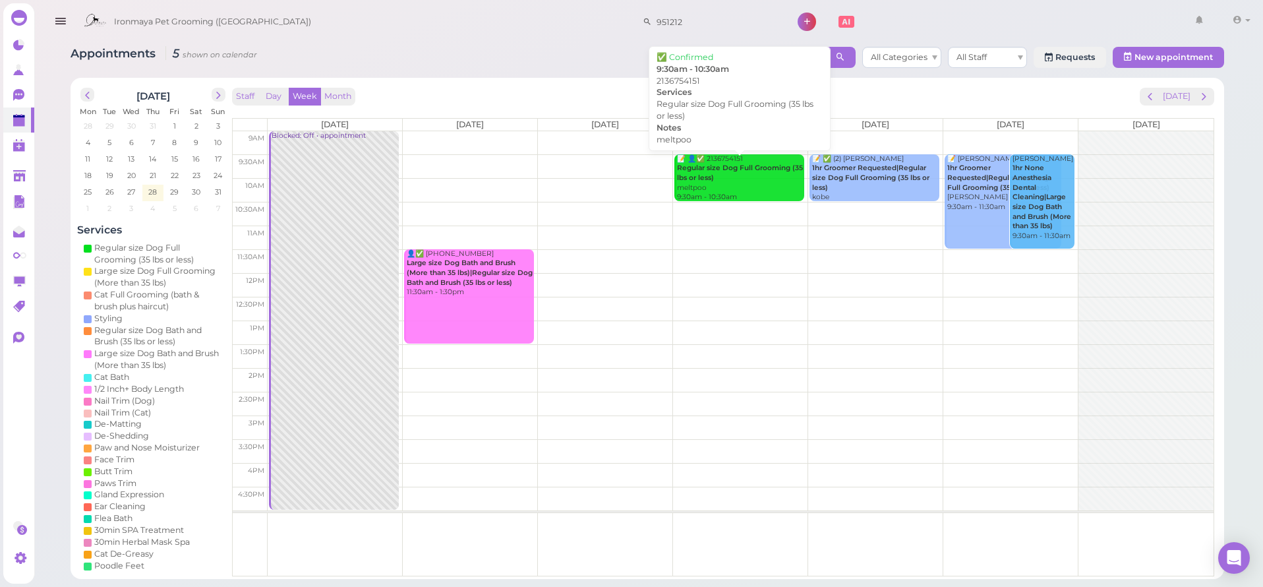
click at [732, 181] on div "📝 👤✅ 2136754151 Regular size Dog Full Grooming (35 lbs or less) meltpoo 9:30am …" at bounding box center [740, 178] width 128 height 48
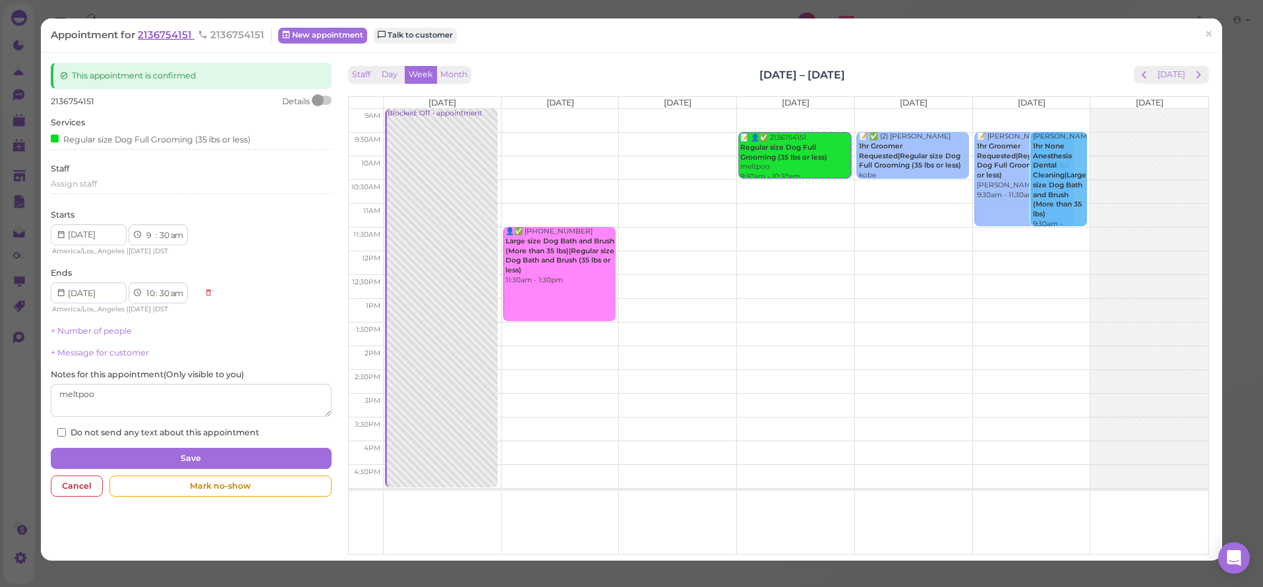
click at [160, 32] on span "2136754151" at bounding box center [166, 34] width 57 height 13
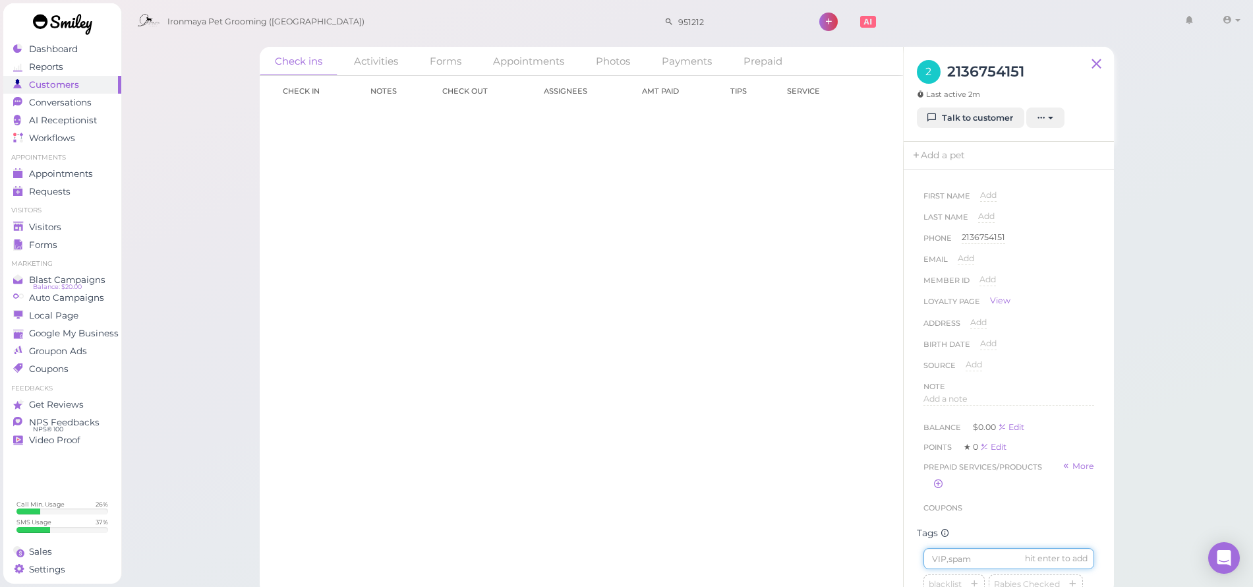
click at [993, 568] on input at bounding box center [1008, 558] width 171 height 21
type input "upland"
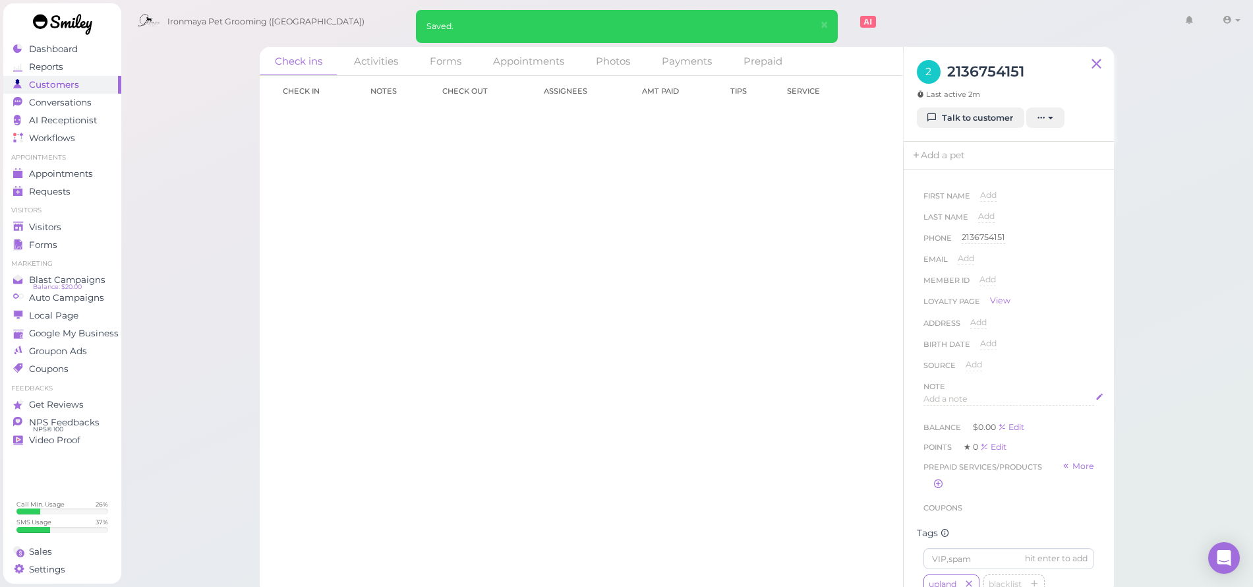
click at [938, 401] on span "Add a note" at bounding box center [945, 398] width 44 height 10
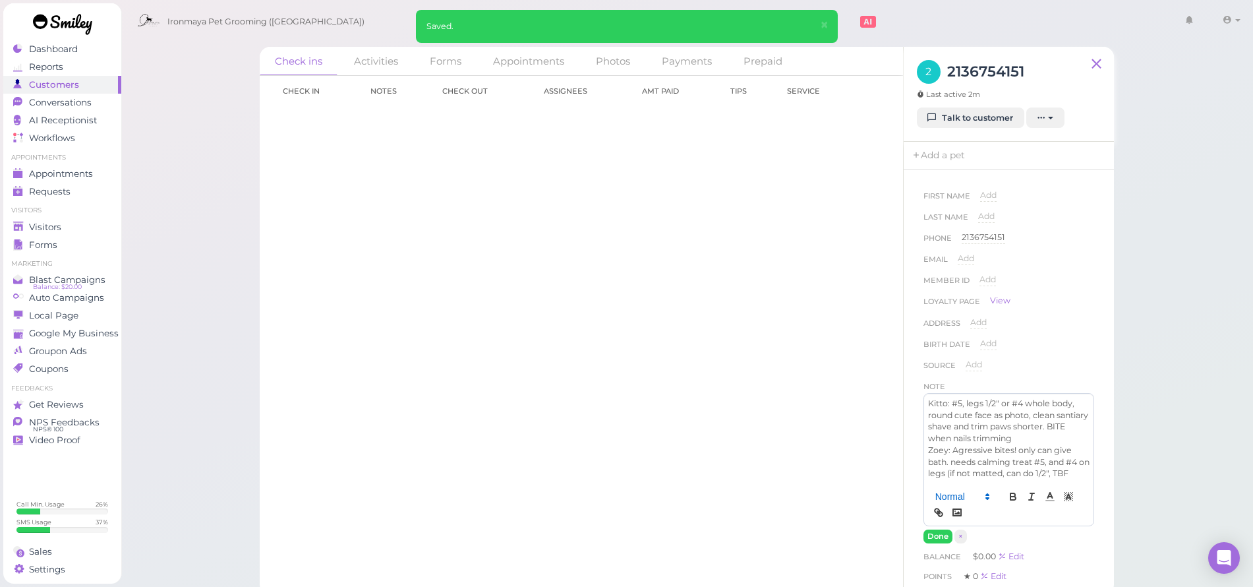
scroll to position [11, 0]
click at [938, 543] on button "Done" at bounding box center [937, 536] width 29 height 14
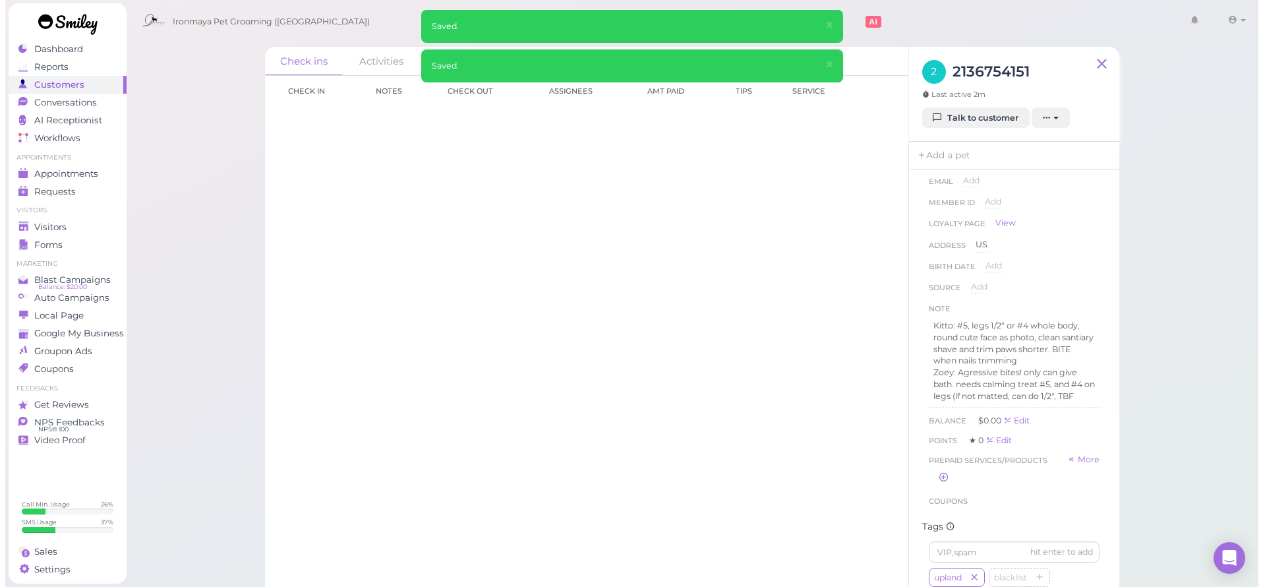
scroll to position [171, 0]
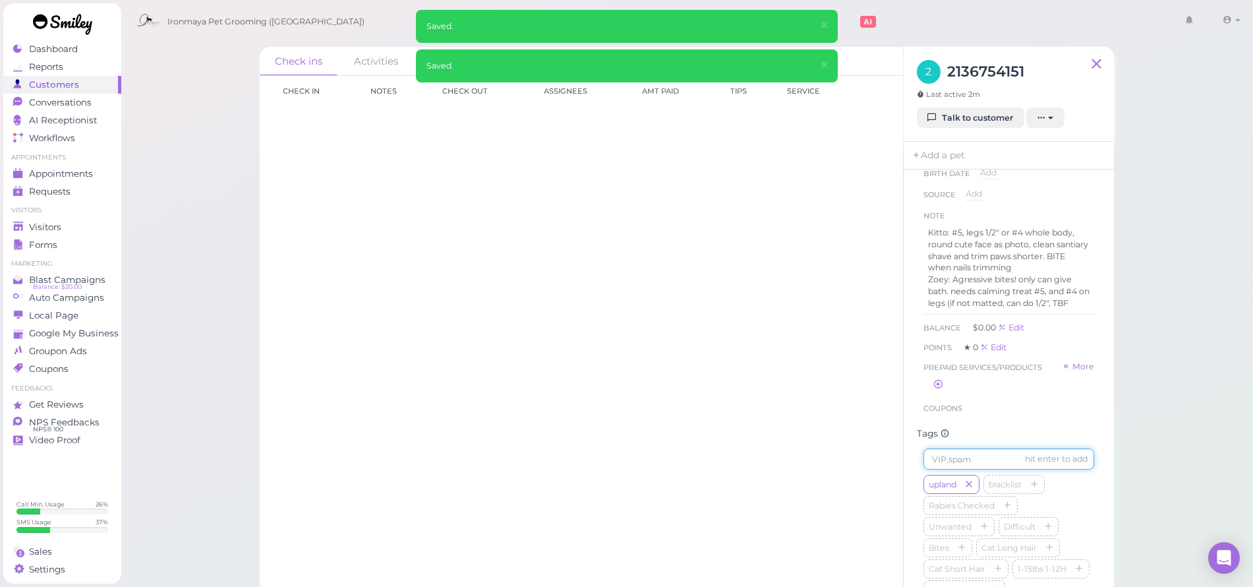
click at [948, 469] on input at bounding box center [1008, 458] width 171 height 21
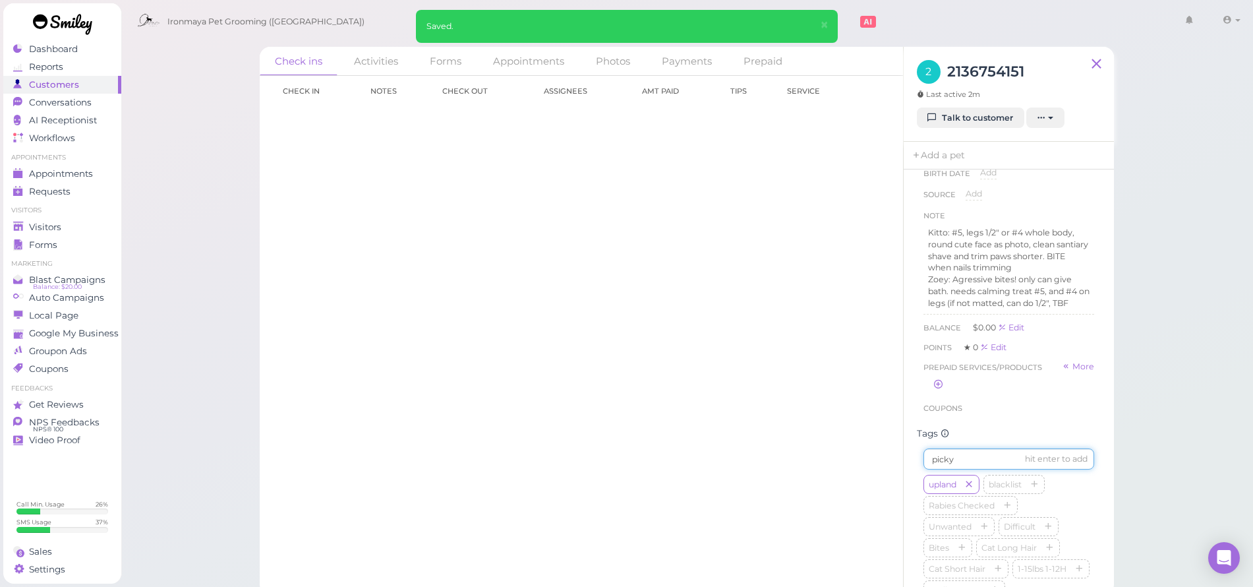
type input "picky"
click at [64, 173] on span "Appointments" at bounding box center [61, 173] width 64 height 11
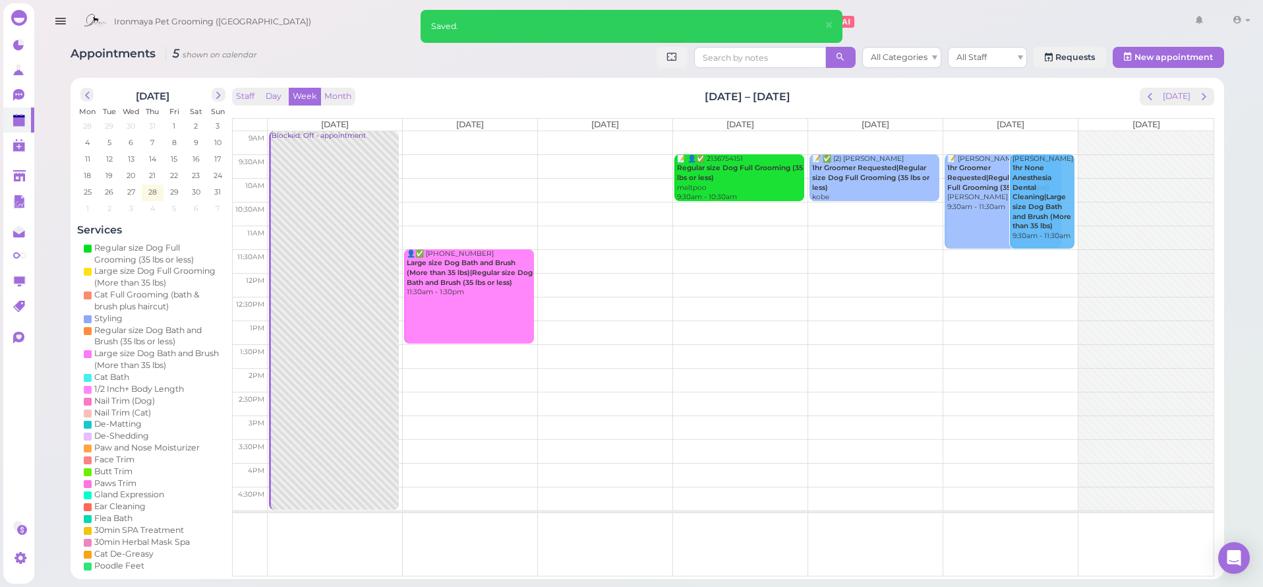
click at [763, 167] on b "Regular size Dog Full Grooming (35 lbs or less)" at bounding box center [740, 172] width 126 height 18
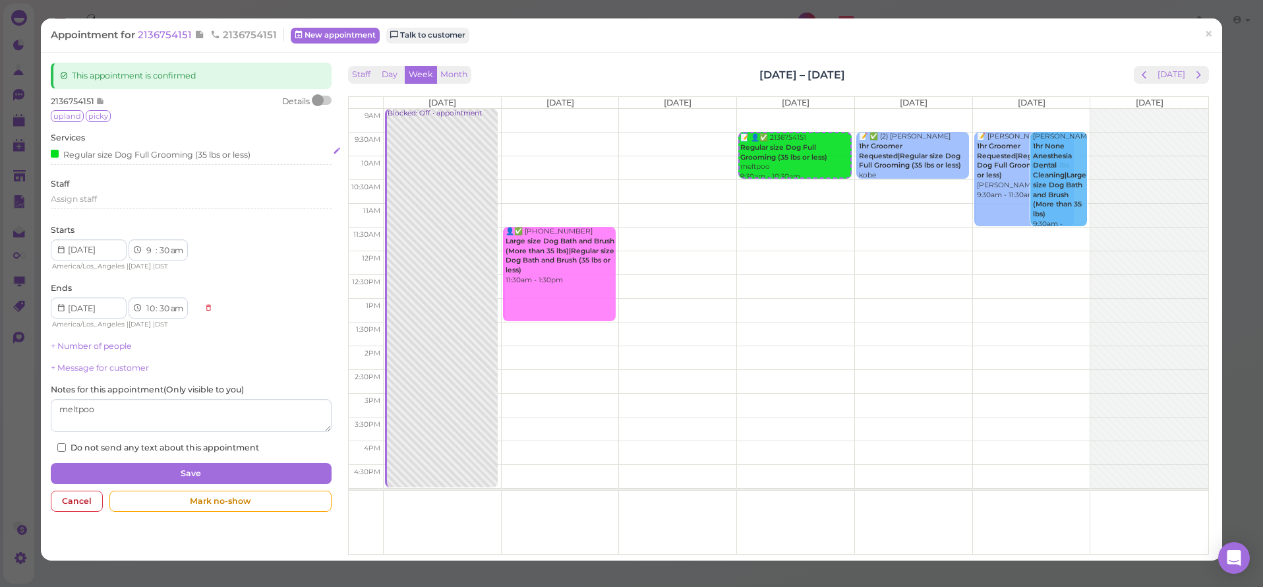
click at [115, 154] on div "Regular size Dog Full Grooming (35 lbs or less)" at bounding box center [151, 154] width 200 height 14
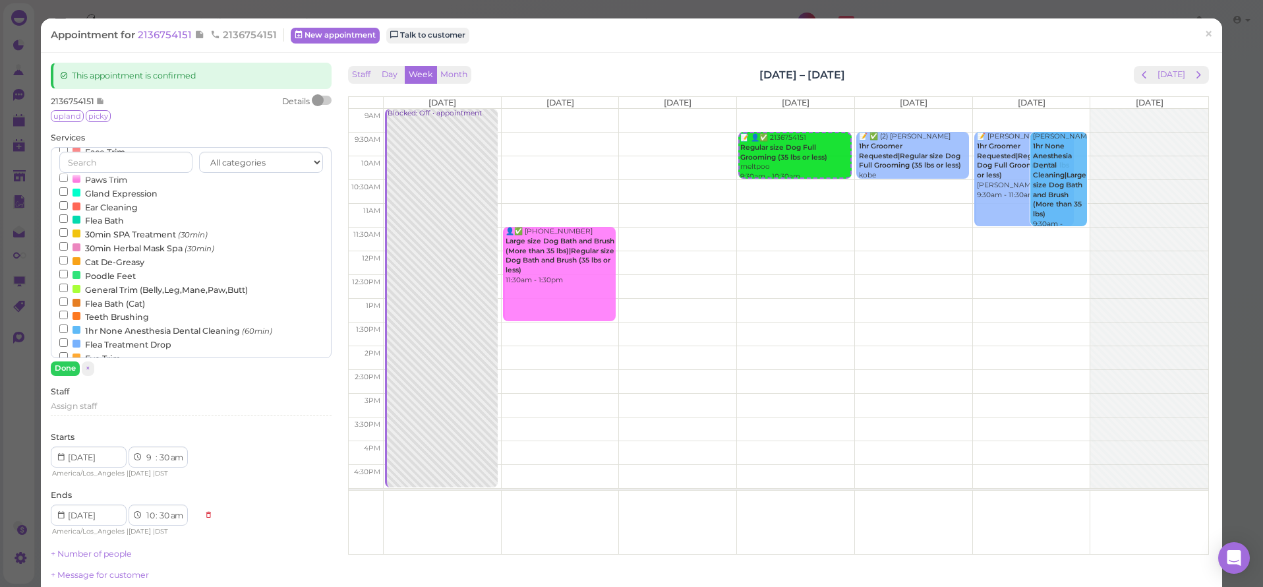
scroll to position [324, 0]
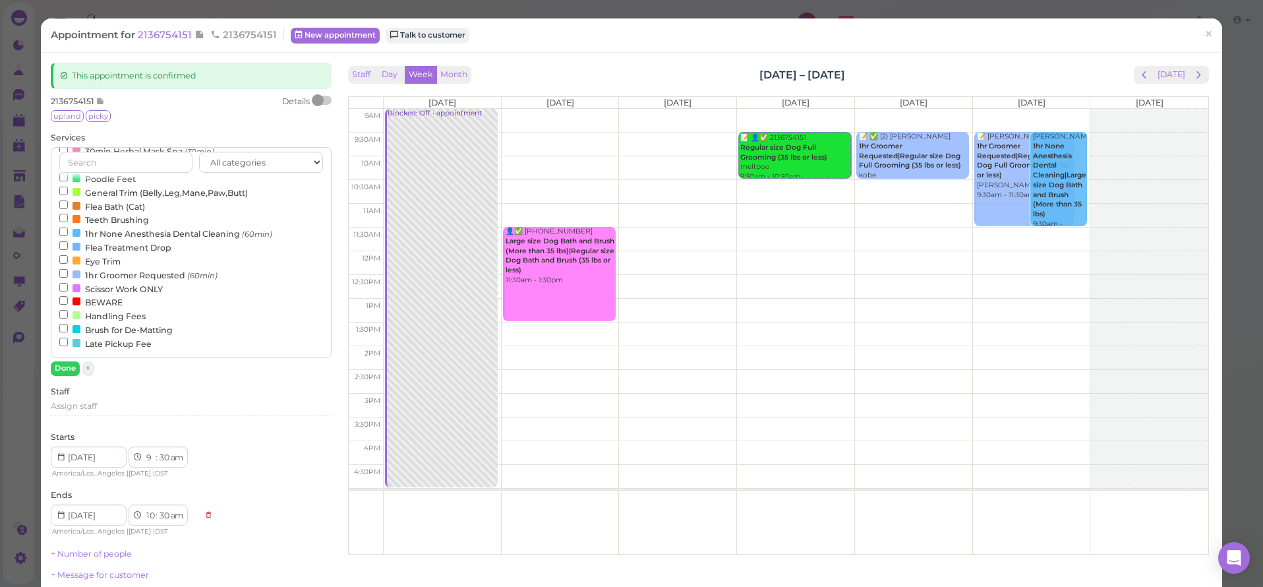
click at [85, 302] on label "BEWARE" at bounding box center [90, 302] width 63 height 14
click at [68, 302] on input "BEWARE" at bounding box center [63, 300] width 9 height 9
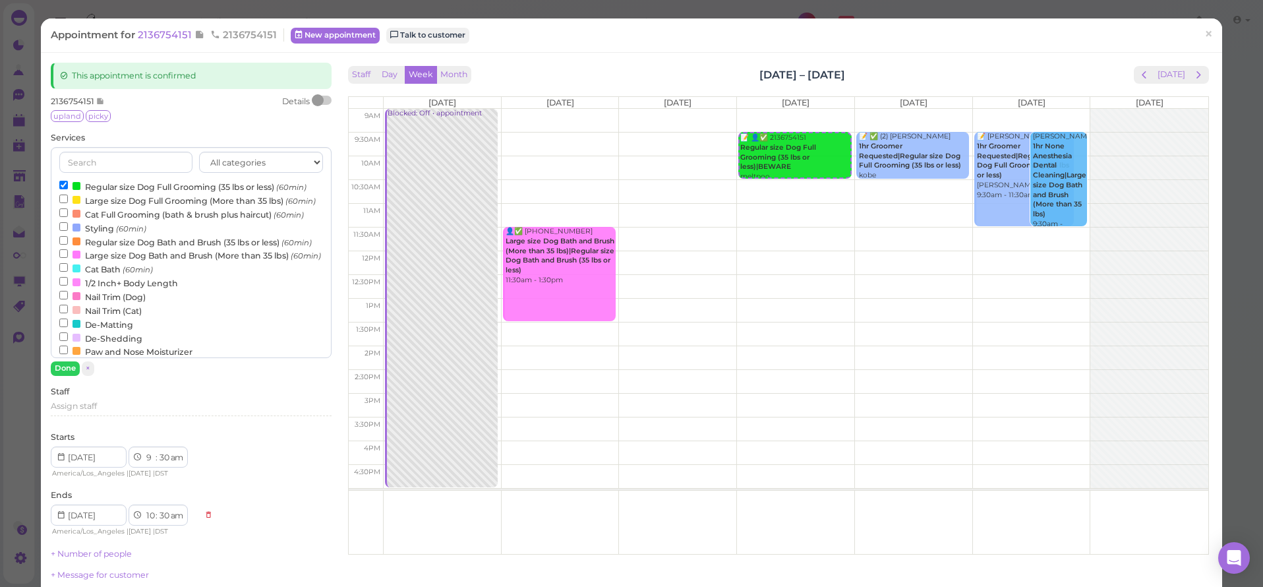
click at [105, 183] on label "Regular size Dog Full Grooming (35 lbs or less) (60min)" at bounding box center [182, 186] width 247 height 14
click at [68, 183] on input "Regular size Dog Full Grooming (35 lbs or less) (60min)" at bounding box center [63, 185] width 9 height 9
click at [105, 183] on label "Regular size Dog Full Grooming (35 lbs or less) (60min)" at bounding box center [182, 186] width 247 height 14
click at [68, 183] on input "Regular size Dog Full Grooming (35 lbs or less) (60min)" at bounding box center [63, 185] width 9 height 9
click at [61, 370] on button "Done" at bounding box center [65, 368] width 29 height 14
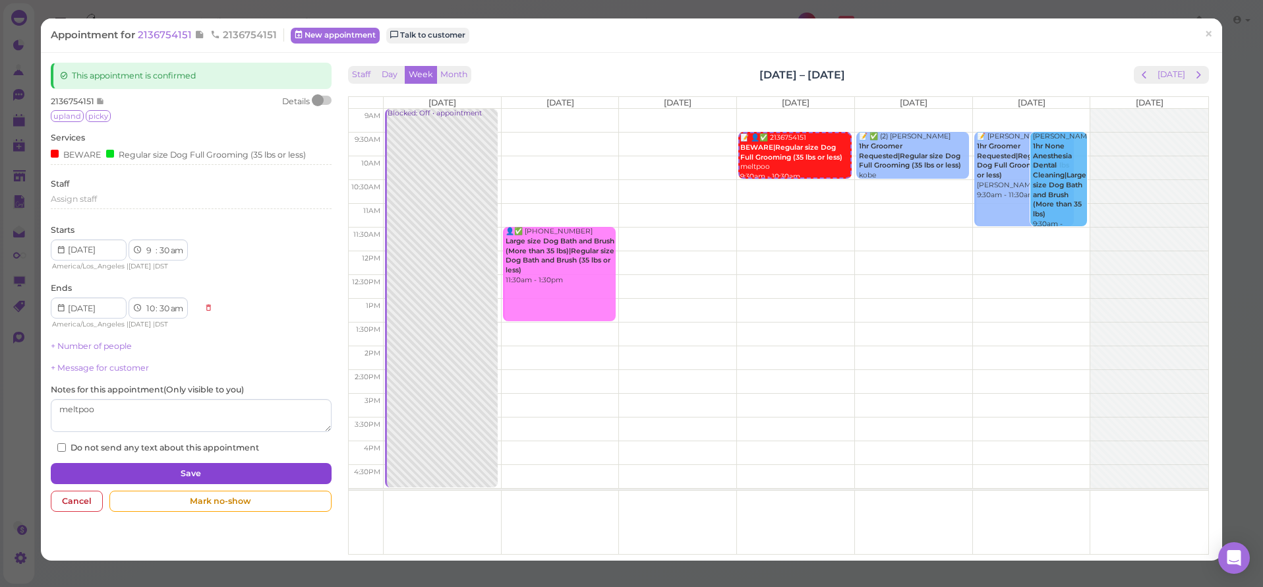
click at [109, 455] on div "This appointment is confirmed 2136754151 Details upland picky Services BEWARE R…" at bounding box center [190, 290] width 293 height 455
click at [111, 463] on button "Save" at bounding box center [191, 473] width 280 height 21
